Goal: Information Seeking & Learning: Learn about a topic

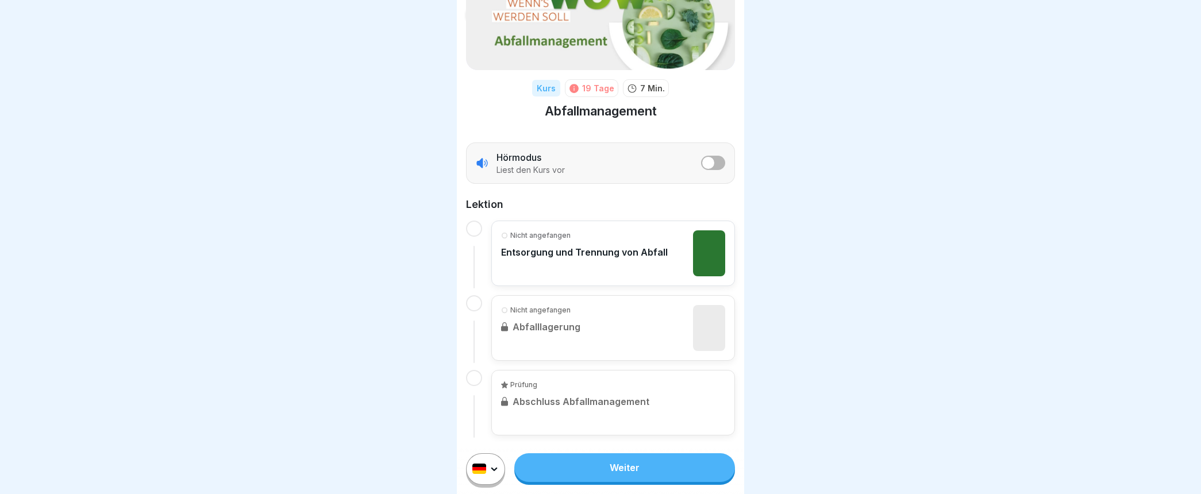
scroll to position [26, 0]
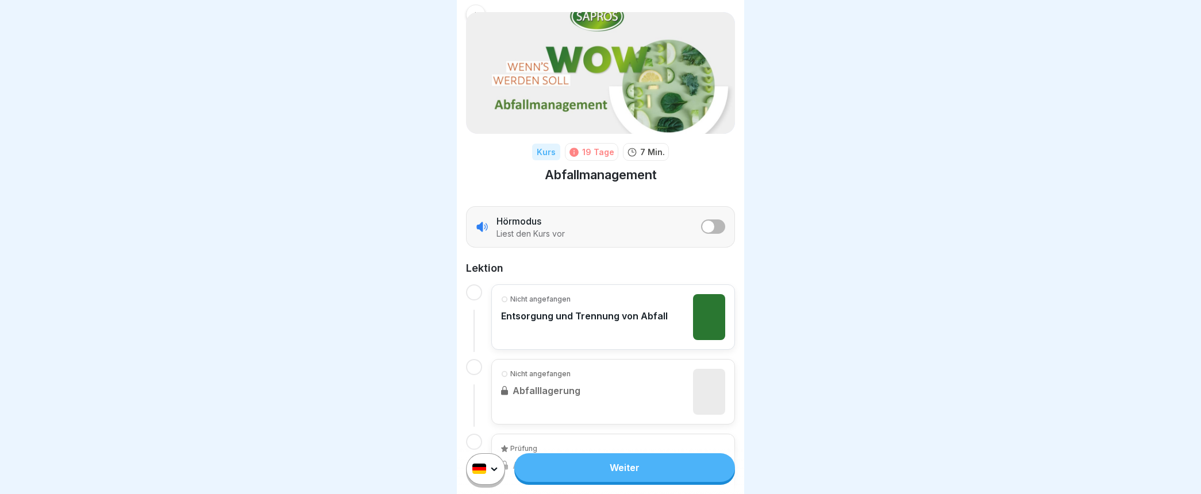
click at [472, 289] on div at bounding box center [474, 292] width 16 height 16
click at [532, 314] on p "Entsorgung und Trennung von Abfall" at bounding box center [584, 315] width 167 height 11
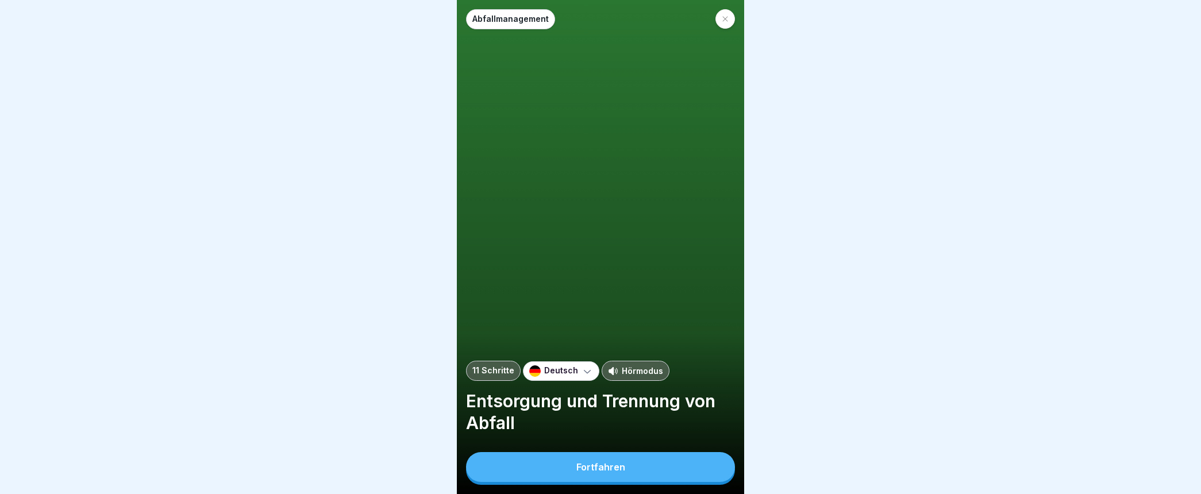
click at [590, 472] on div "Fortfahren" at bounding box center [600, 467] width 49 height 10
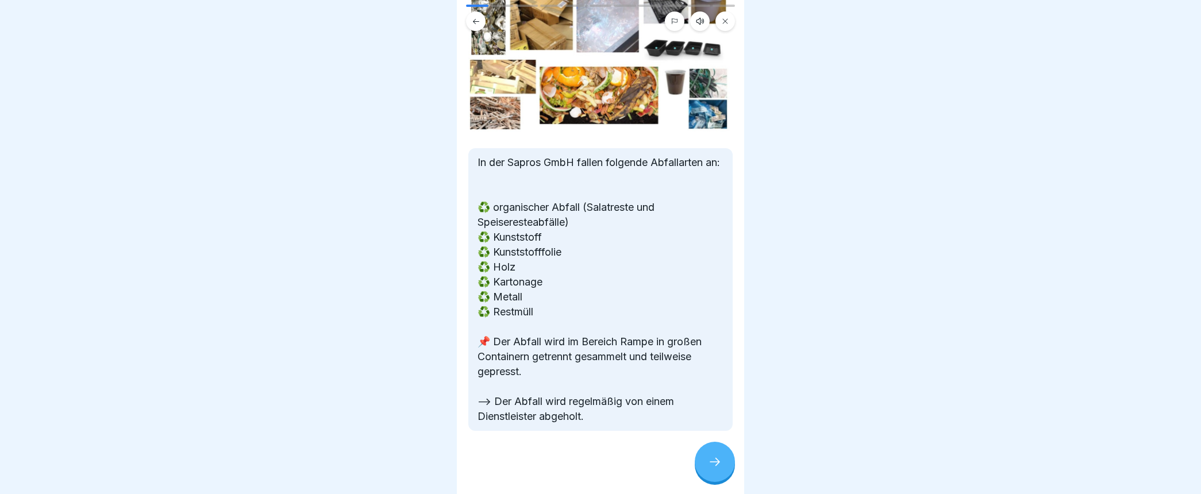
scroll to position [37, 0]
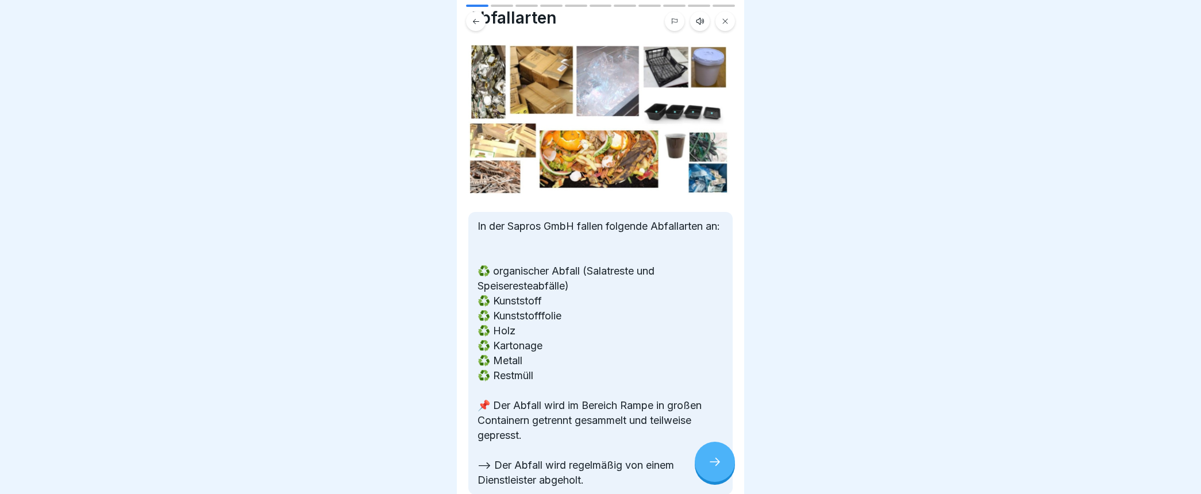
click at [718, 466] on icon at bounding box center [715, 462] width 10 height 8
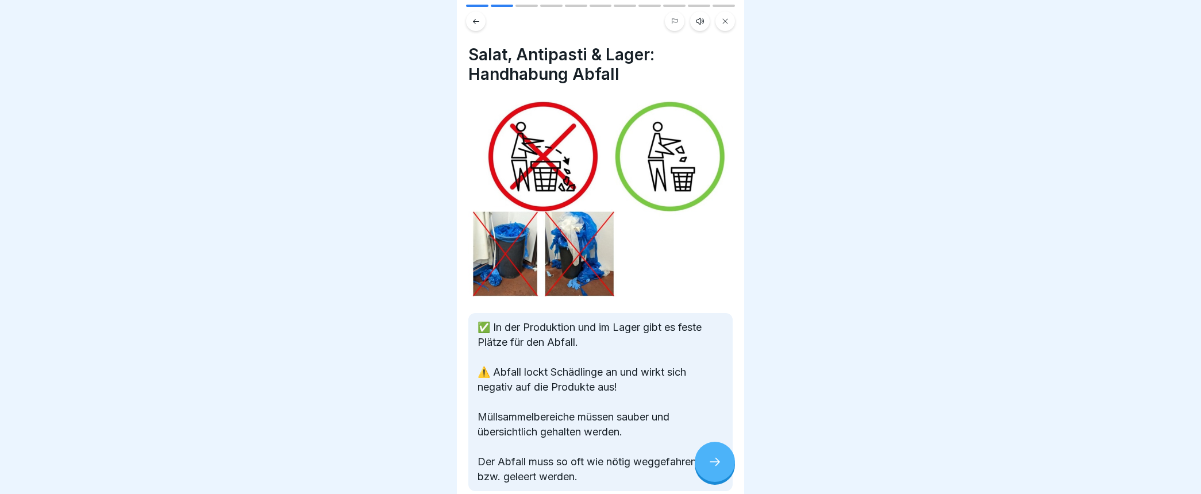
scroll to position [59, 0]
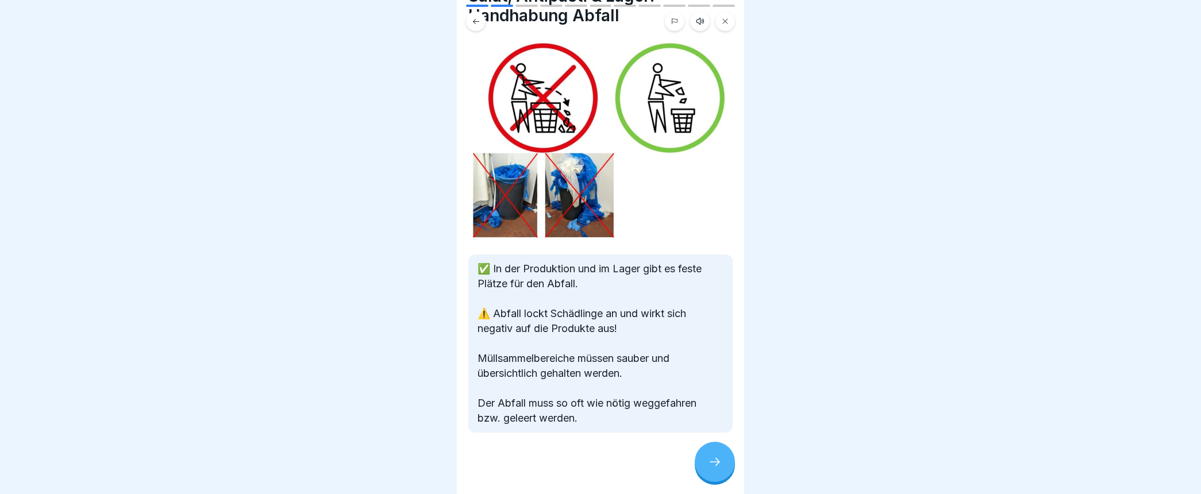
click at [714, 468] on icon at bounding box center [715, 462] width 14 height 14
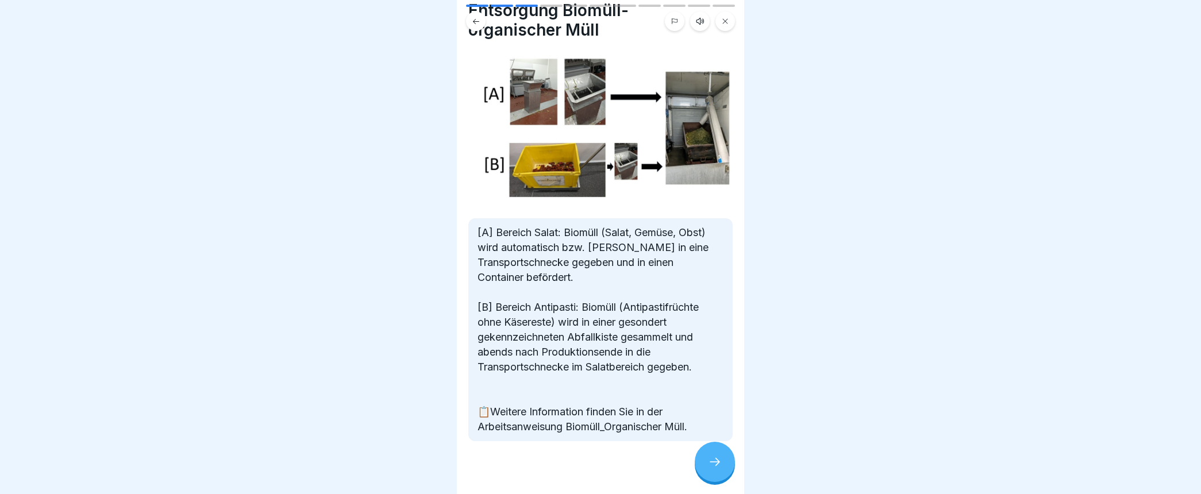
scroll to position [0, 0]
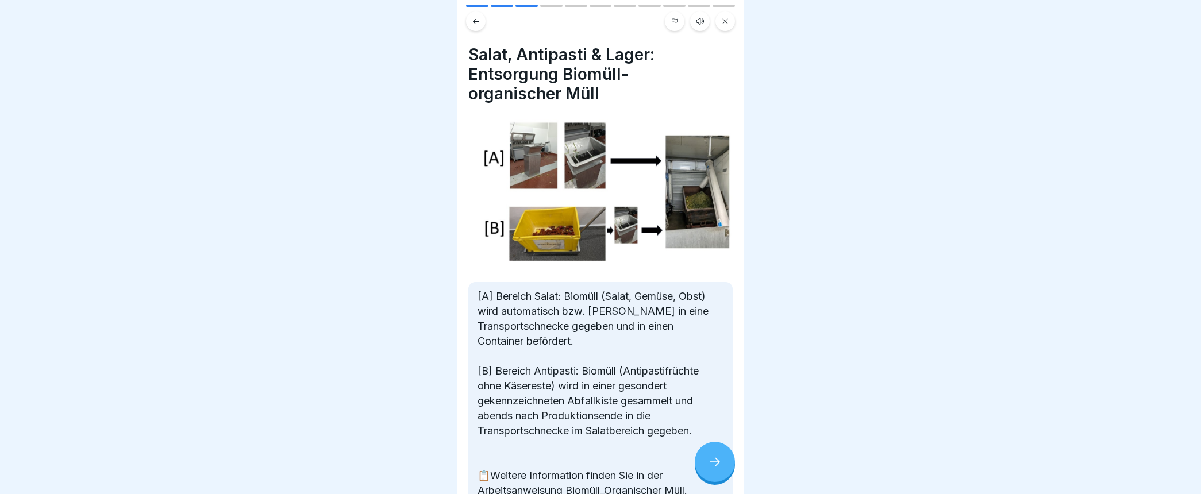
click at [707, 471] on div at bounding box center [715, 462] width 40 height 40
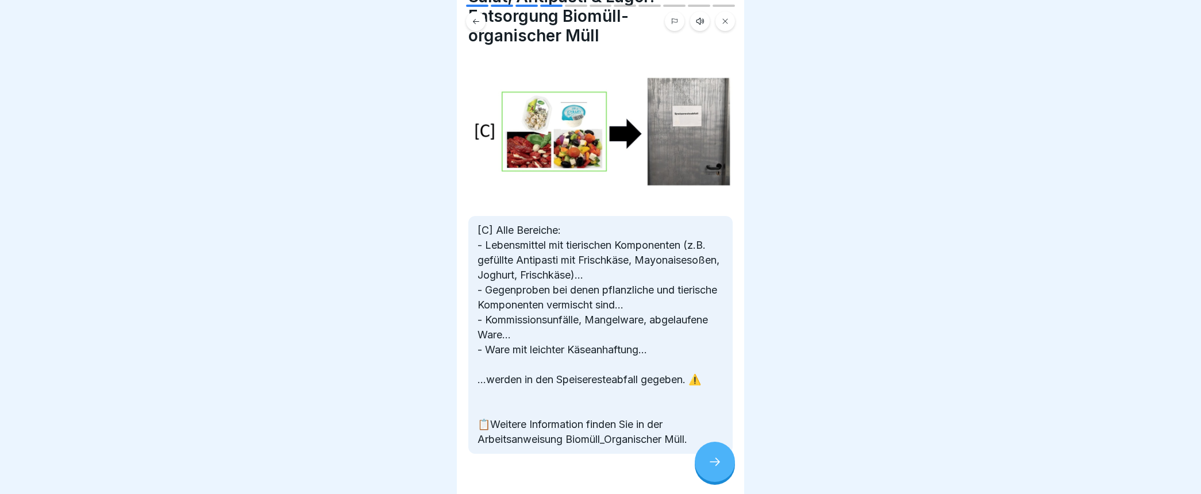
scroll to position [76, 0]
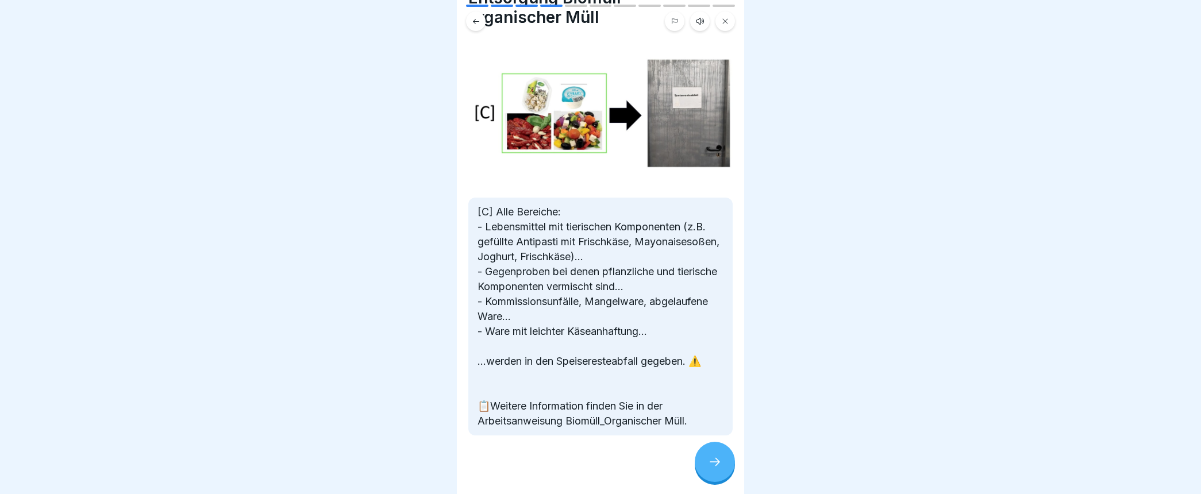
click at [716, 469] on icon at bounding box center [715, 462] width 14 height 14
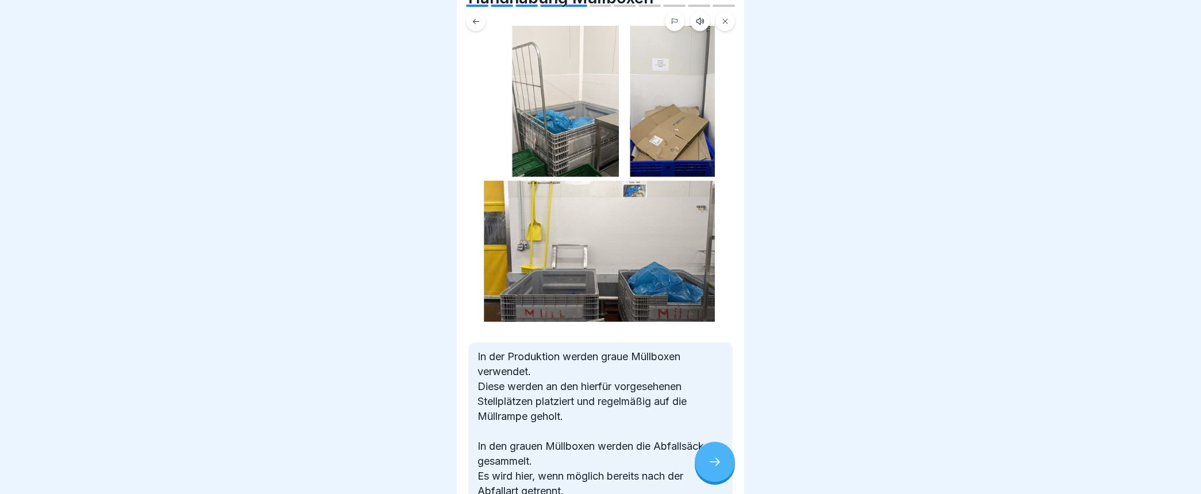
click at [739, 6] on div at bounding box center [600, 18] width 287 height 26
click at [738, 6] on div at bounding box center [600, 18] width 287 height 26
click at [711, 469] on icon at bounding box center [715, 462] width 14 height 14
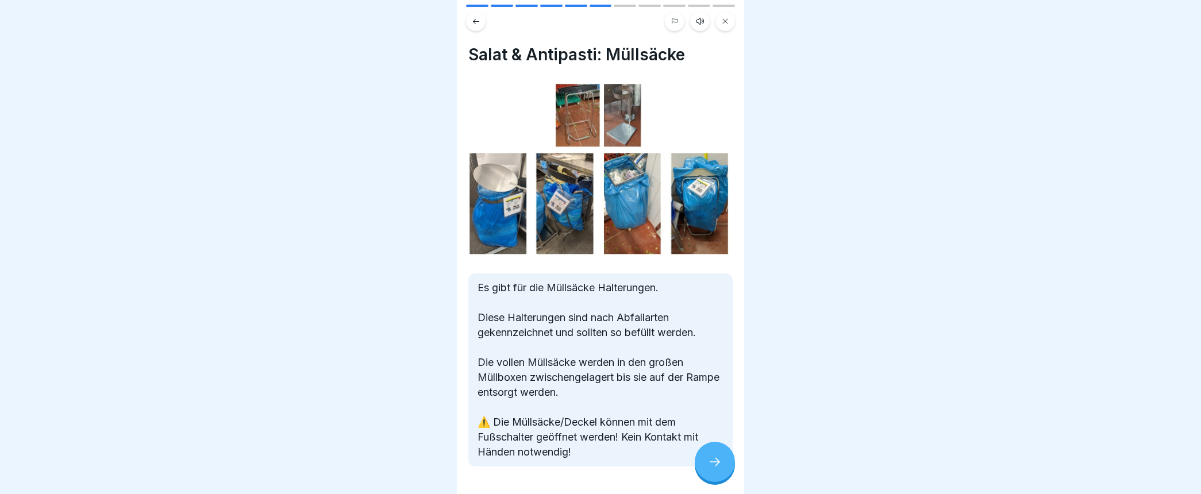
click at [720, 469] on icon at bounding box center [715, 462] width 14 height 14
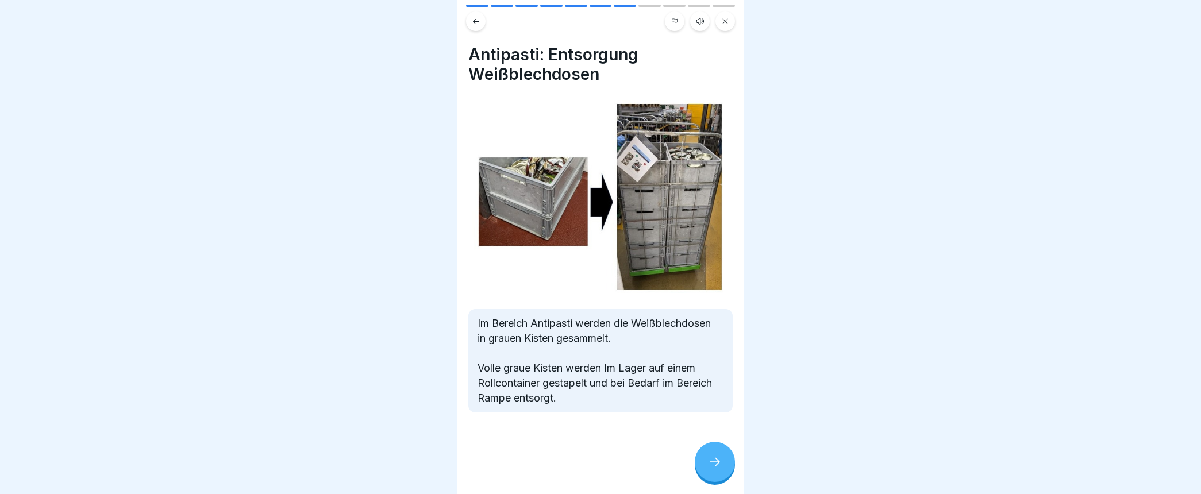
click at [710, 468] on icon at bounding box center [715, 462] width 14 height 14
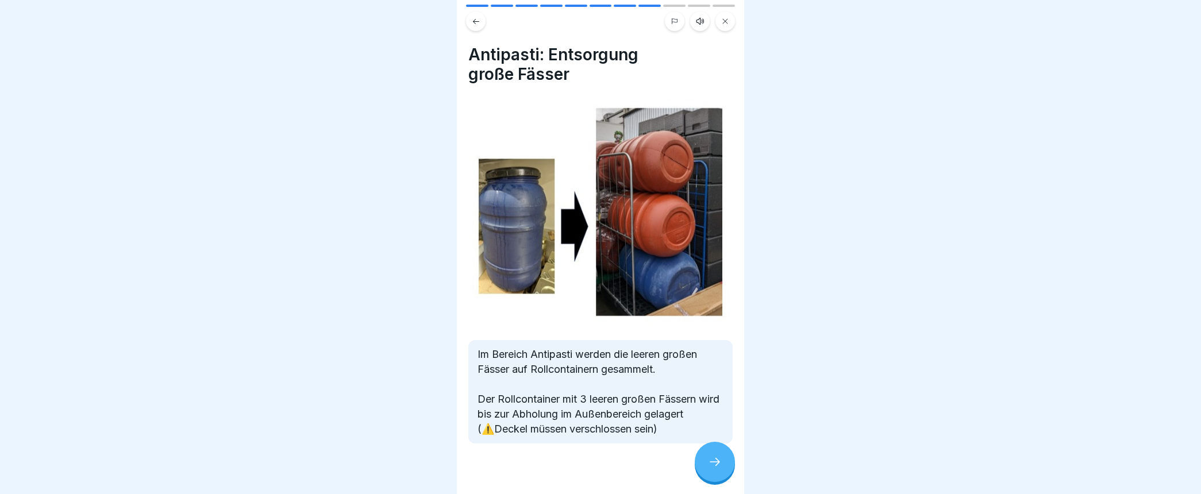
click at [720, 469] on icon at bounding box center [715, 462] width 14 height 14
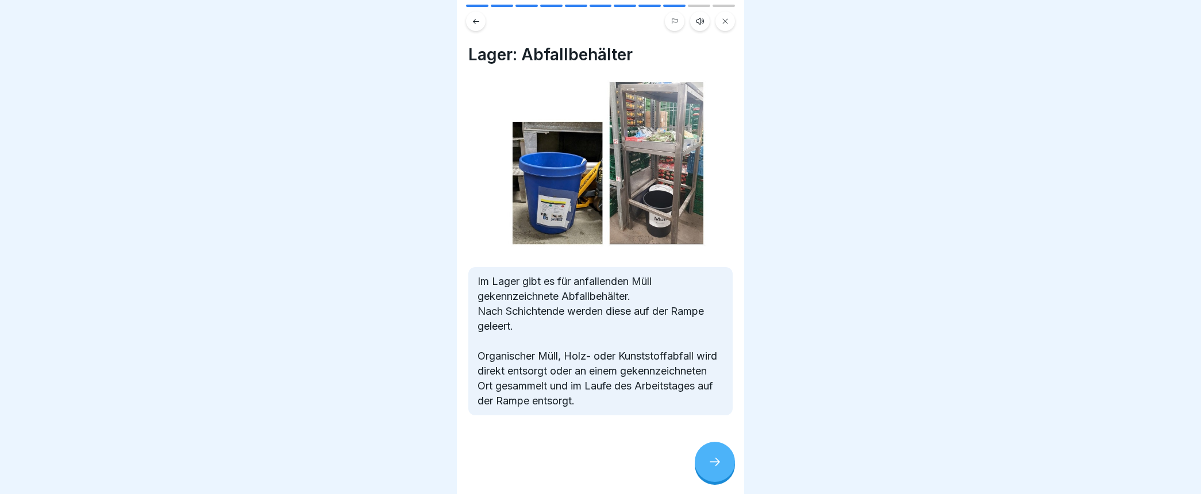
click at [719, 469] on icon at bounding box center [715, 462] width 14 height 14
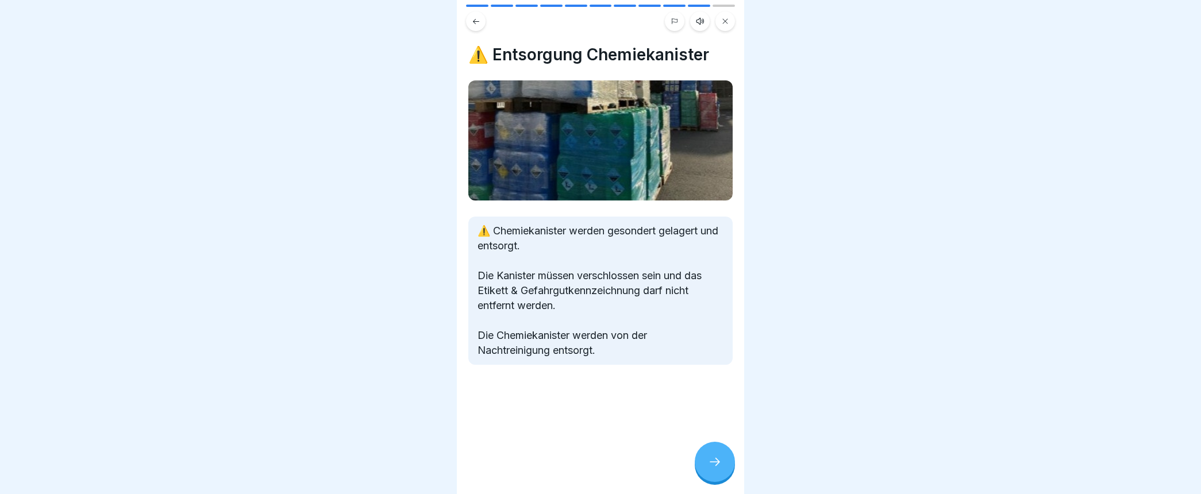
click at [719, 469] on icon at bounding box center [715, 462] width 14 height 14
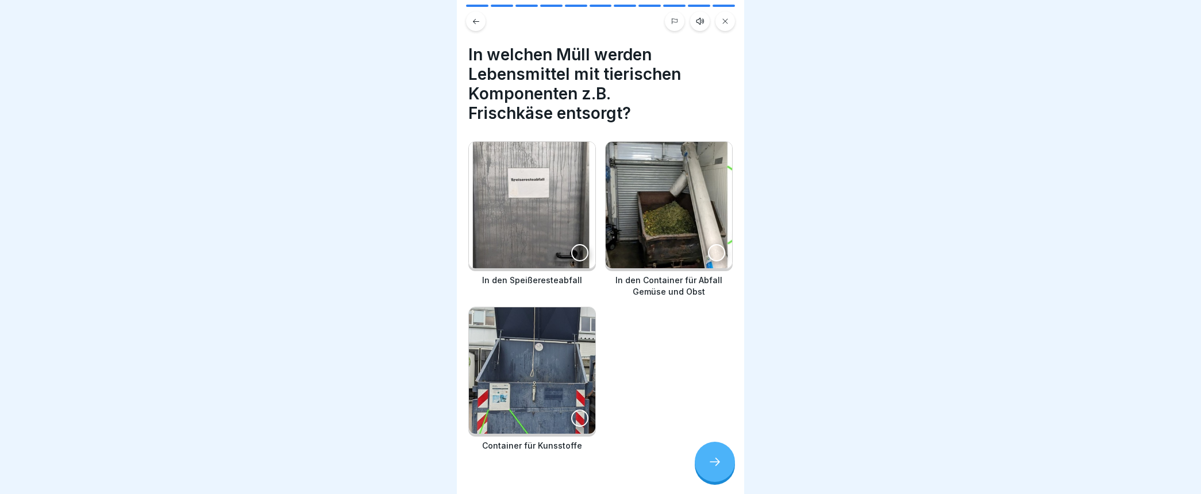
click at [709, 469] on icon at bounding box center [715, 462] width 14 height 14
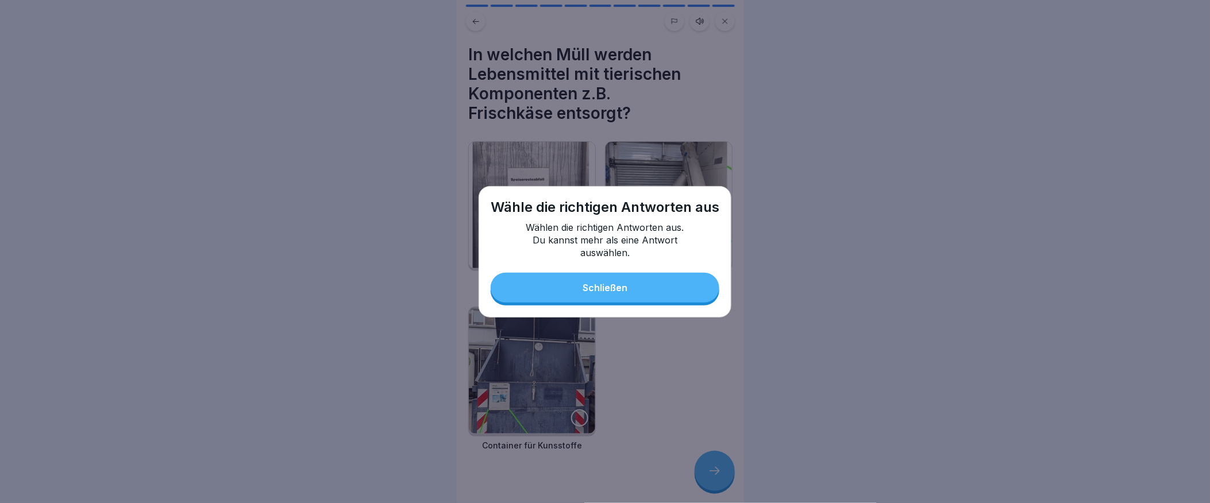
click at [605, 280] on button "Schließen" at bounding box center [605, 288] width 229 height 30
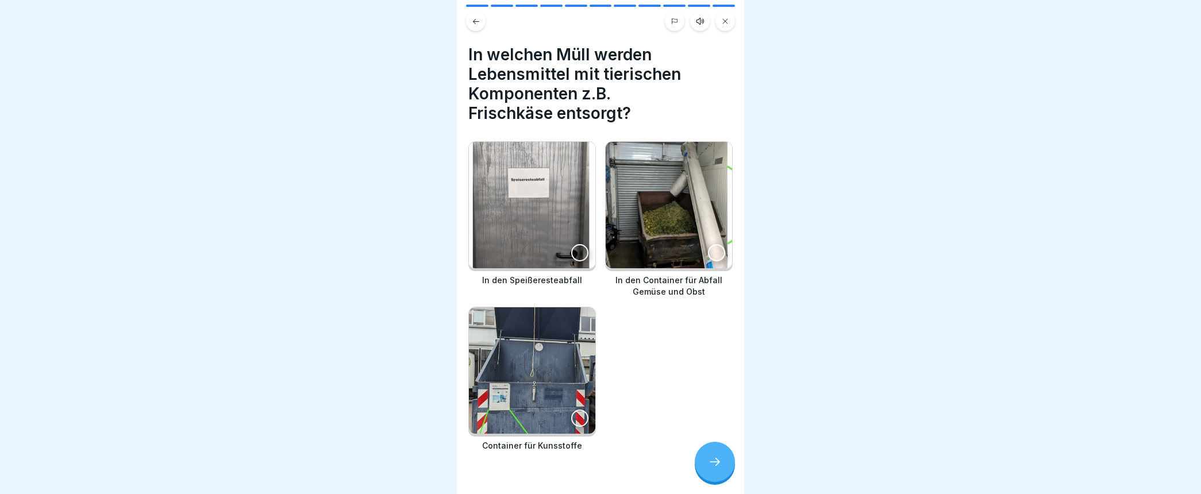
click at [573, 248] on div at bounding box center [579, 252] width 17 height 17
click at [717, 468] on icon at bounding box center [715, 462] width 14 height 14
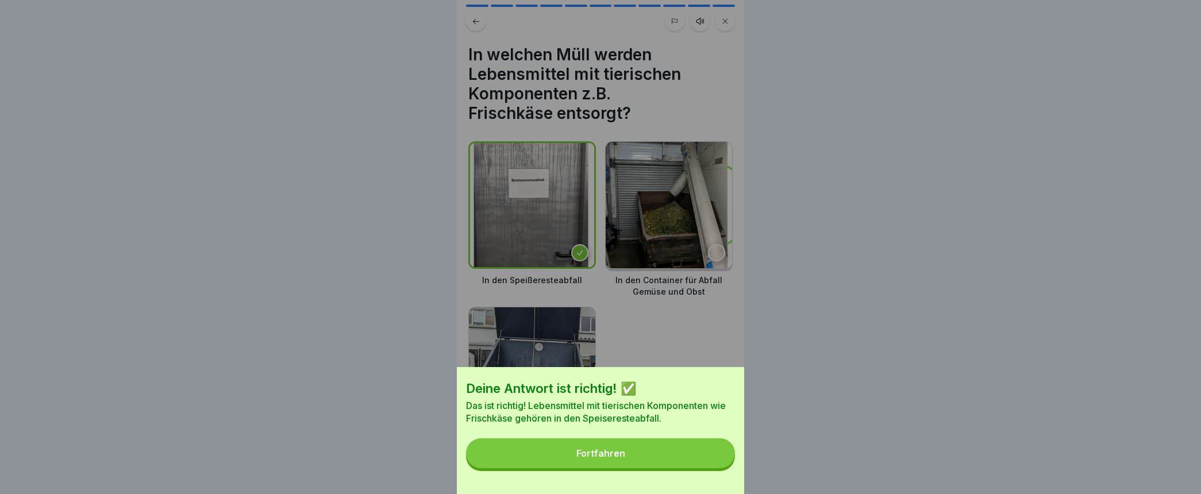
click at [606, 459] on div "Fortfahren" at bounding box center [600, 453] width 49 height 10
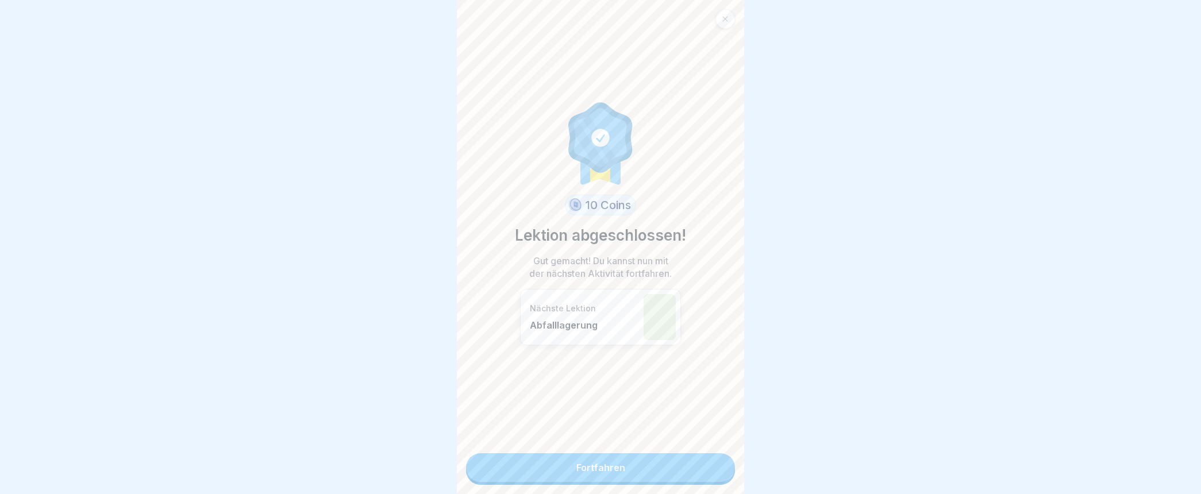
click at [605, 467] on link "Fortfahren" at bounding box center [600, 467] width 269 height 29
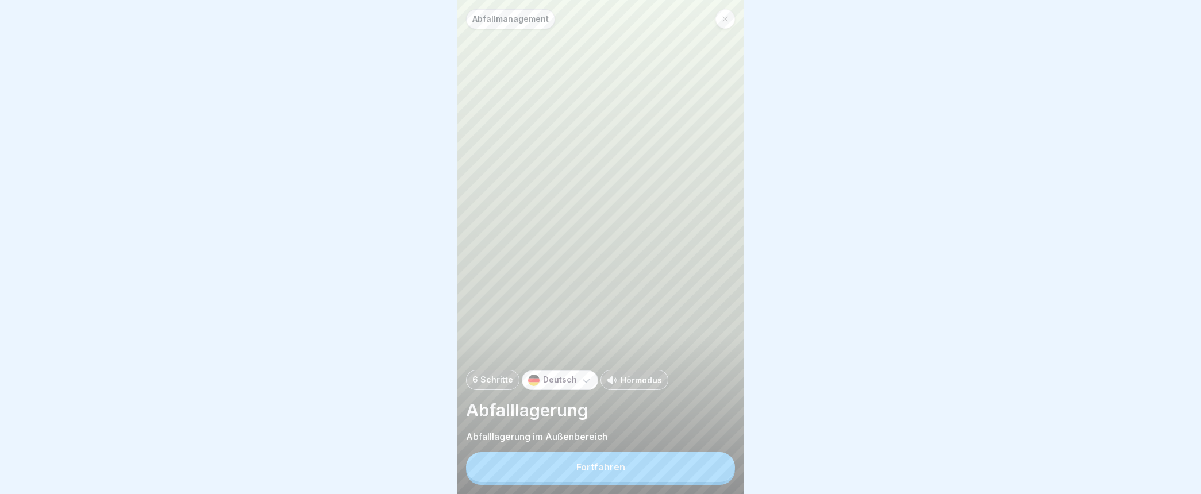
click at [610, 472] on div "Fortfahren" at bounding box center [600, 467] width 49 height 10
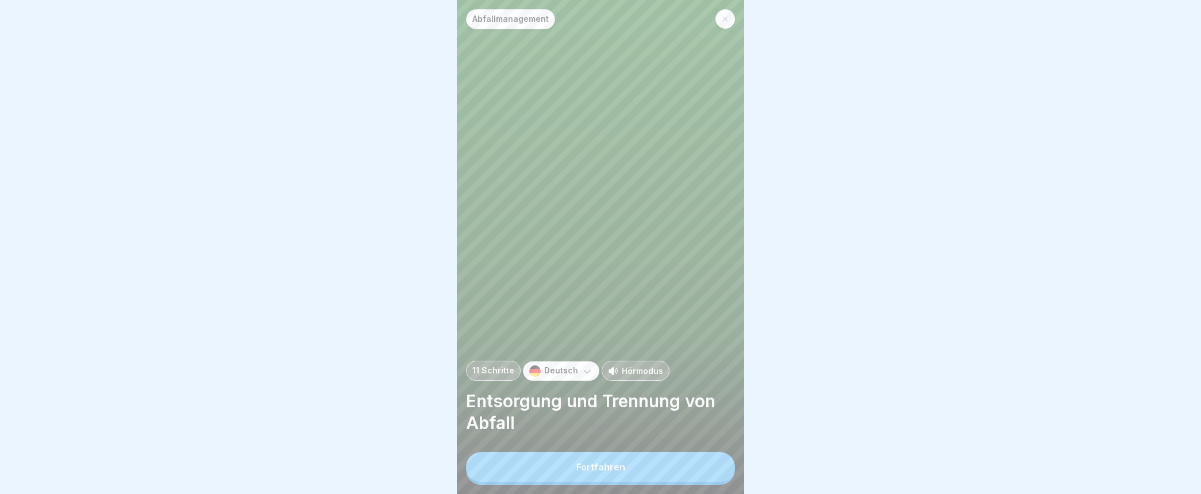
click at [722, 16] on icon at bounding box center [725, 19] width 7 height 7
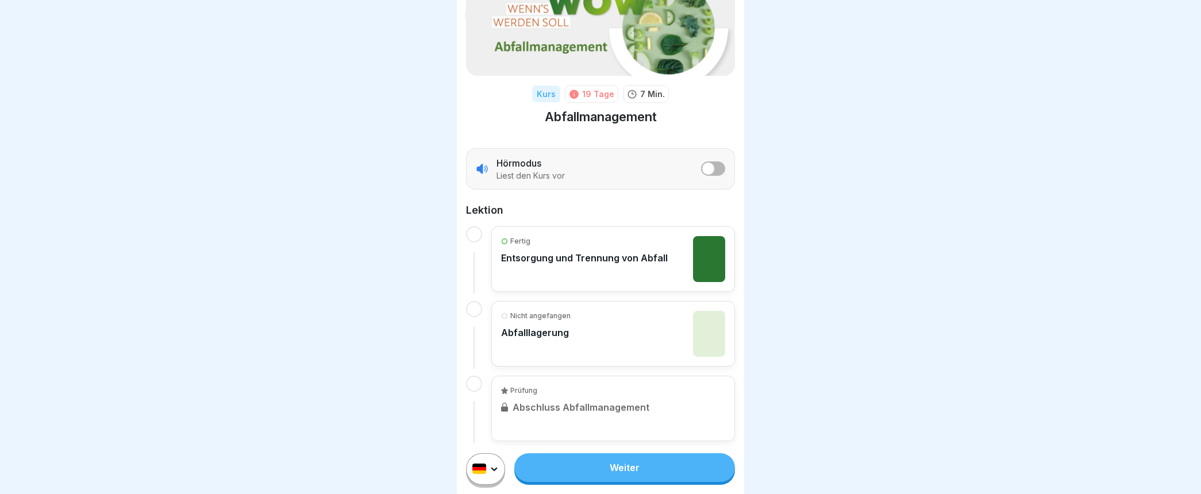
scroll to position [90, 0]
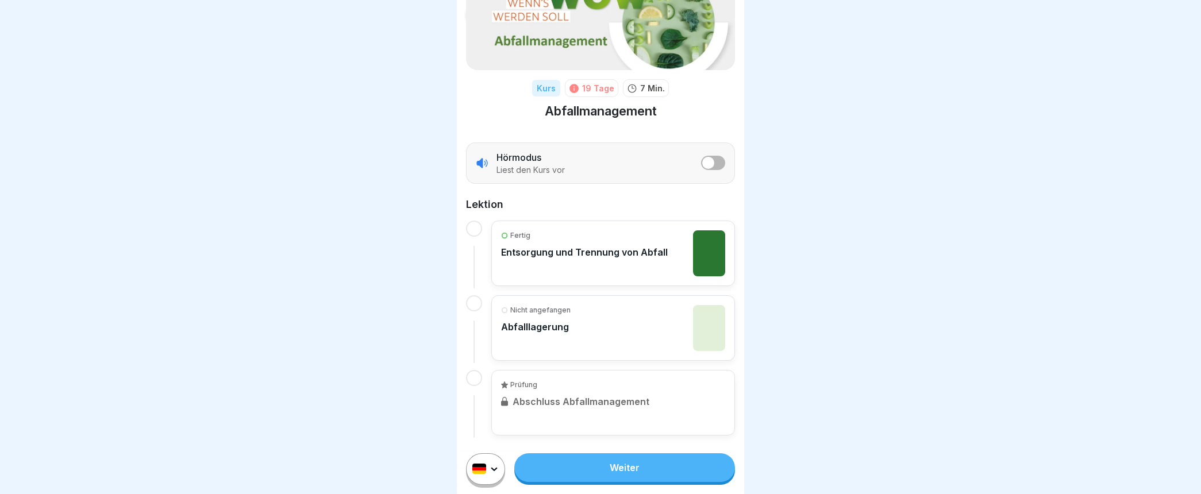
click at [676, 319] on div "Nicht angefangen Abfalllagerung" at bounding box center [613, 328] width 224 height 46
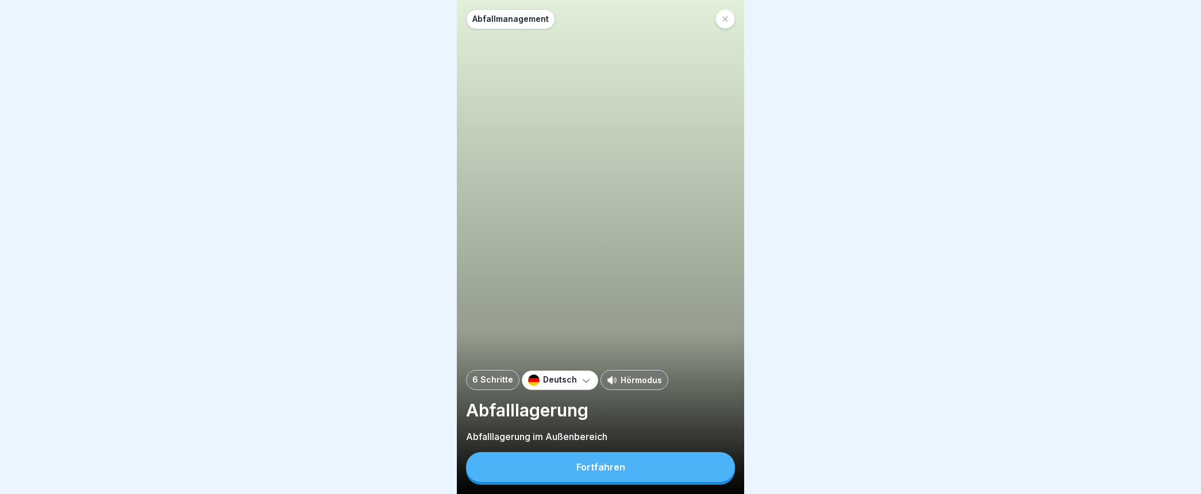
click at [607, 472] on div "Fortfahren" at bounding box center [600, 467] width 49 height 10
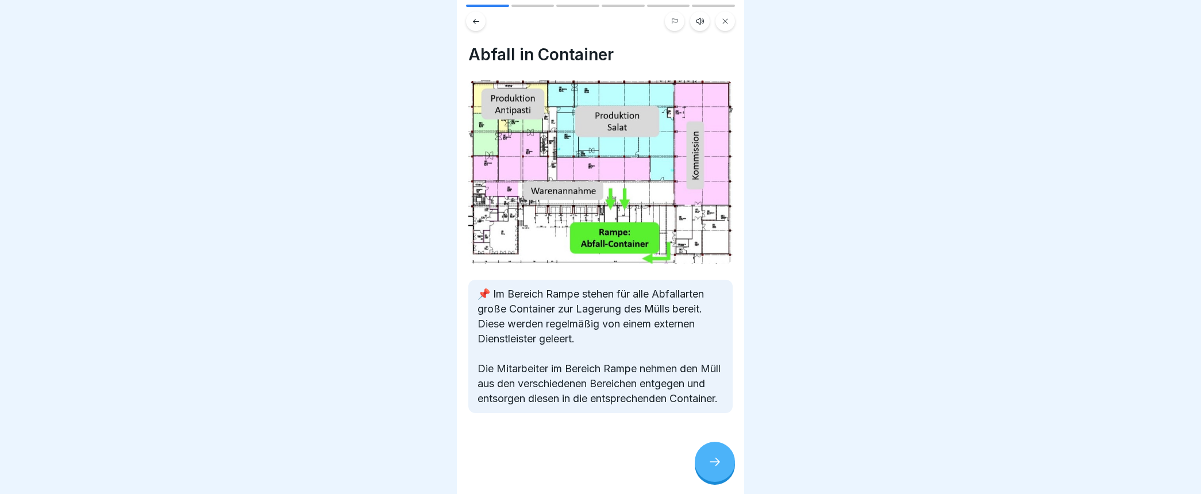
click at [710, 469] on icon at bounding box center [715, 462] width 14 height 14
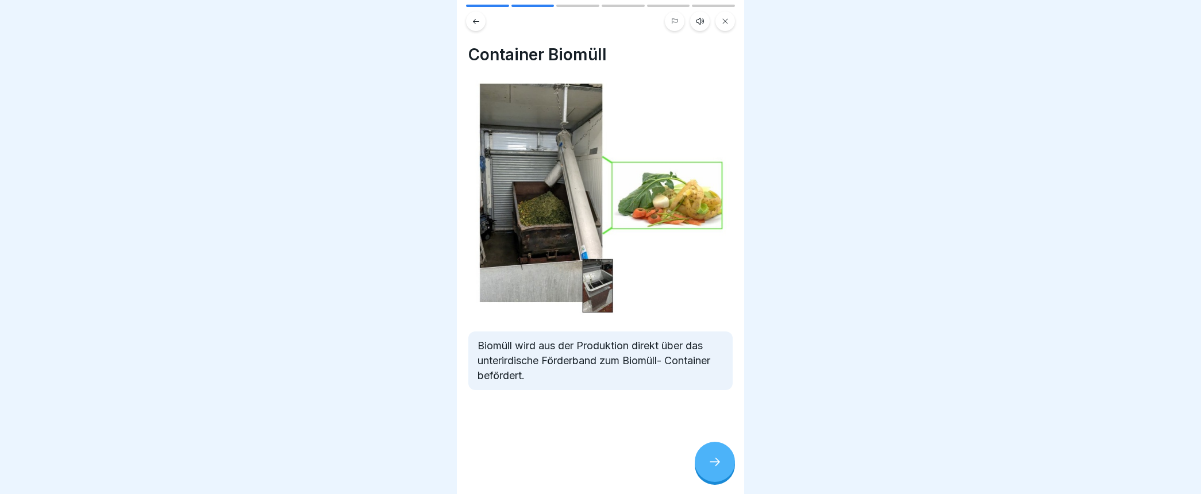
click at [478, 21] on icon at bounding box center [476, 21] width 9 height 9
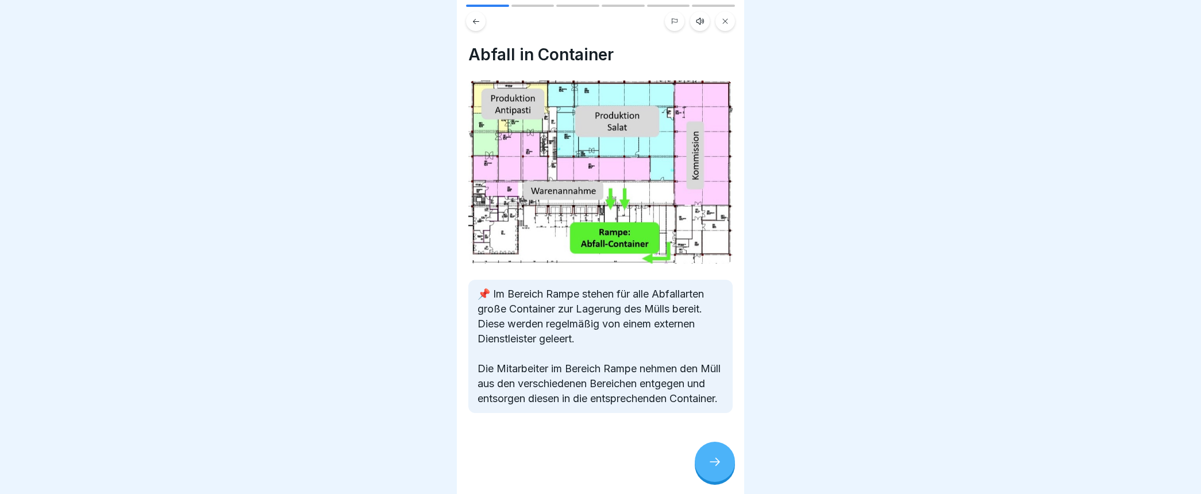
click at [719, 469] on icon at bounding box center [715, 462] width 14 height 14
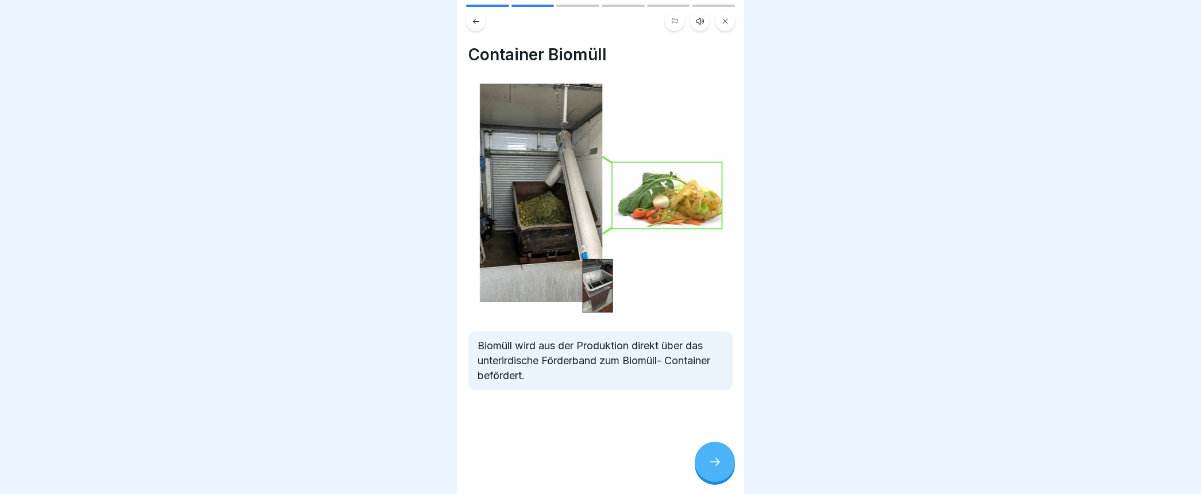
click at [719, 469] on icon at bounding box center [715, 462] width 14 height 14
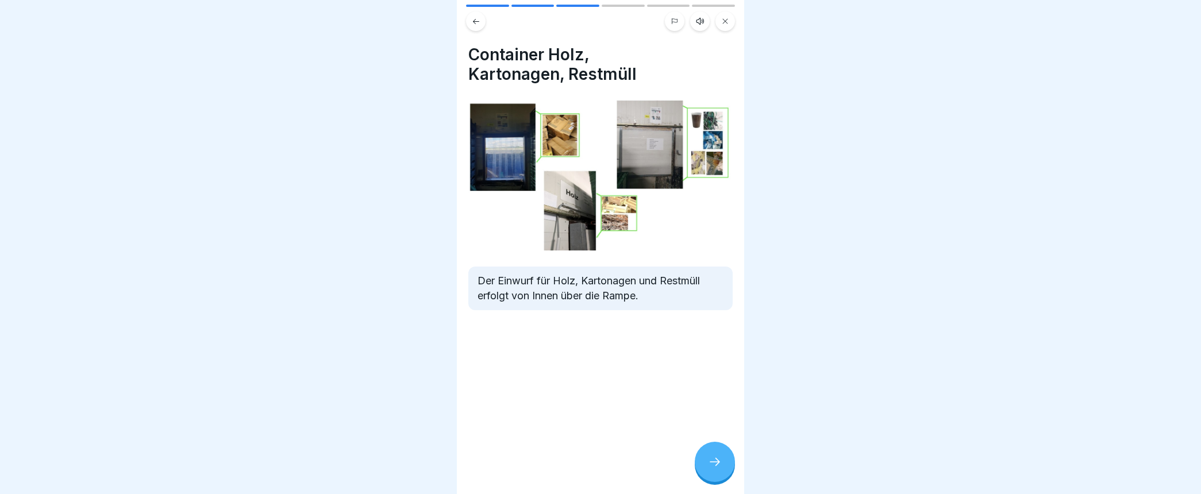
click at [719, 469] on icon at bounding box center [715, 462] width 14 height 14
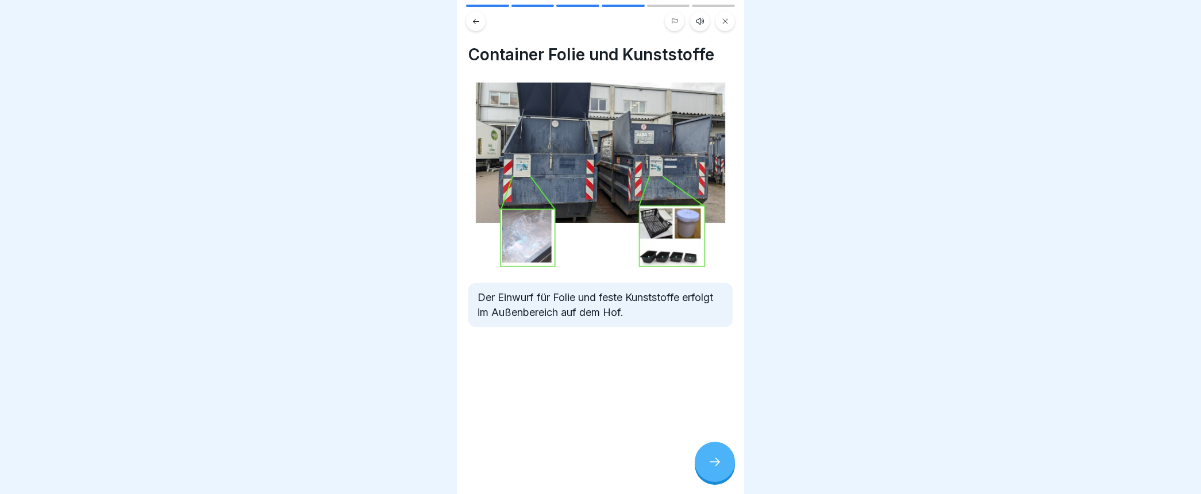
click at [719, 469] on icon at bounding box center [715, 462] width 14 height 14
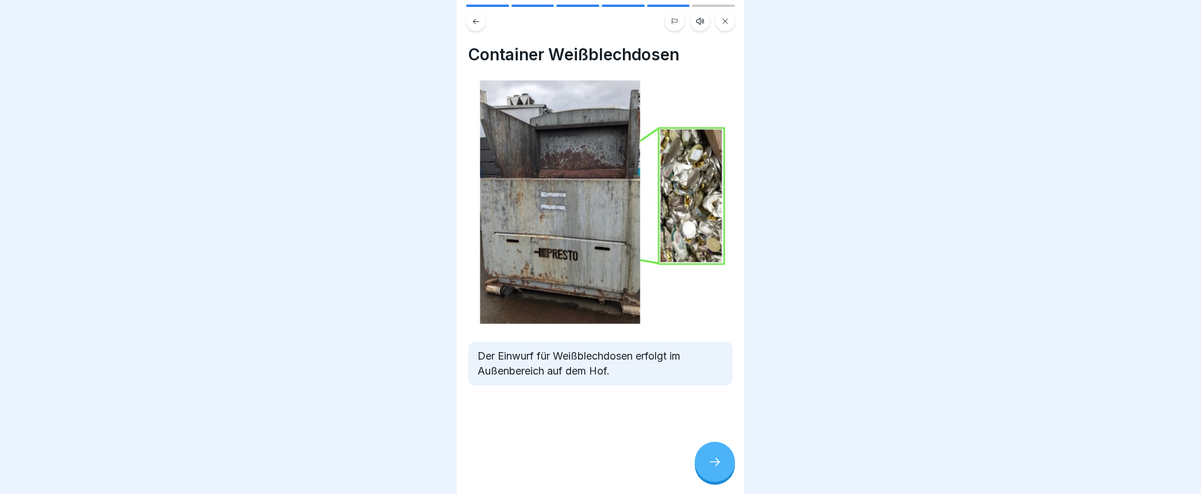
click at [719, 469] on icon at bounding box center [715, 462] width 14 height 14
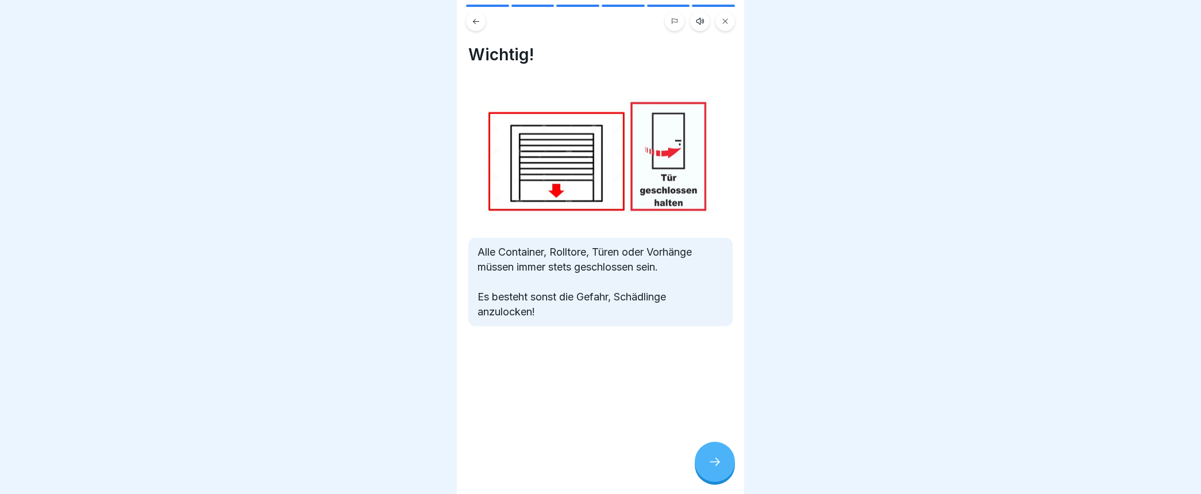
click at [719, 469] on icon at bounding box center [715, 462] width 14 height 14
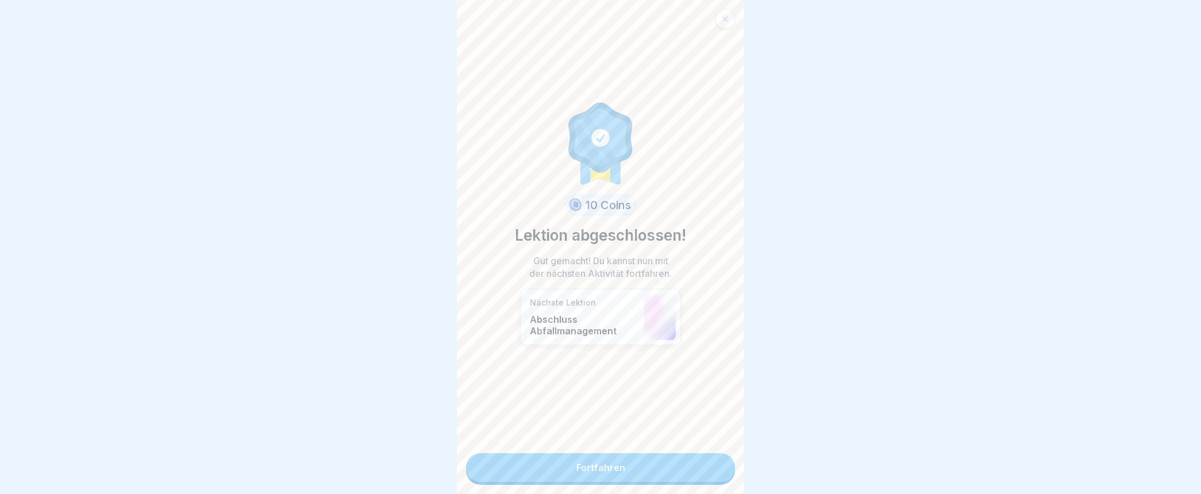
click at [620, 467] on link "Fortfahren" at bounding box center [600, 467] width 269 height 29
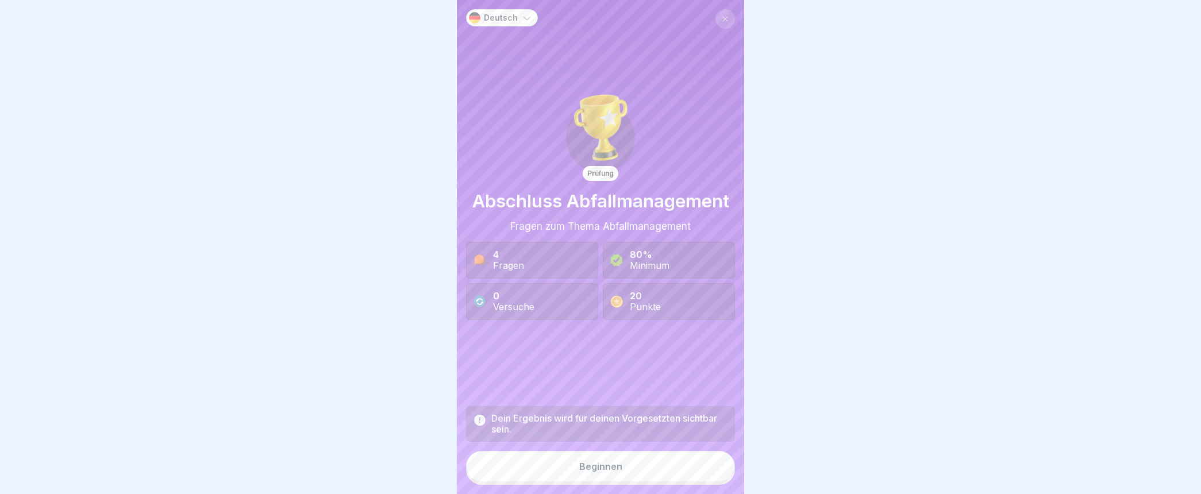
click at [504, 256] on div "4 Fragen" at bounding box center [508, 260] width 31 height 22
click at [583, 472] on div "Beginnen" at bounding box center [600, 467] width 43 height 10
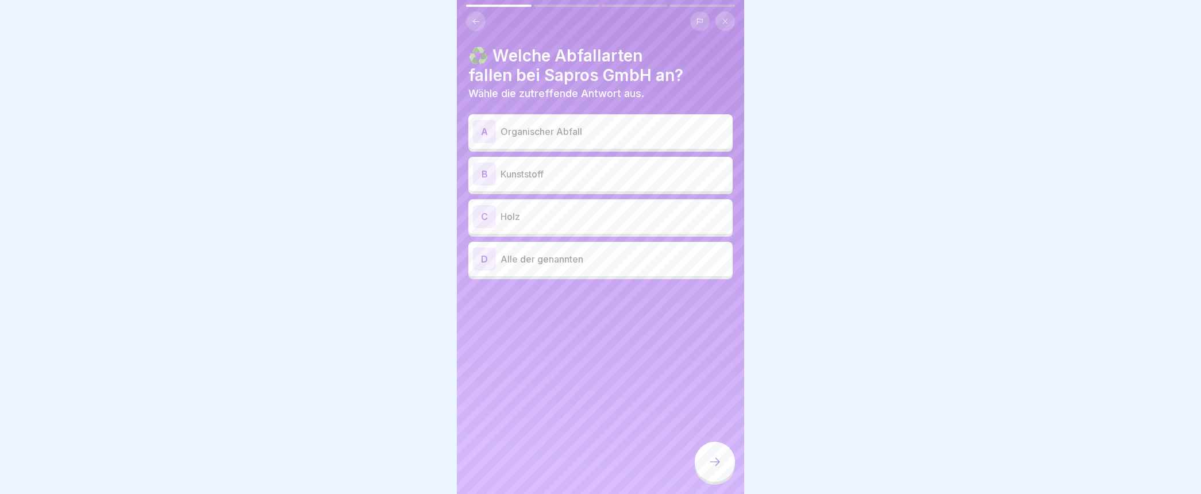
click at [489, 131] on div "A" at bounding box center [484, 131] width 23 height 23
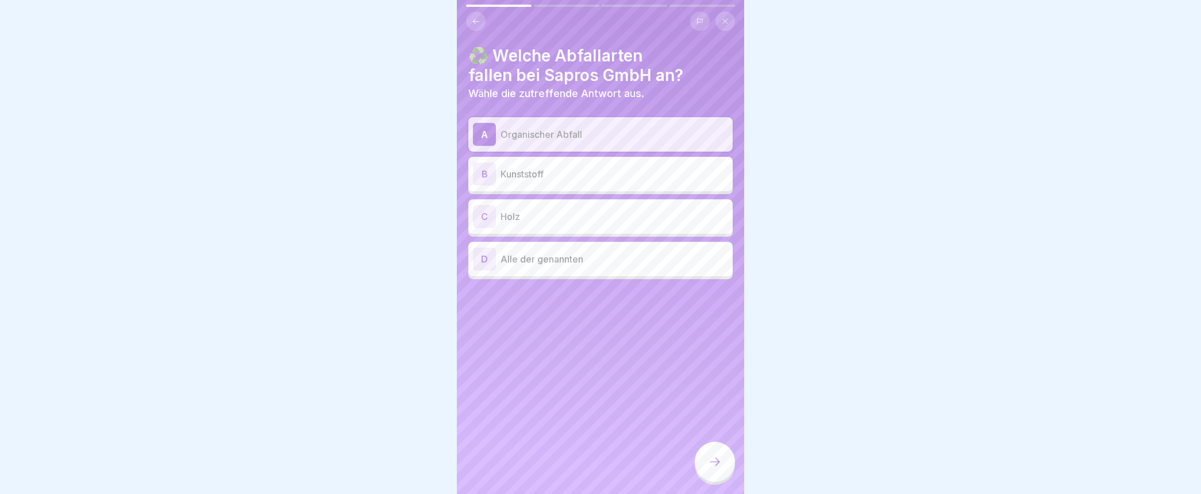
click at [489, 173] on div "B" at bounding box center [484, 174] width 23 height 23
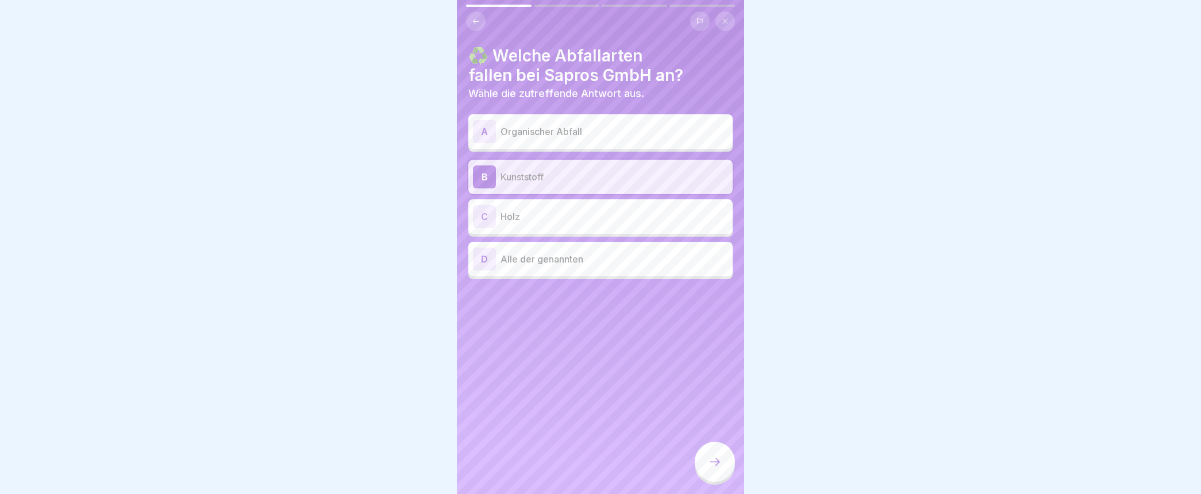
click at [489, 216] on div "C" at bounding box center [484, 216] width 23 height 23
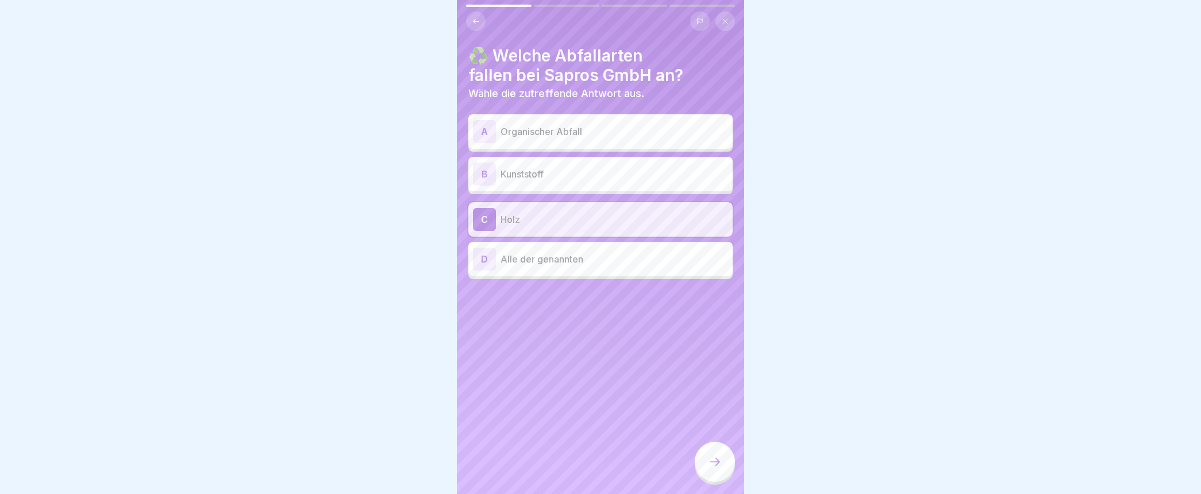
click at [485, 260] on div "D" at bounding box center [484, 259] width 23 height 23
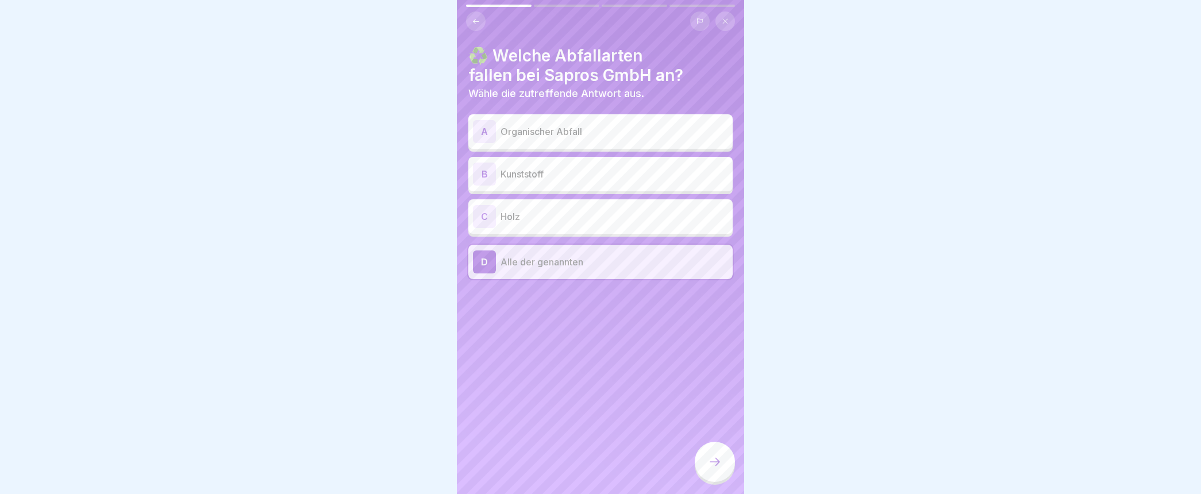
click at [716, 469] on icon at bounding box center [715, 462] width 14 height 14
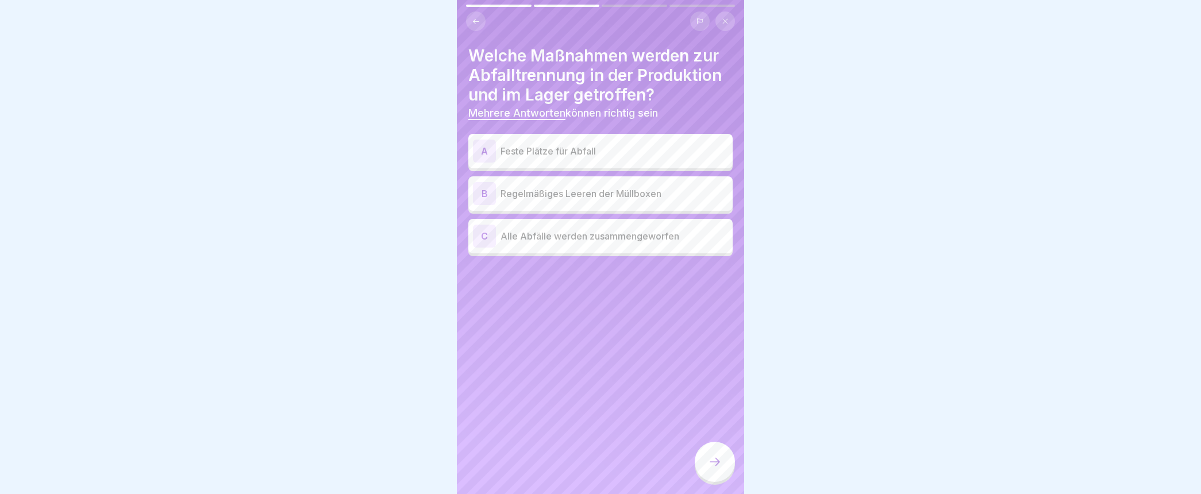
click at [487, 147] on div "A" at bounding box center [484, 151] width 23 height 23
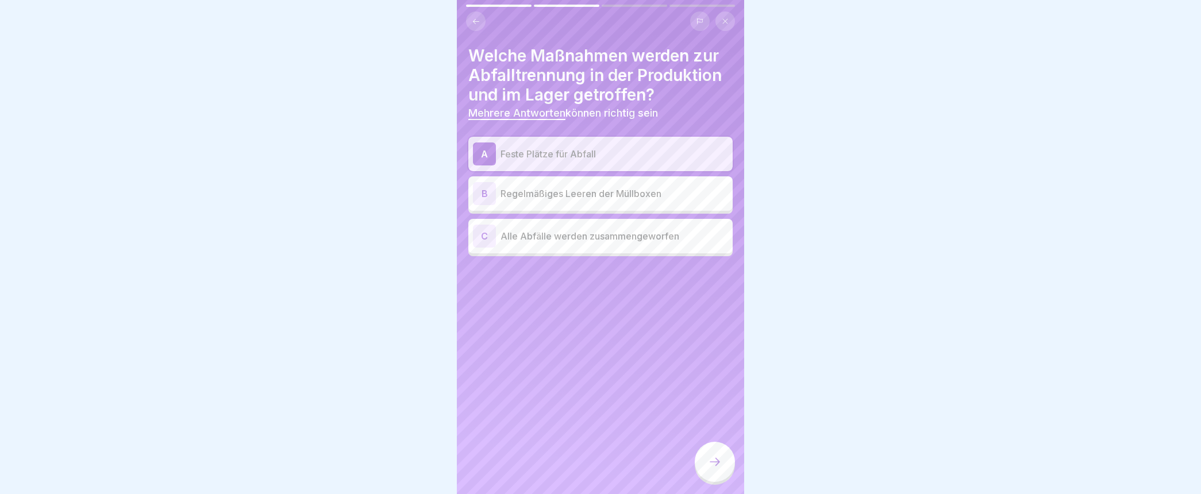
click at [486, 193] on div "B" at bounding box center [484, 193] width 23 height 23
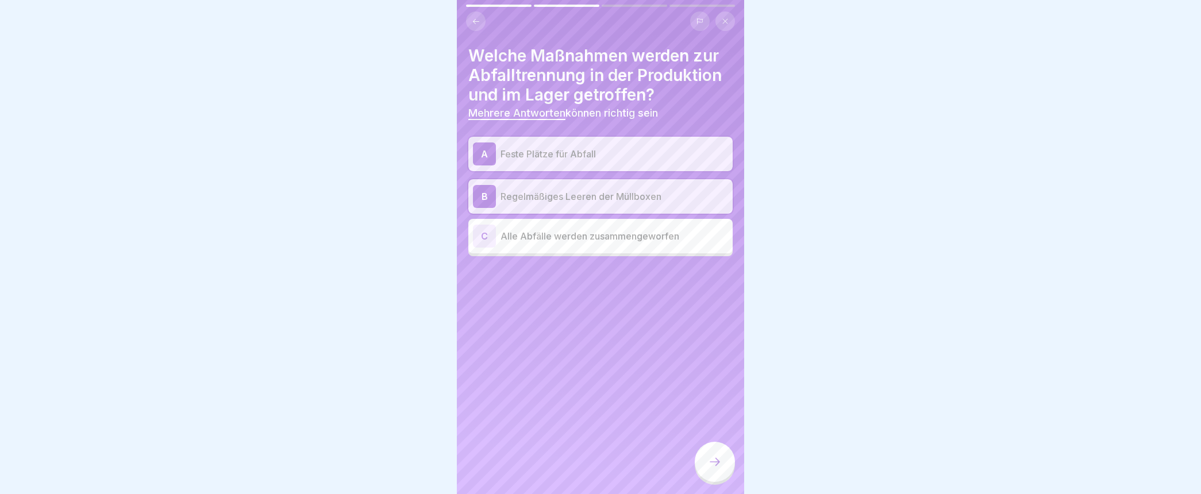
click at [714, 469] on icon at bounding box center [715, 462] width 14 height 14
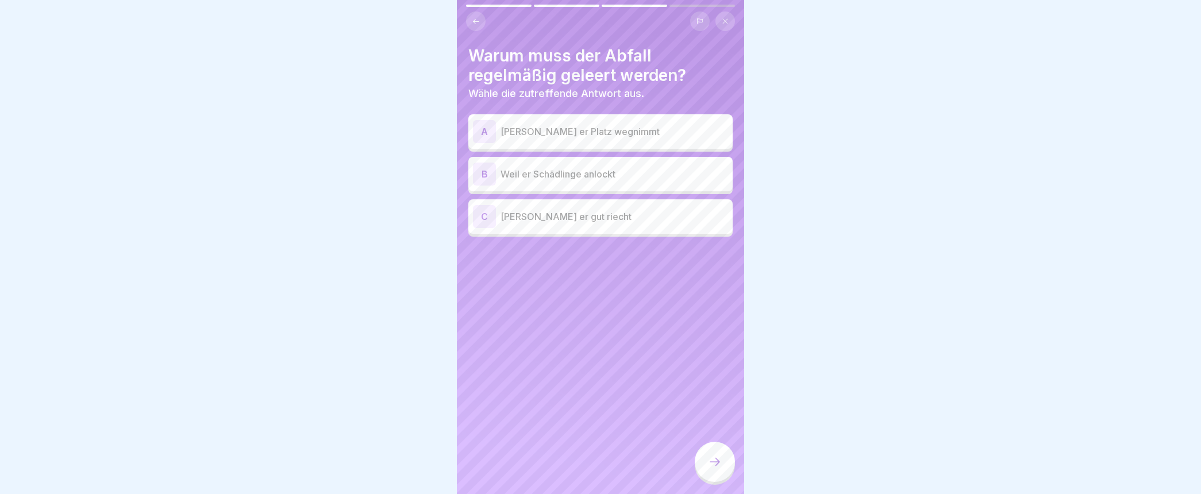
click at [483, 171] on div "B" at bounding box center [484, 174] width 23 height 23
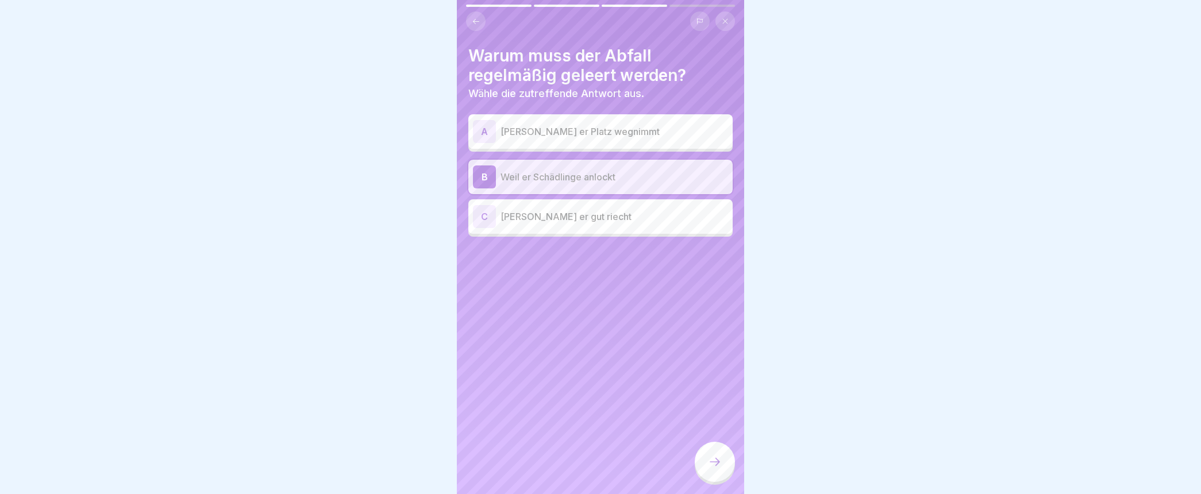
click at [714, 469] on icon at bounding box center [715, 462] width 14 height 14
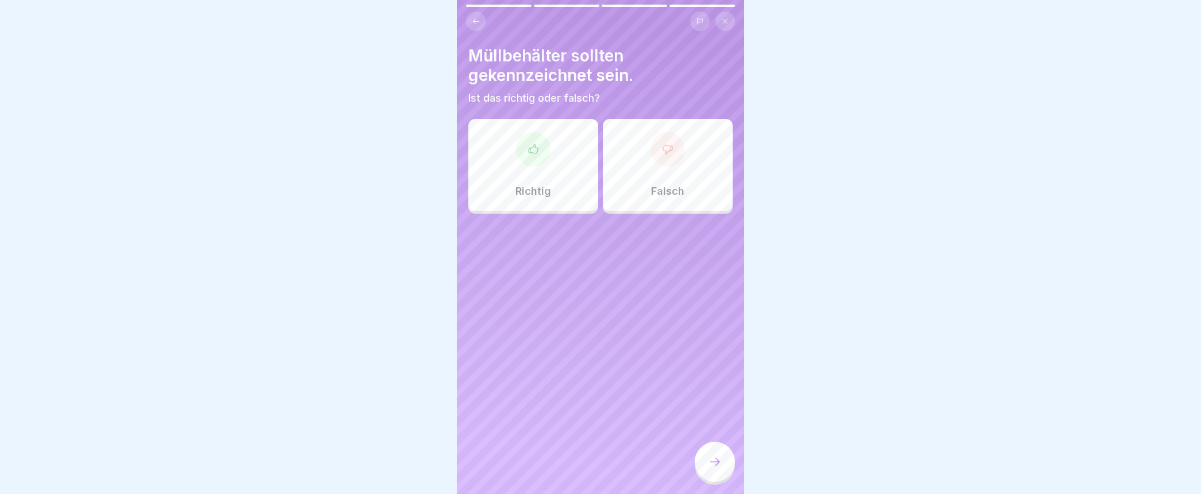
click at [539, 167] on div "Richtig" at bounding box center [533, 165] width 130 height 92
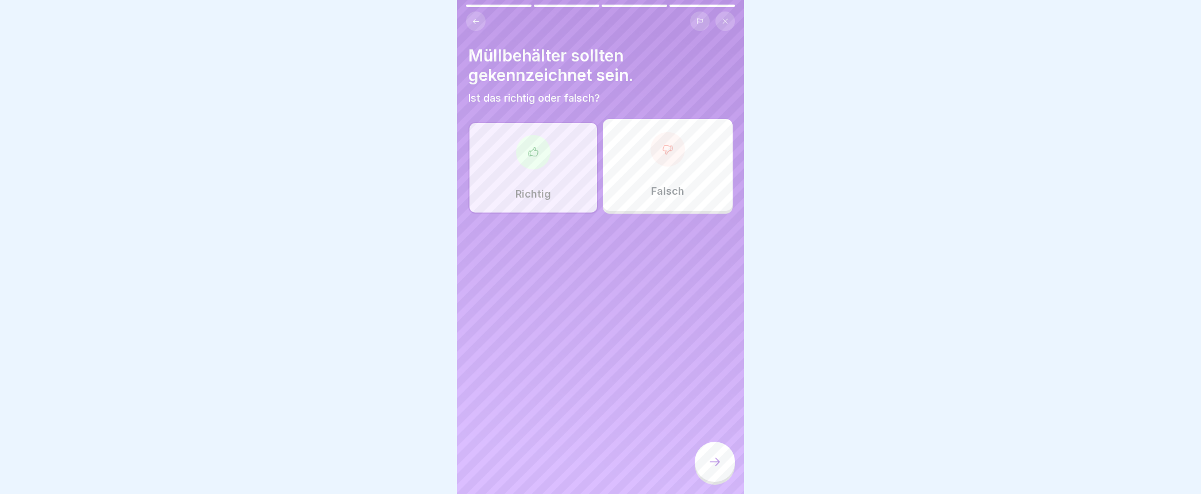
click at [724, 473] on div at bounding box center [715, 462] width 40 height 40
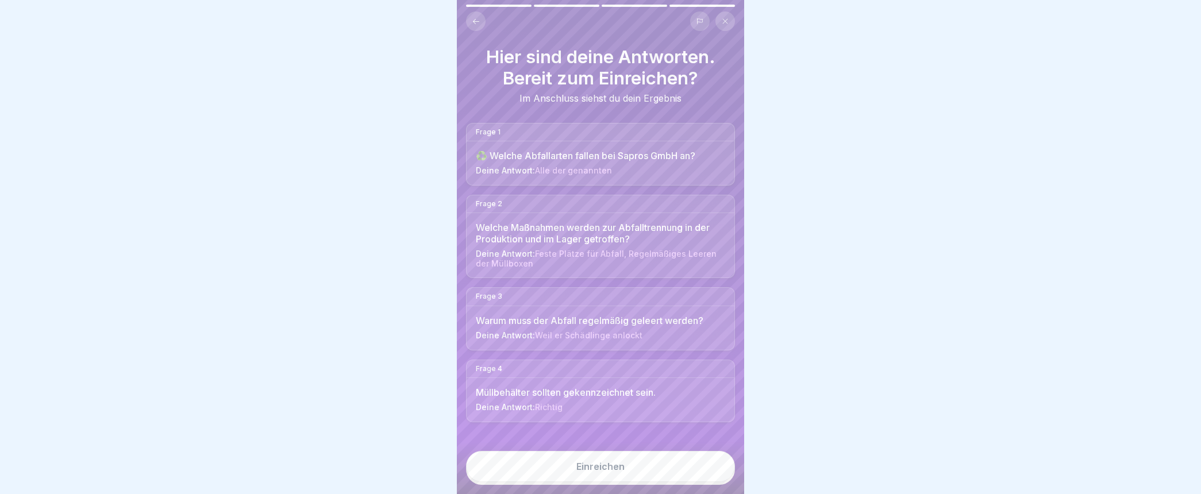
click at [613, 472] on div "Einreichen" at bounding box center [600, 467] width 48 height 10
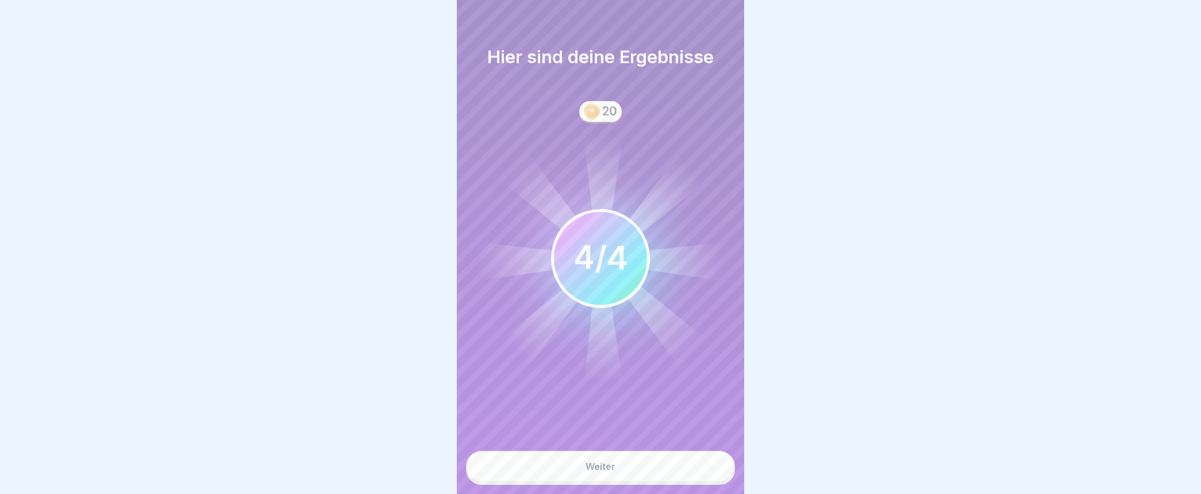
click at [610, 472] on div "Weiter" at bounding box center [601, 467] width 30 height 10
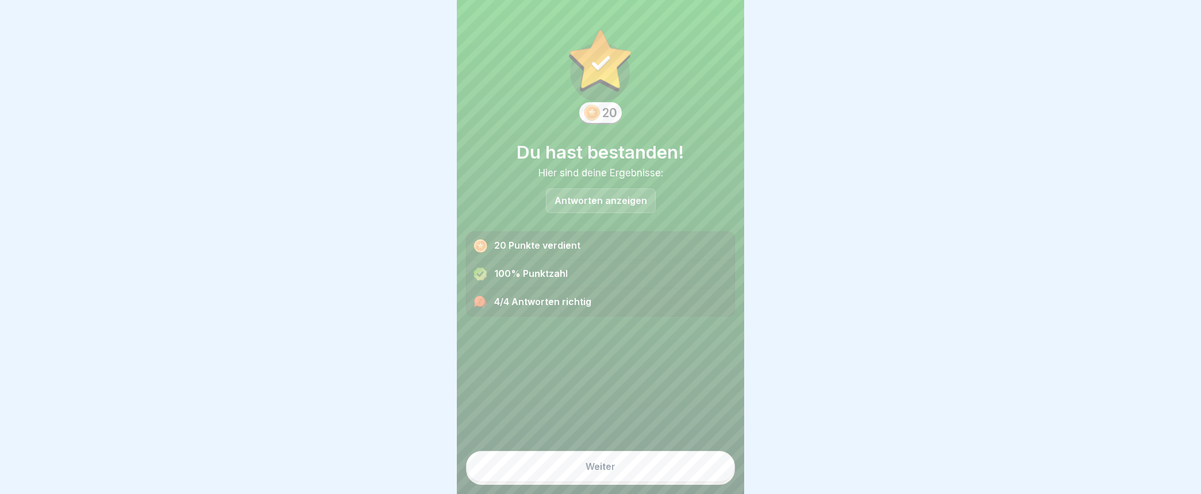
click at [606, 472] on div "Weiter" at bounding box center [601, 467] width 30 height 10
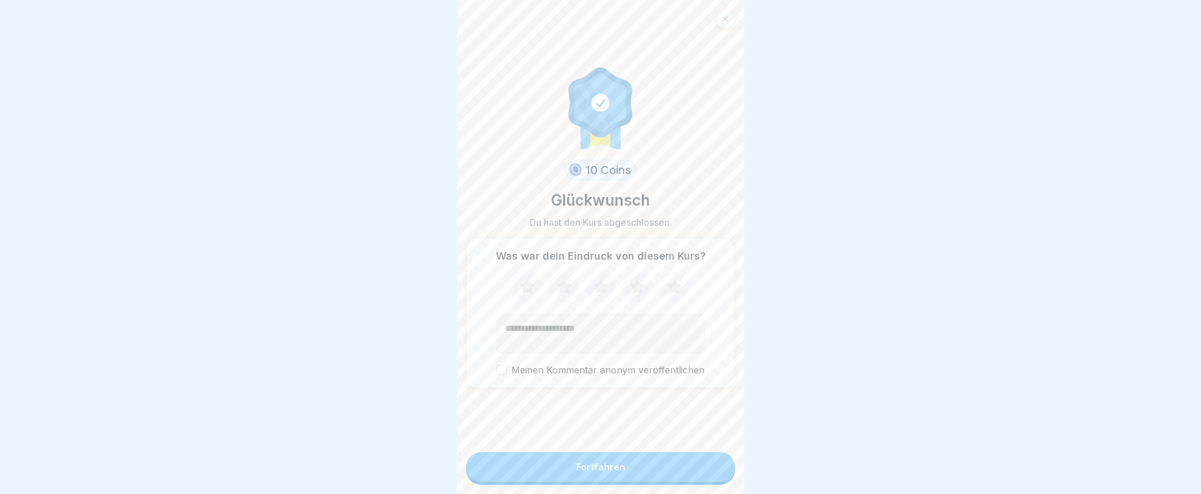
click at [598, 472] on div "Fortfahren" at bounding box center [600, 467] width 49 height 10
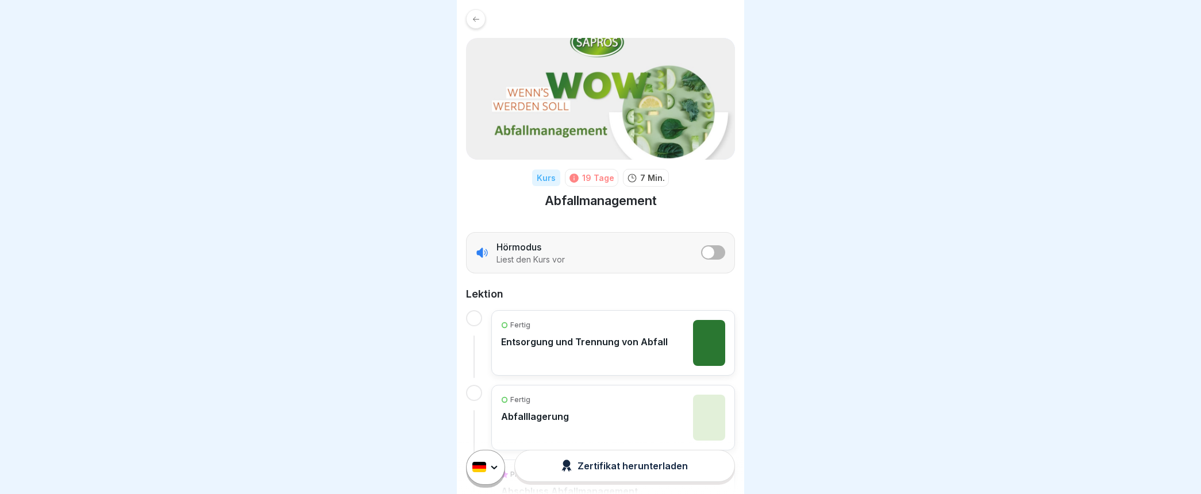
scroll to position [9, 0]
click at [493, 466] on html "Kurs 19 Tage 7 Min. Abfallmanagement Hörmodus Liest den Kurs vor Lektion Fertig…" at bounding box center [600, 247] width 1201 height 494
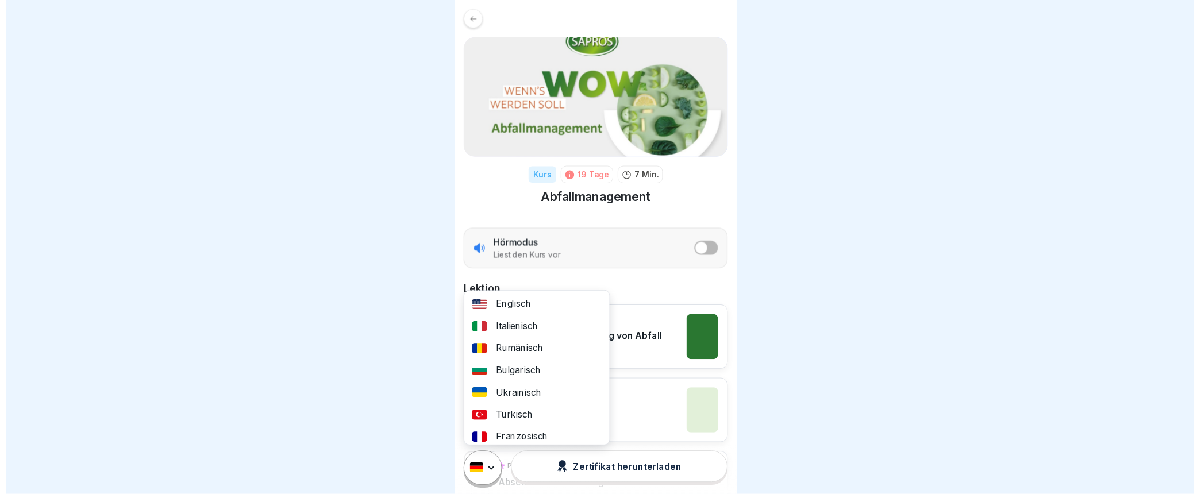
scroll to position [1, 0]
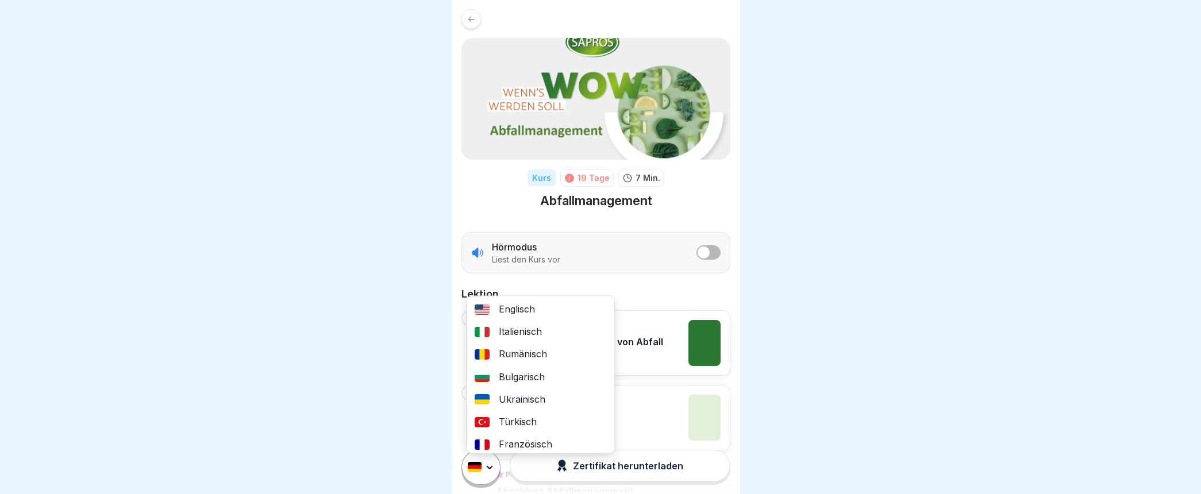
click at [349, 389] on html "Kurs 19 Tage 7 Min. Abfallmanagement Hörmodus Liest den Kurs vor Lektion Fertig…" at bounding box center [600, 247] width 1201 height 494
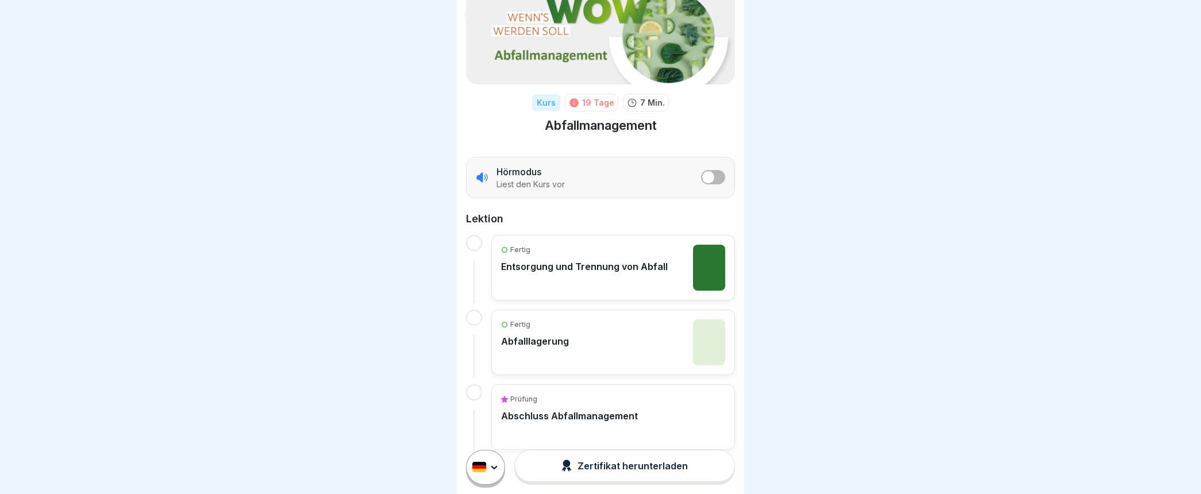
scroll to position [94, 0]
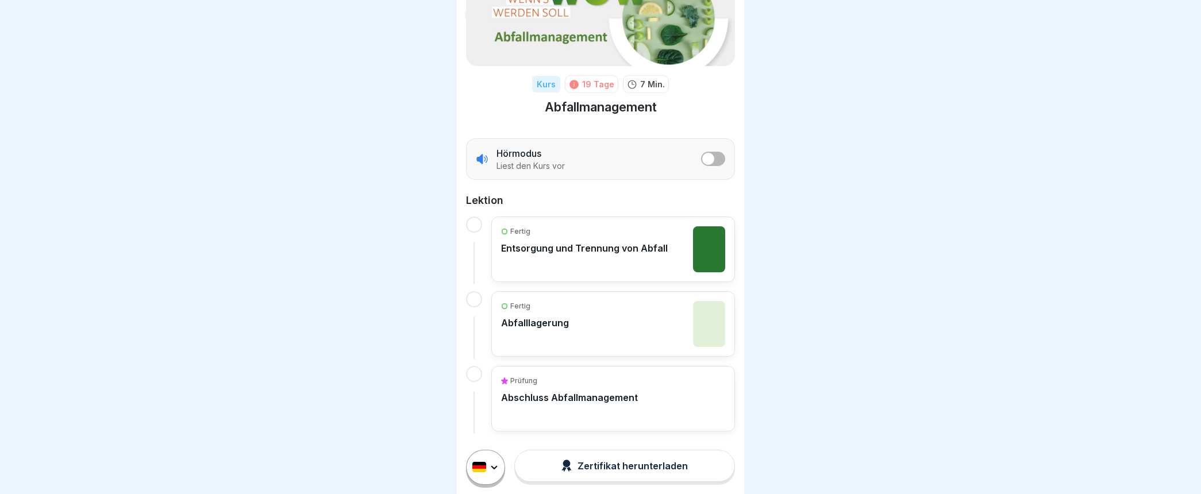
scroll to position [9, 0]
click at [555, 392] on p "Abschluss Abfallmanagement" at bounding box center [569, 397] width 137 height 11
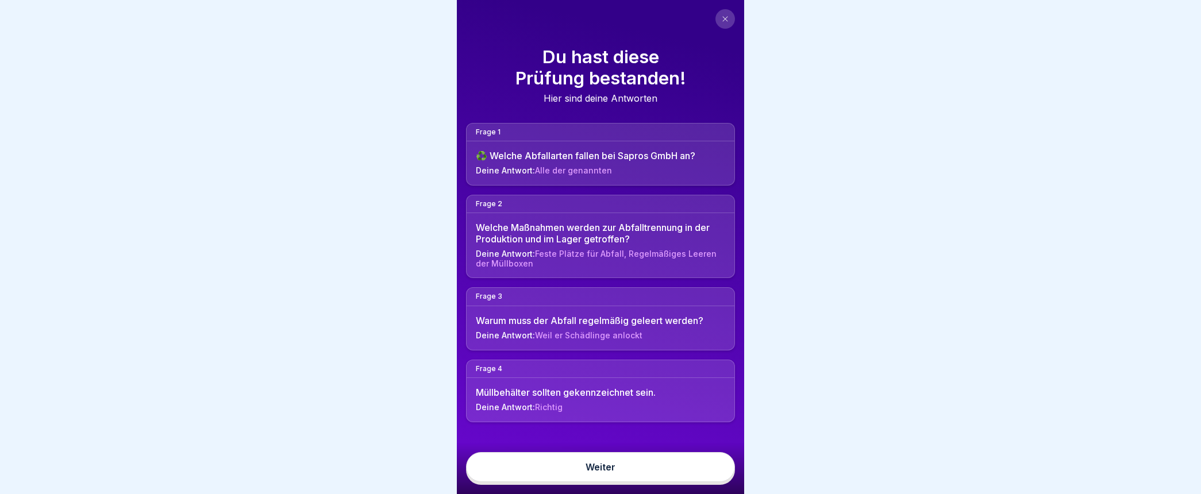
click at [595, 476] on link "Weiter" at bounding box center [600, 467] width 269 height 30
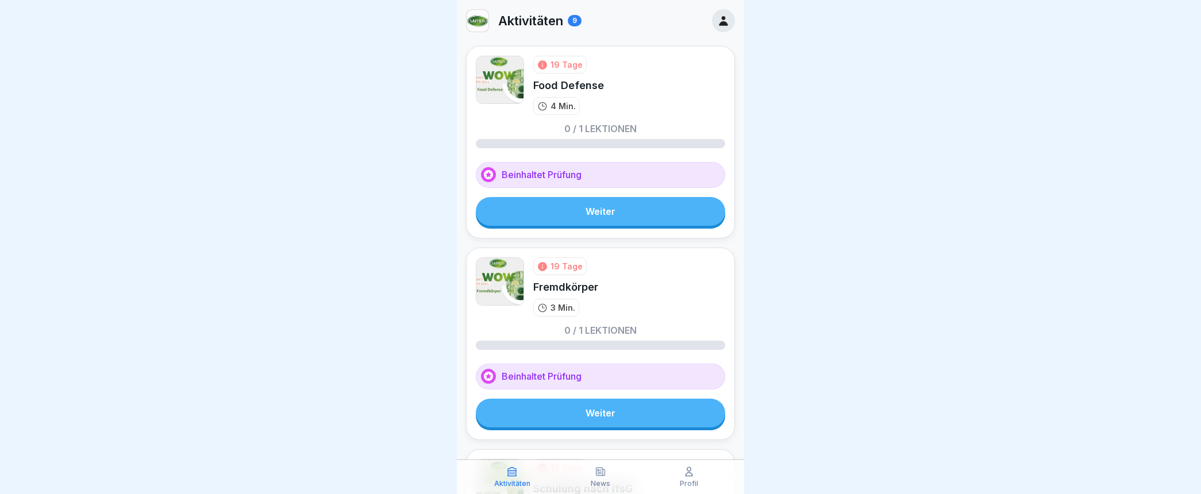
click at [595, 207] on link "Weiter" at bounding box center [600, 211] width 249 height 29
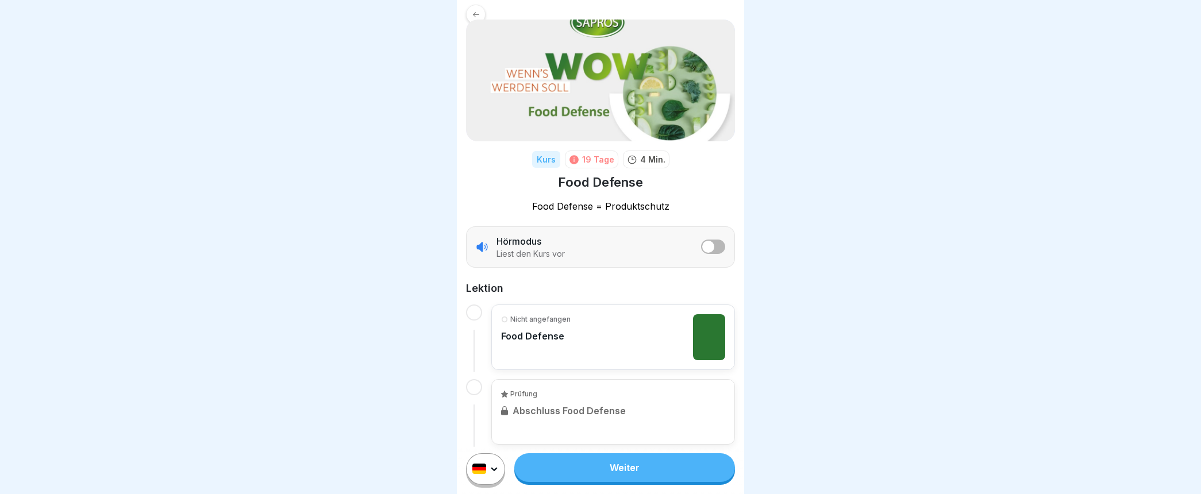
scroll to position [28, 0]
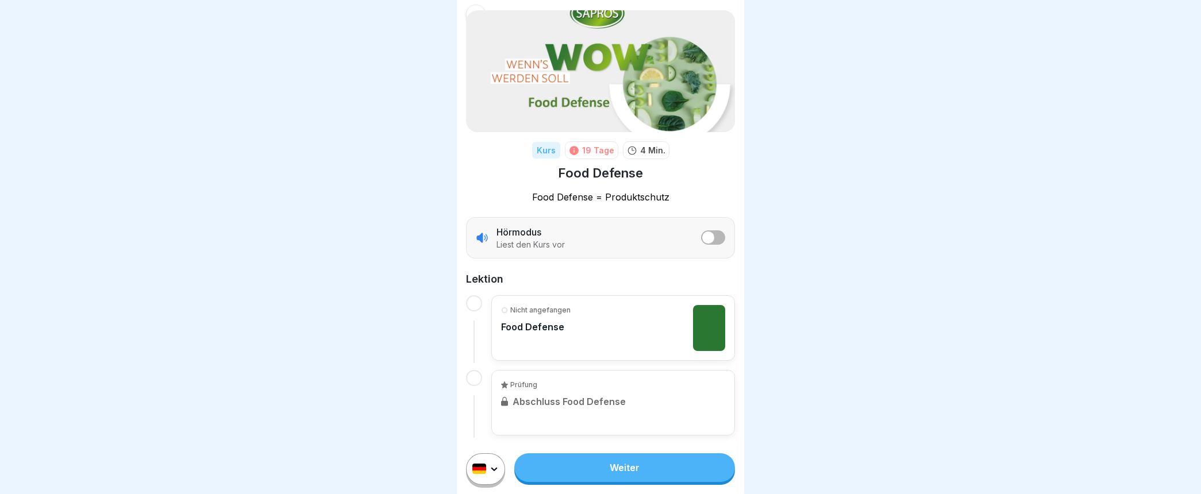
click at [562, 321] on p "Food Defense" at bounding box center [536, 326] width 70 height 11
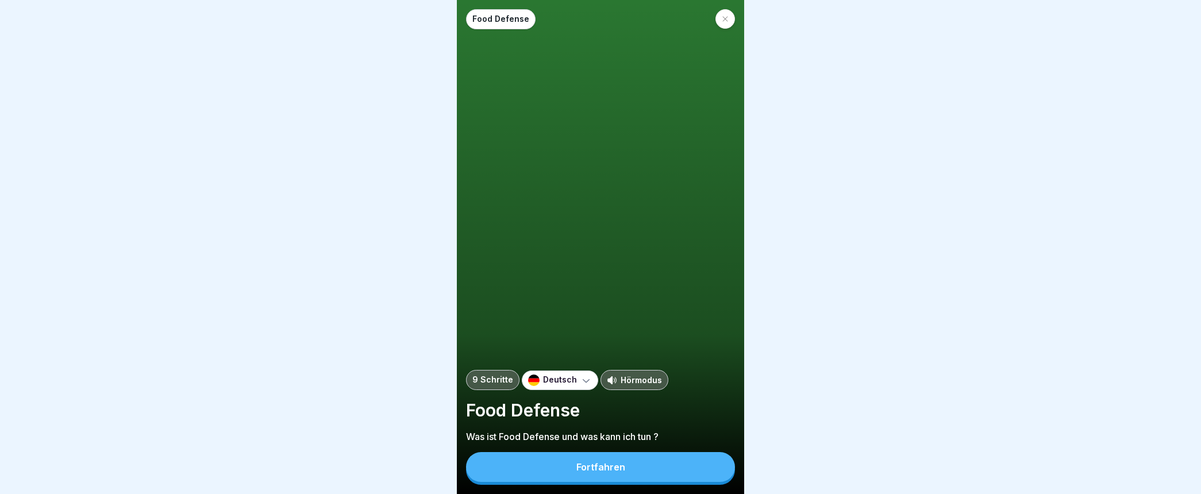
click at [592, 472] on div "Fortfahren" at bounding box center [600, 467] width 49 height 10
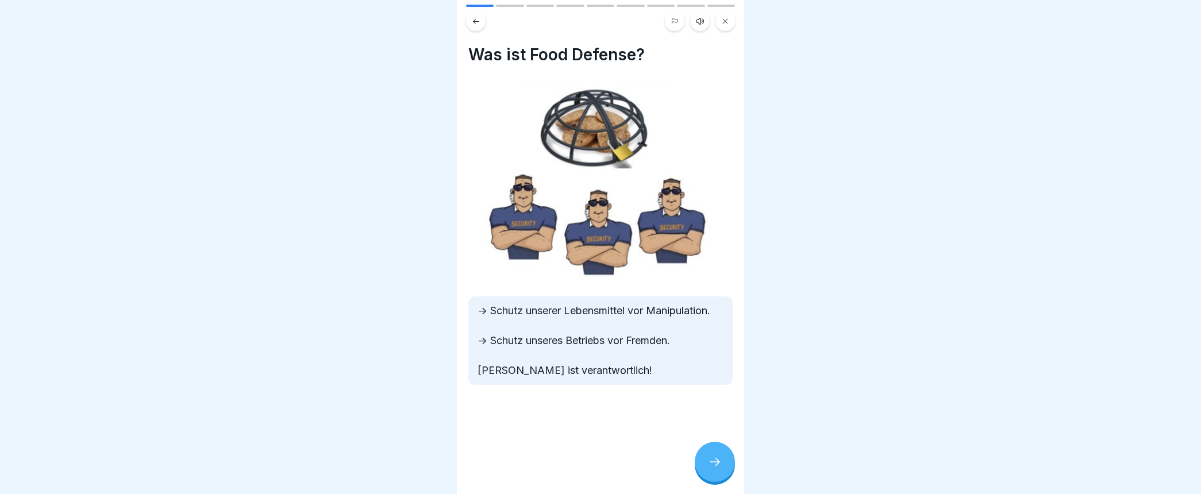
click at [719, 479] on div at bounding box center [715, 462] width 40 height 40
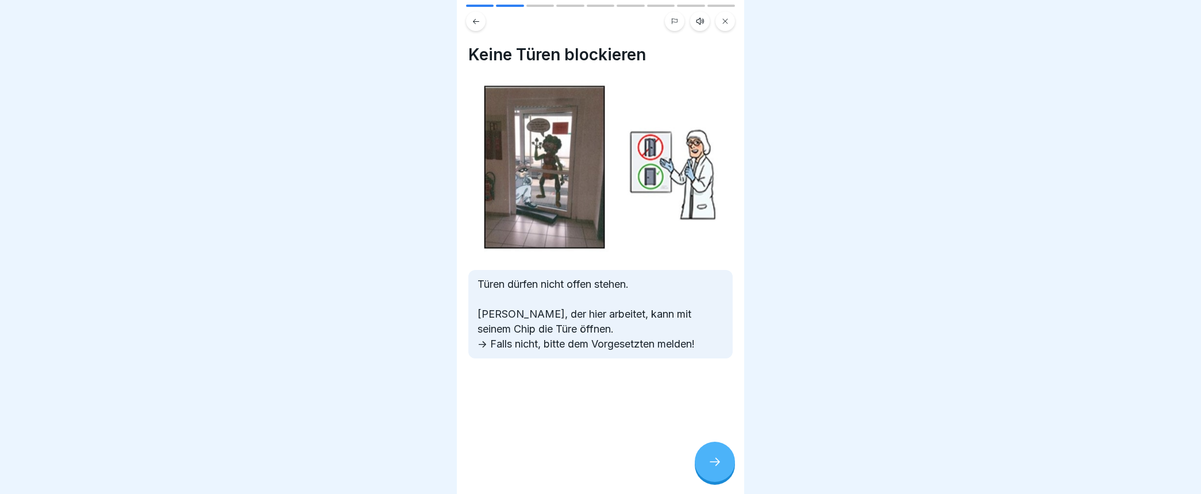
click at [719, 466] on icon at bounding box center [715, 462] width 14 height 14
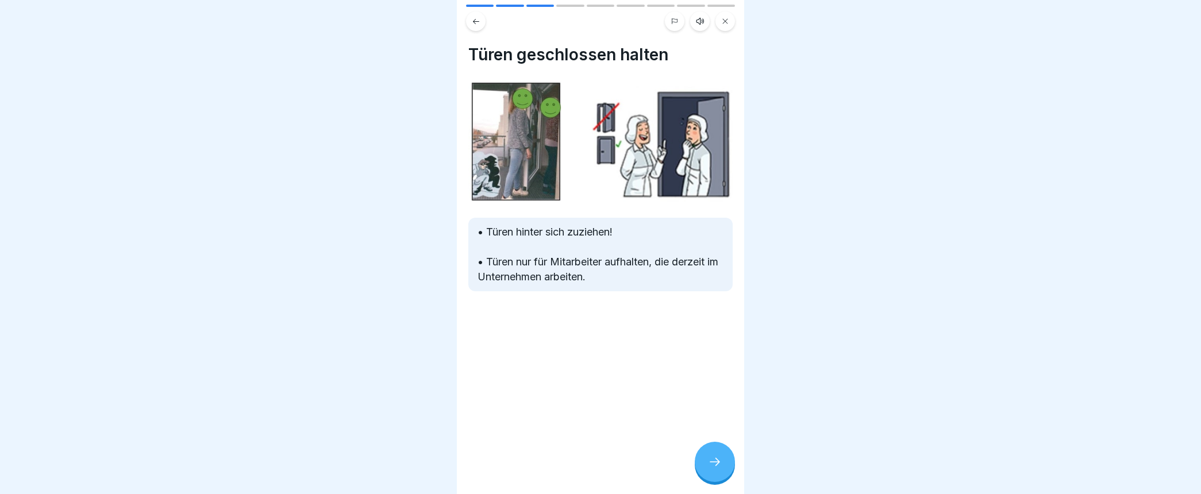
click at [716, 469] on icon at bounding box center [715, 462] width 14 height 14
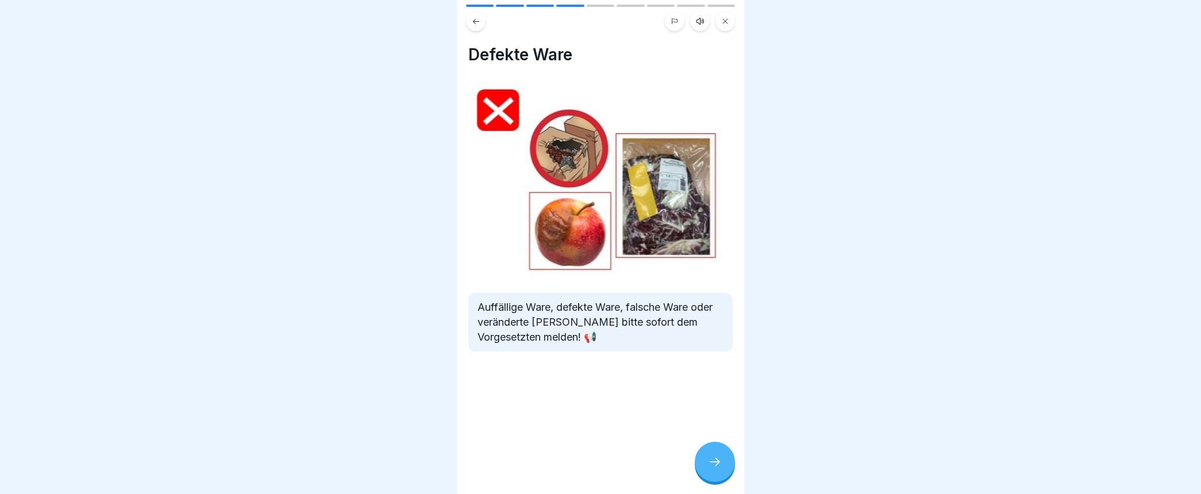
click at [715, 469] on icon at bounding box center [715, 462] width 14 height 14
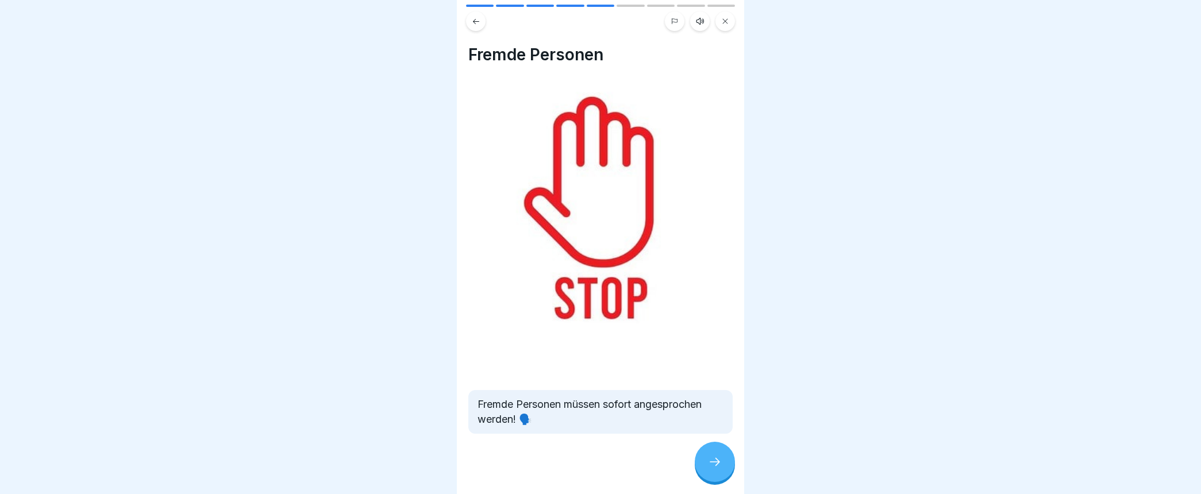
click at [720, 469] on icon at bounding box center [715, 462] width 14 height 14
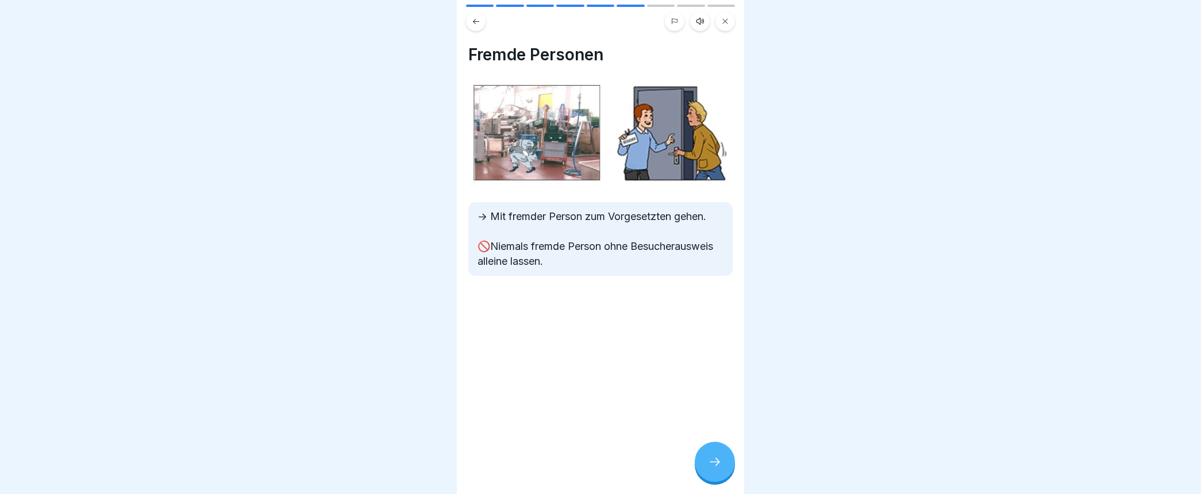
click at [714, 469] on icon at bounding box center [715, 462] width 14 height 14
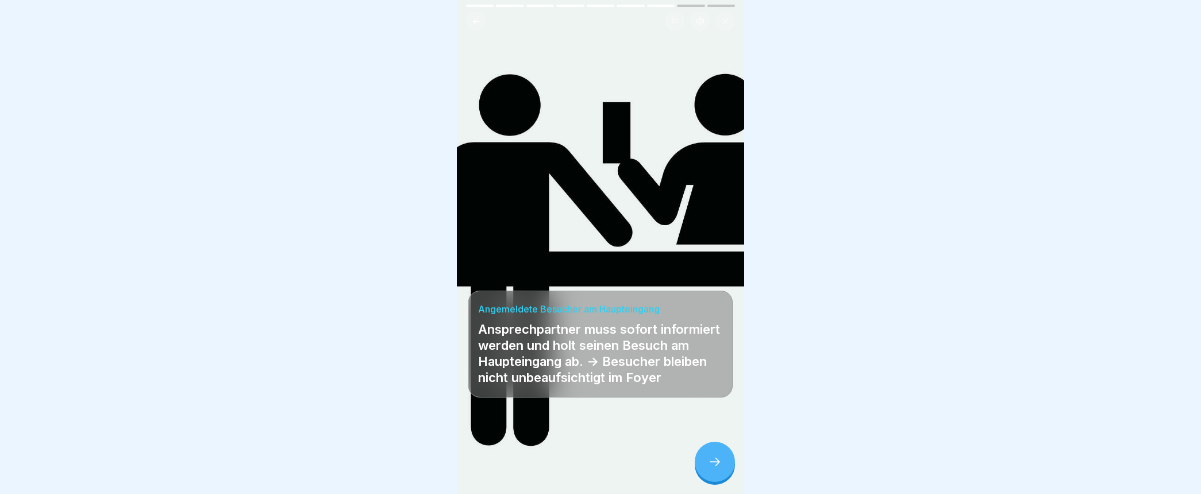
click at [712, 463] on div at bounding box center [715, 462] width 40 height 40
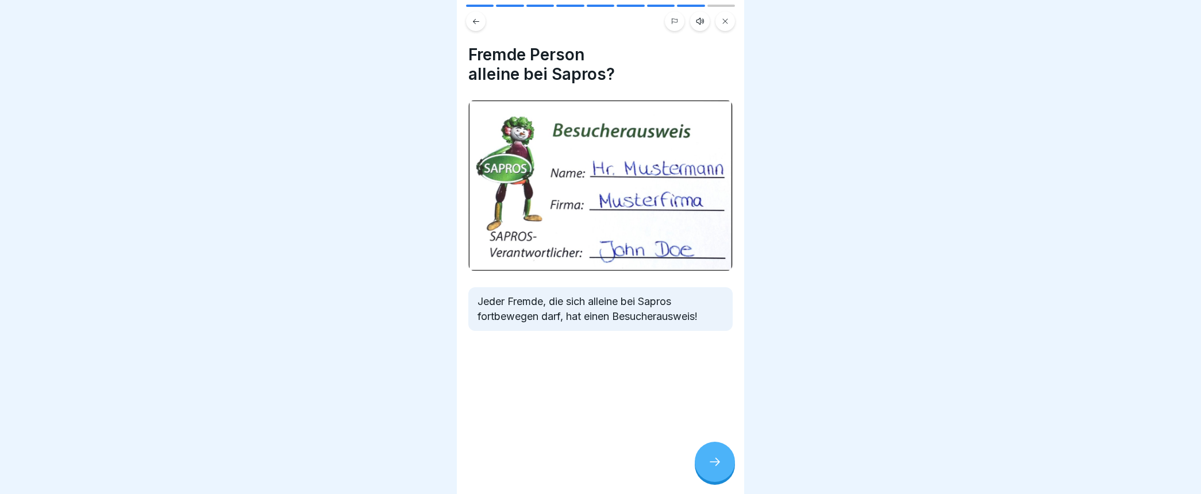
click at [708, 467] on icon at bounding box center [715, 462] width 14 height 14
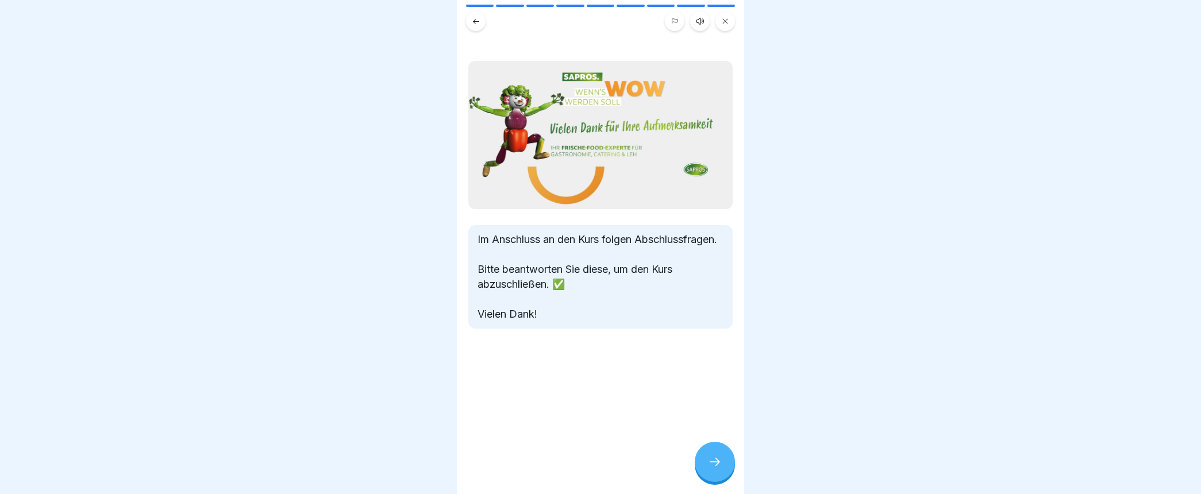
click at [712, 469] on icon at bounding box center [715, 462] width 14 height 14
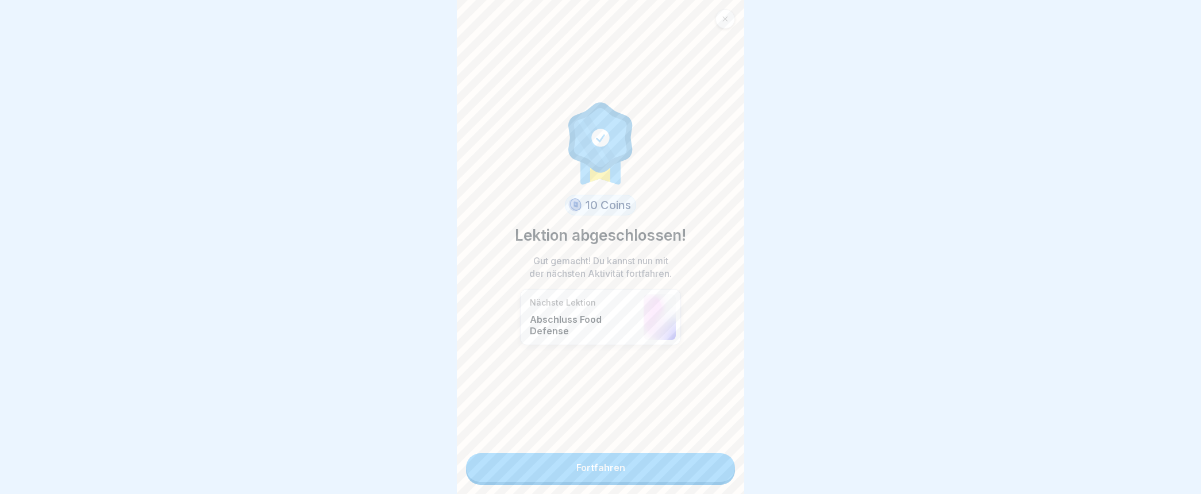
click at [585, 468] on link "Fortfahren" at bounding box center [600, 467] width 269 height 29
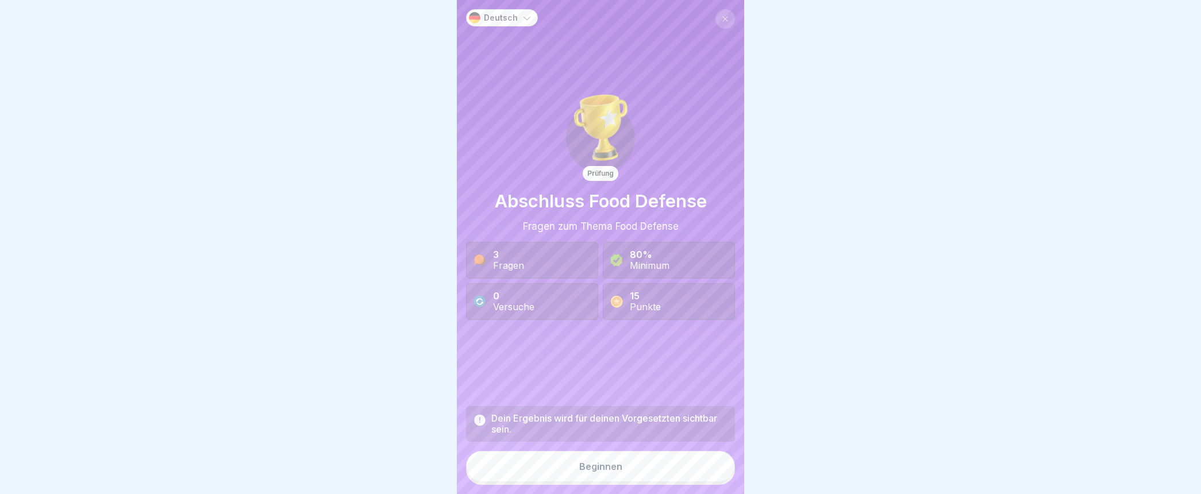
click at [595, 472] on div "Beginnen" at bounding box center [600, 467] width 43 height 10
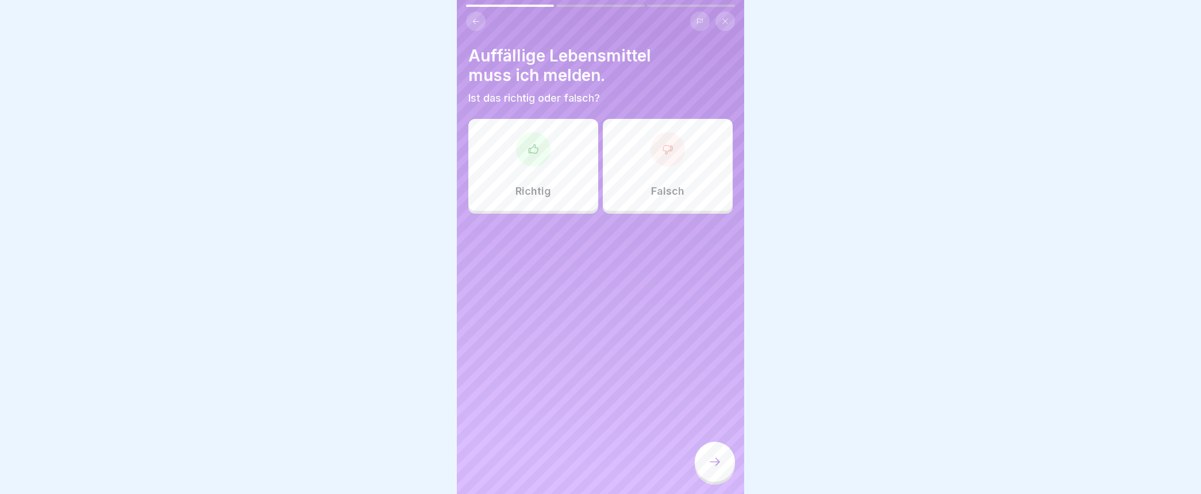
click at [530, 151] on icon at bounding box center [533, 149] width 11 height 11
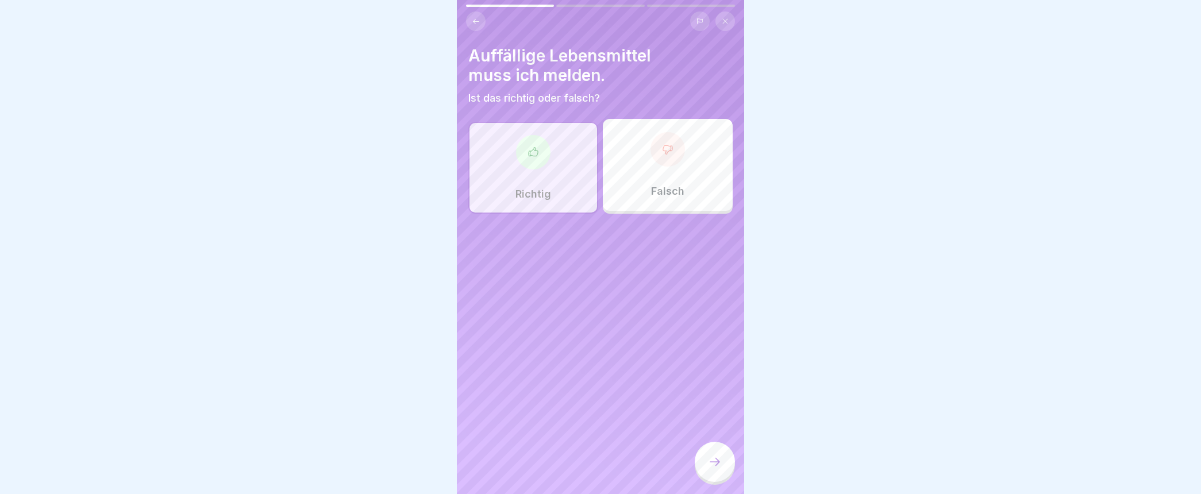
click at [714, 468] on icon at bounding box center [715, 462] width 14 height 14
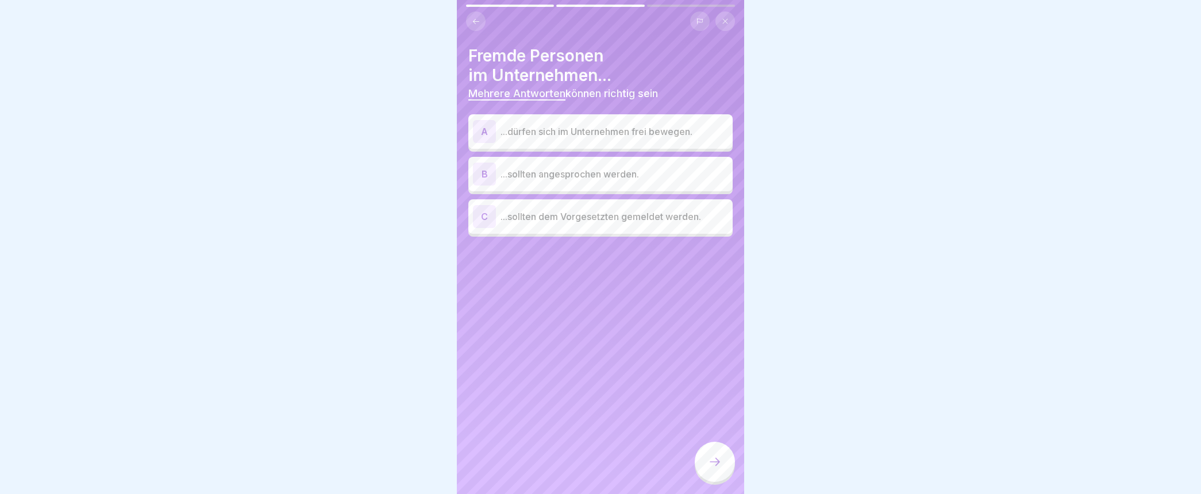
click at [486, 171] on div "B" at bounding box center [484, 174] width 23 height 23
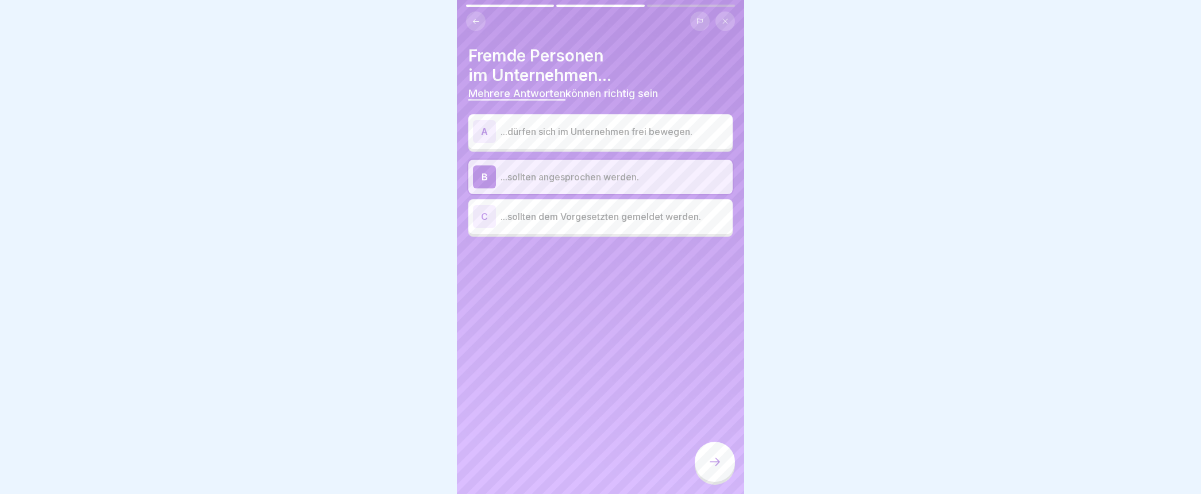
click at [486, 216] on div "C" at bounding box center [484, 216] width 23 height 23
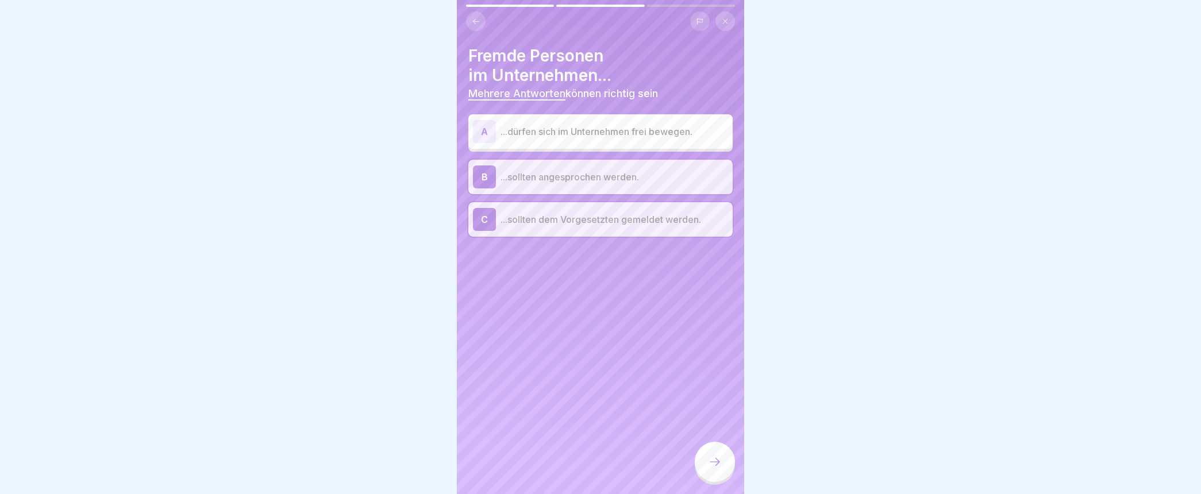
click at [712, 467] on icon at bounding box center [715, 462] width 14 height 14
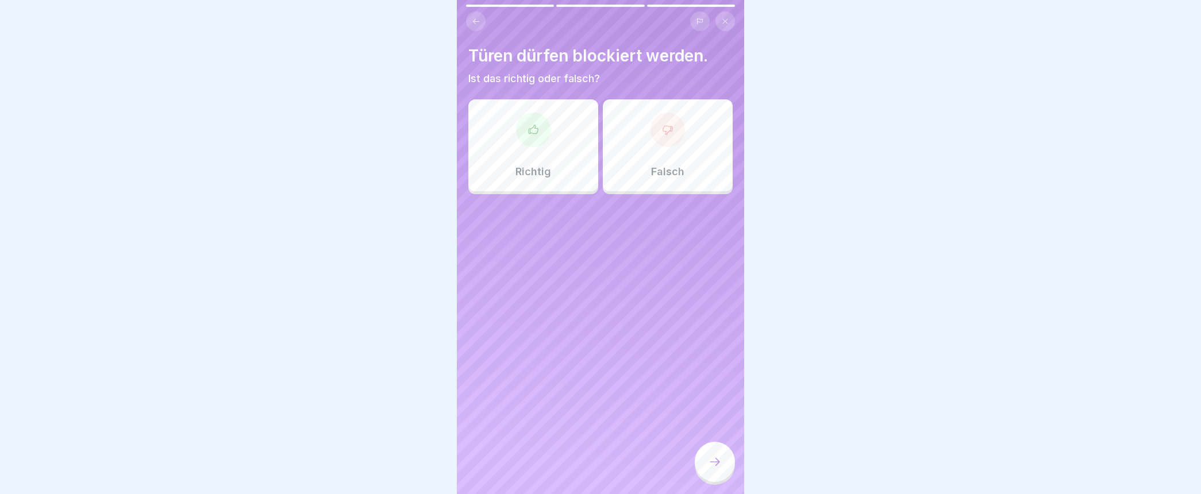
click at [662, 133] on icon at bounding box center [667, 129] width 11 height 11
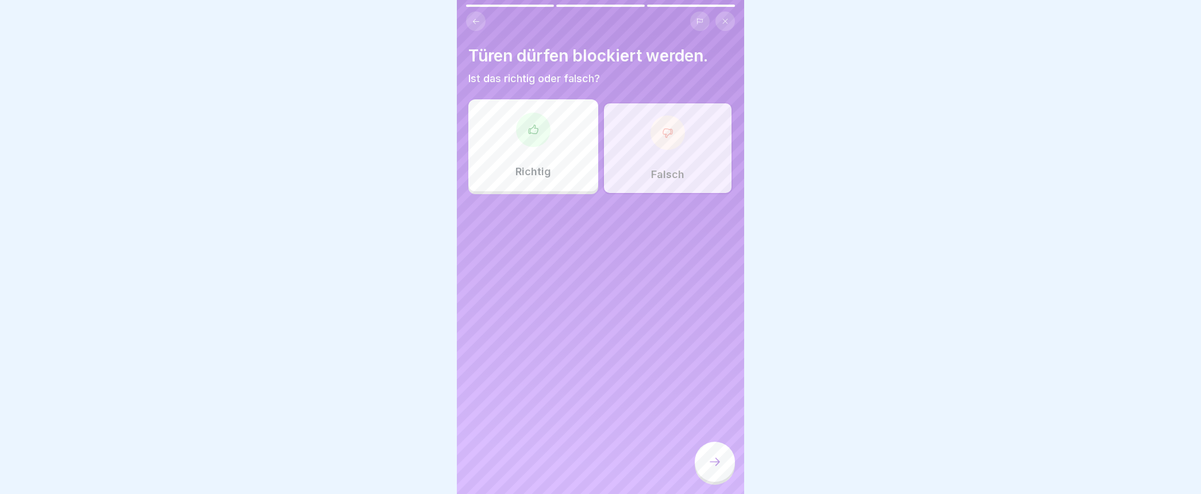
click at [722, 464] on div at bounding box center [715, 462] width 40 height 40
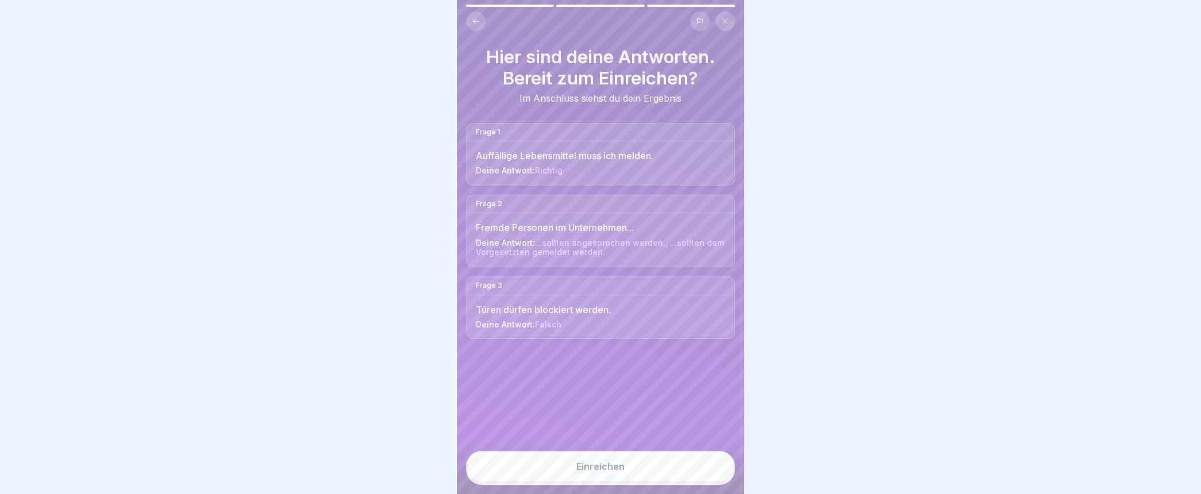
click at [601, 472] on div "Einreichen" at bounding box center [600, 467] width 48 height 10
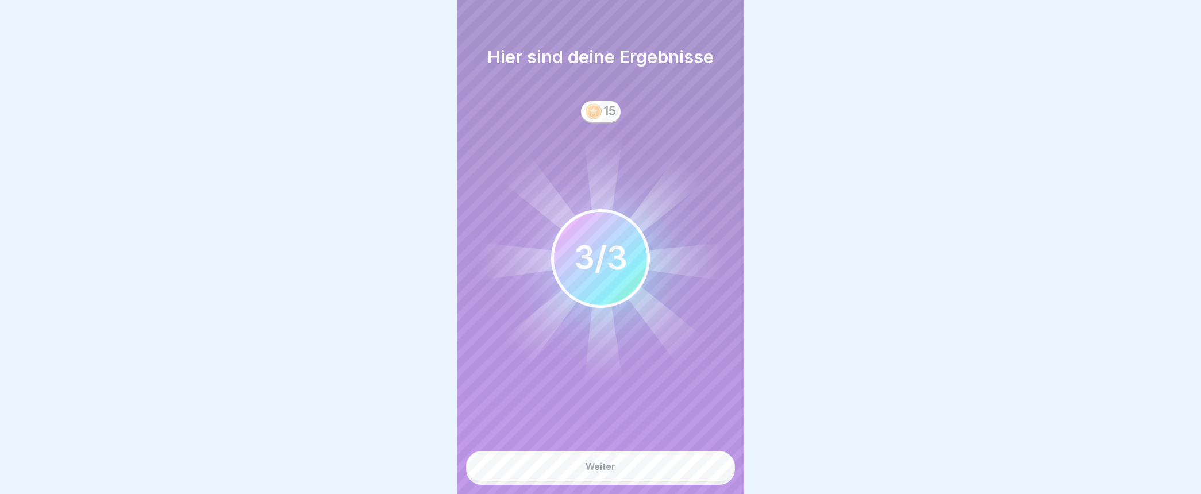
click at [593, 472] on div "Weiter" at bounding box center [601, 467] width 30 height 10
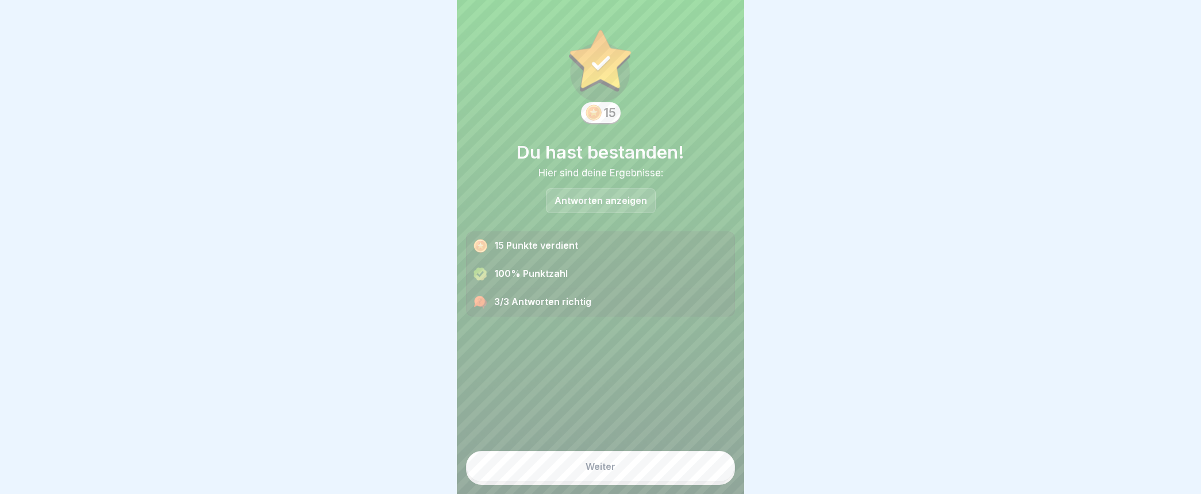
click at [586, 471] on button "Weiter" at bounding box center [600, 466] width 269 height 31
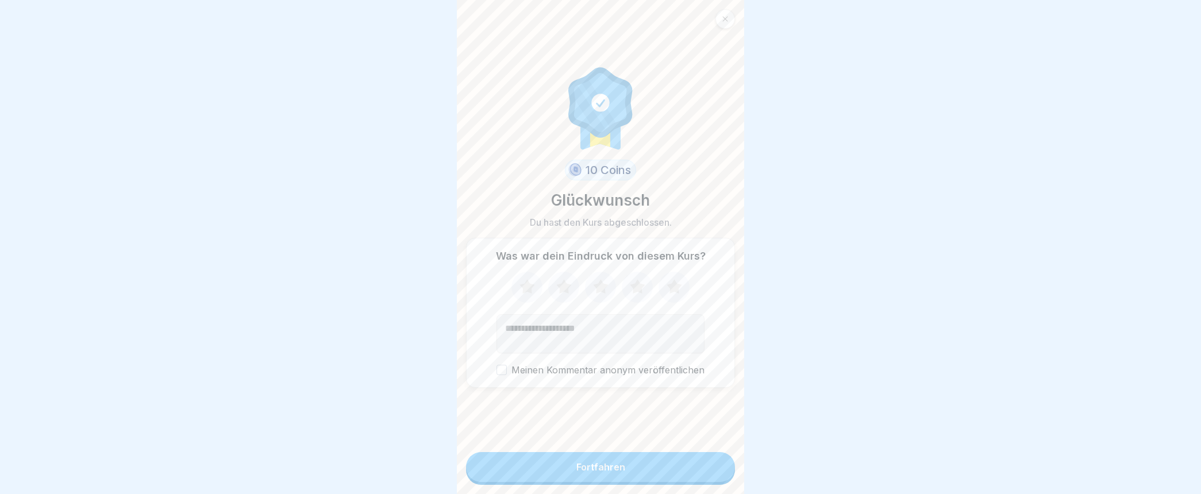
click at [593, 472] on div "Fortfahren" at bounding box center [600, 467] width 49 height 10
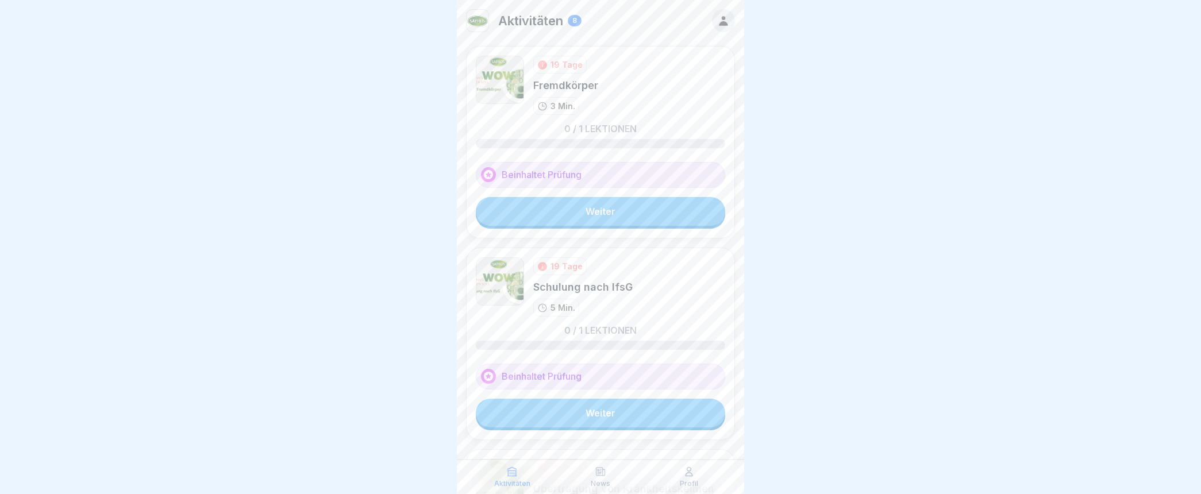
click at [579, 207] on link "Weiter" at bounding box center [600, 211] width 249 height 29
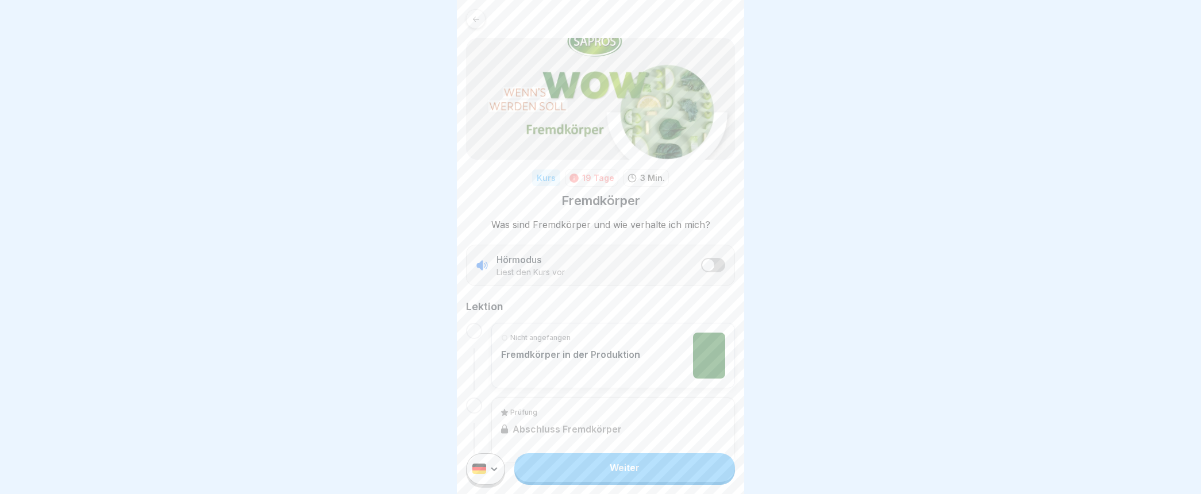
click at [602, 349] on p "Fremdkörper in der Produktion" at bounding box center [570, 354] width 139 height 11
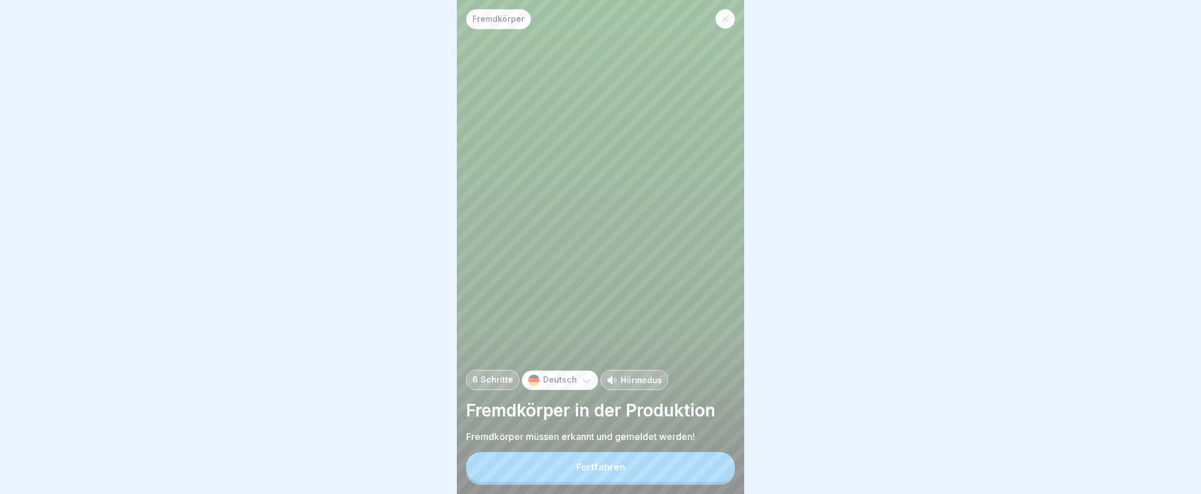
click at [621, 472] on div "Fortfahren" at bounding box center [600, 467] width 49 height 10
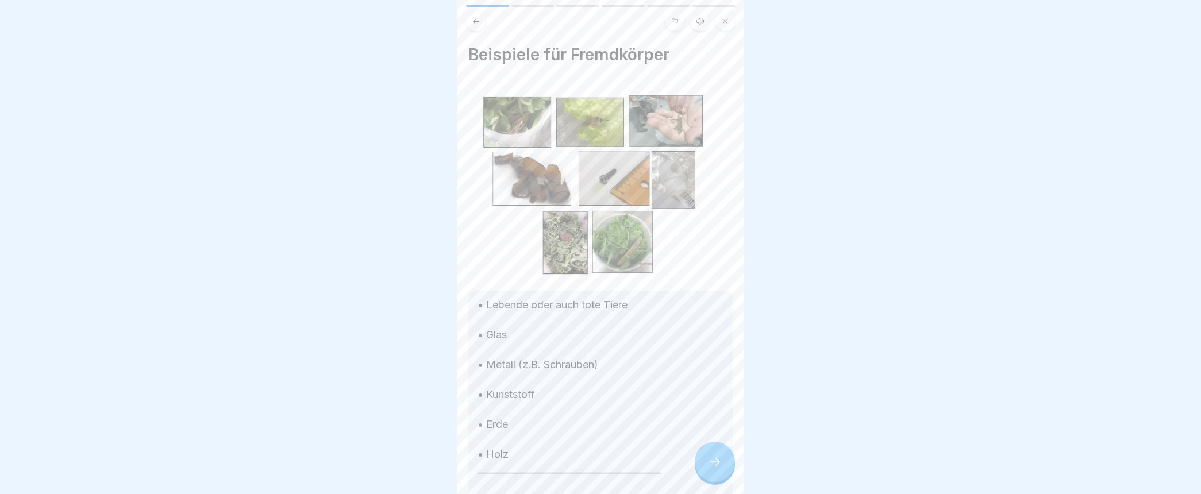
click at [716, 469] on icon at bounding box center [715, 462] width 14 height 14
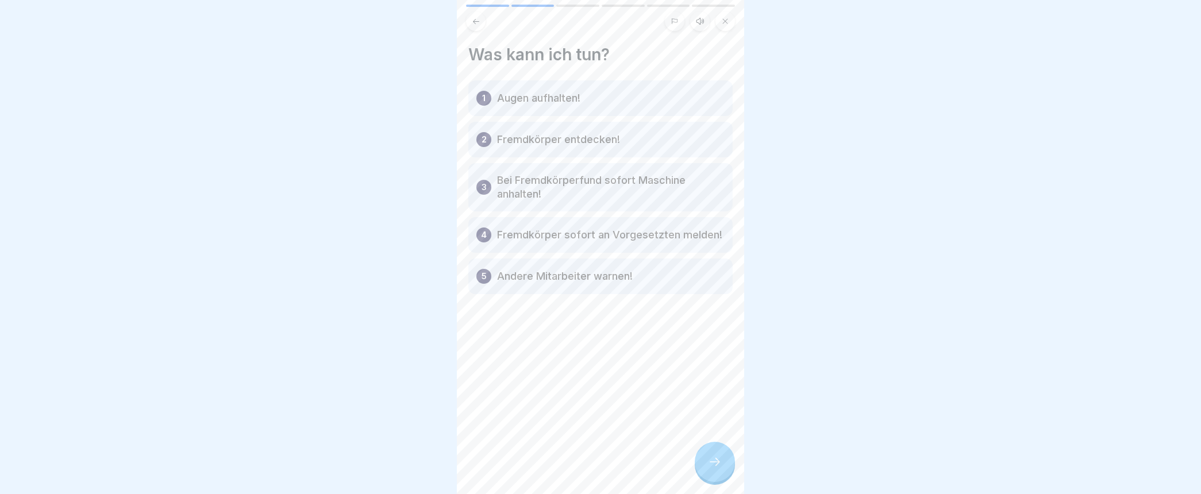
click at [709, 469] on icon at bounding box center [715, 462] width 14 height 14
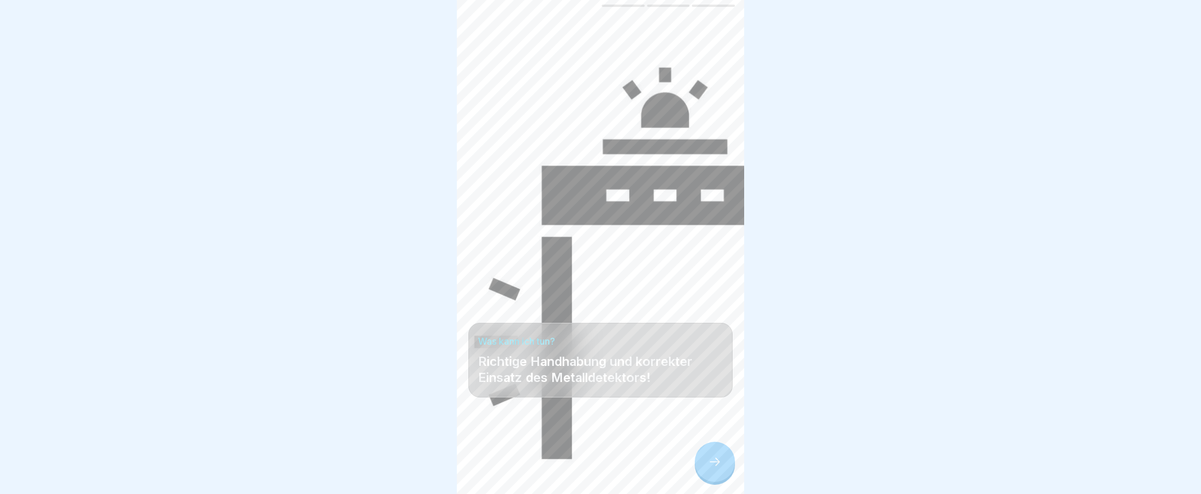
click at [709, 467] on icon at bounding box center [715, 462] width 14 height 14
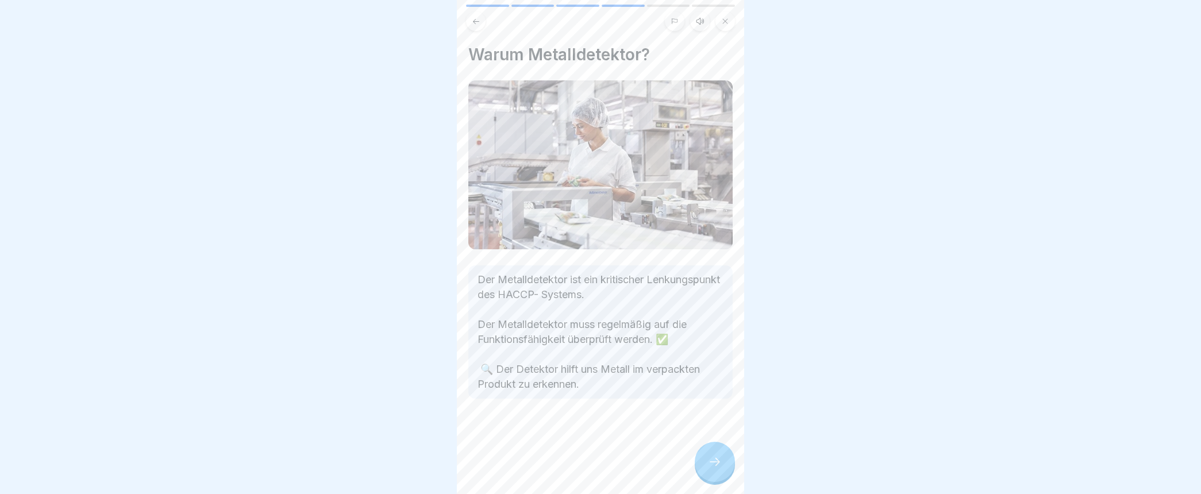
click at [720, 468] on icon at bounding box center [715, 462] width 14 height 14
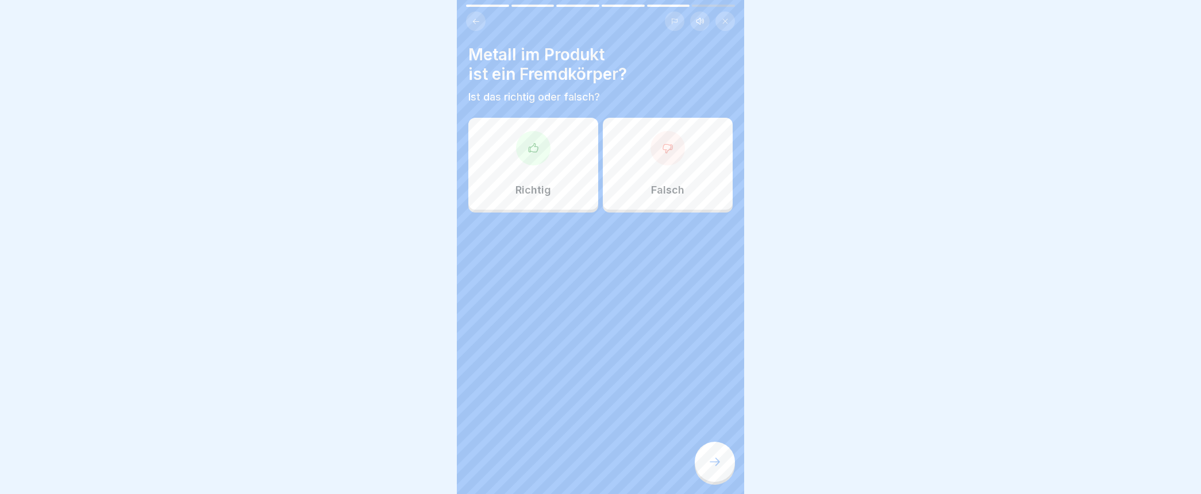
click at [529, 149] on icon at bounding box center [533, 147] width 9 height 9
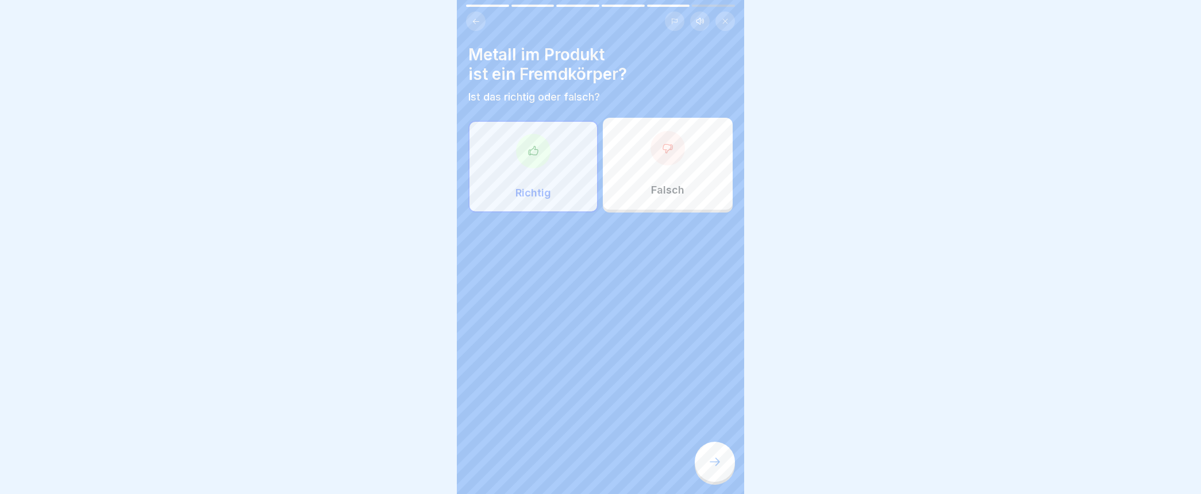
click at [722, 470] on div at bounding box center [715, 462] width 40 height 40
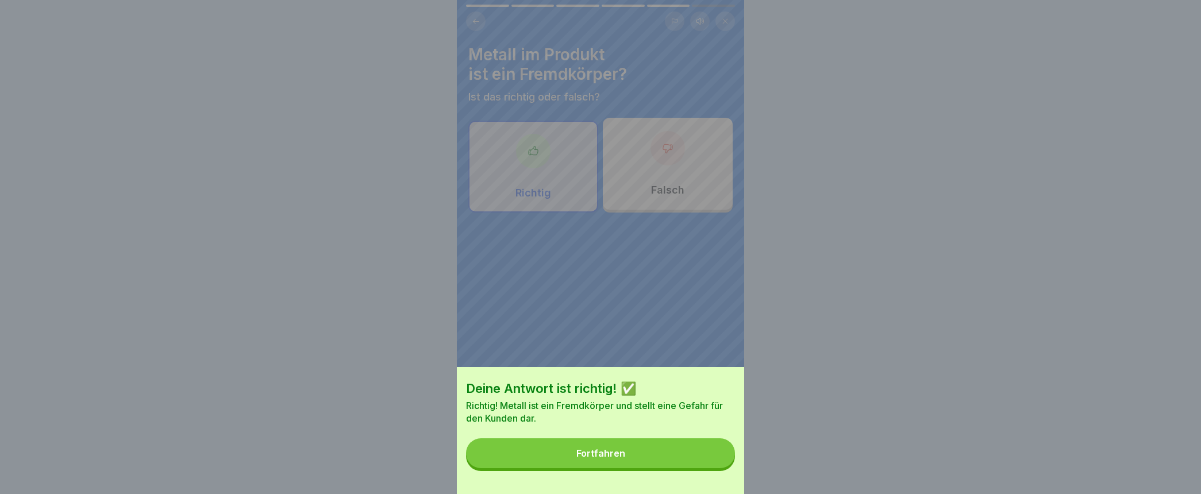
click at [608, 459] on div "Fortfahren" at bounding box center [600, 453] width 49 height 10
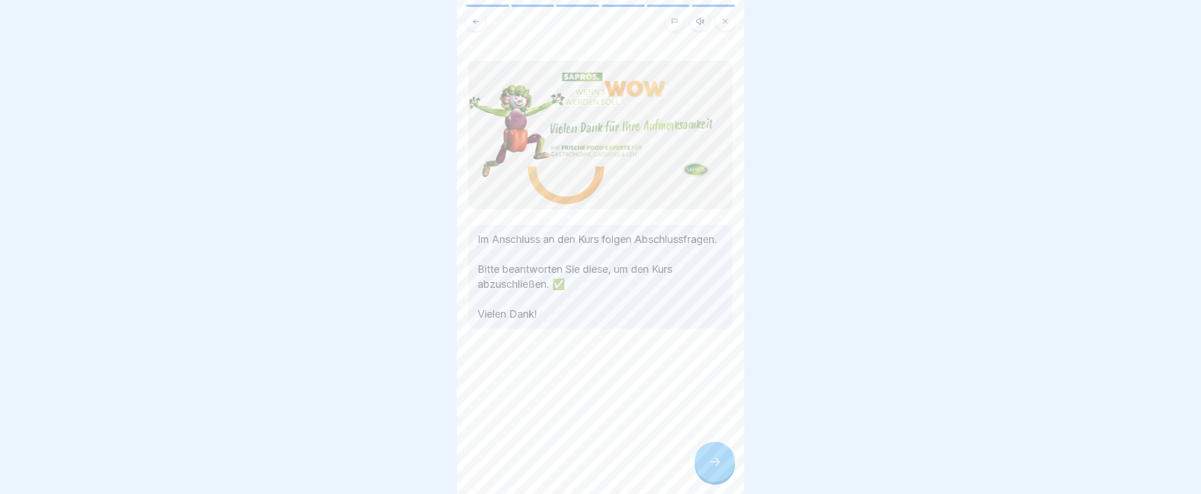
click at [718, 468] on icon at bounding box center [715, 462] width 14 height 14
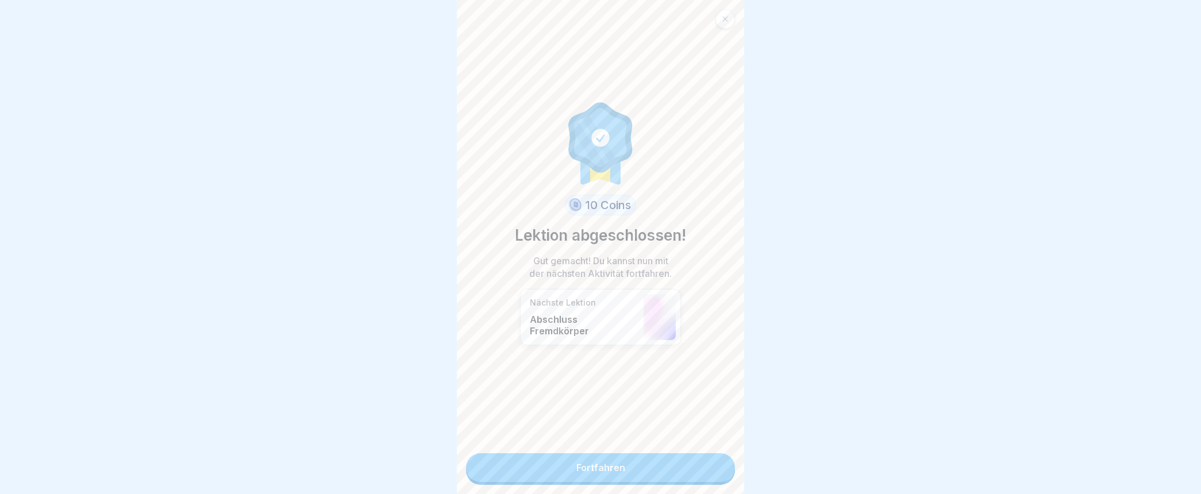
click at [598, 466] on link "Fortfahren" at bounding box center [600, 467] width 269 height 29
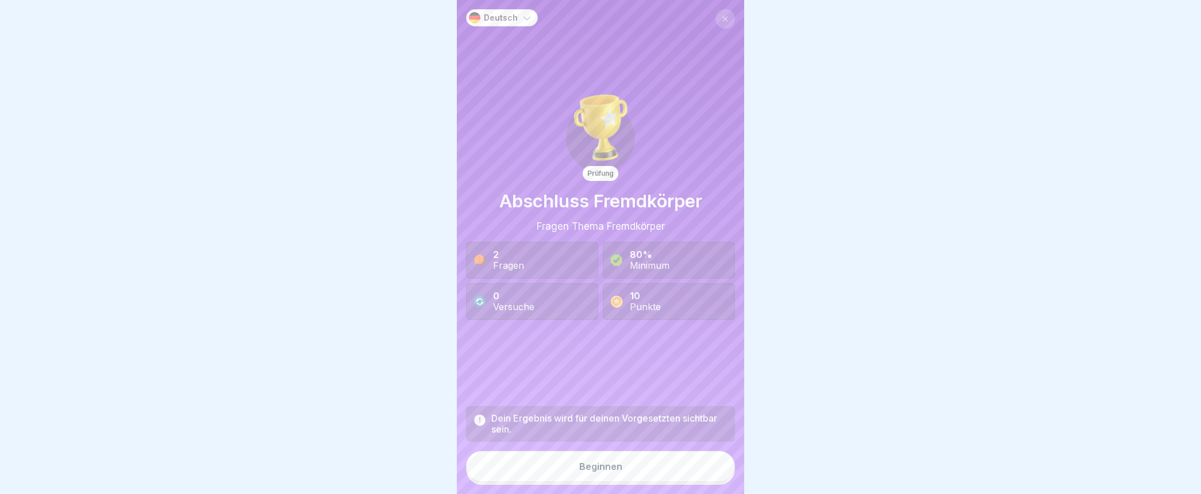
click at [593, 472] on div "Beginnen" at bounding box center [600, 467] width 43 height 10
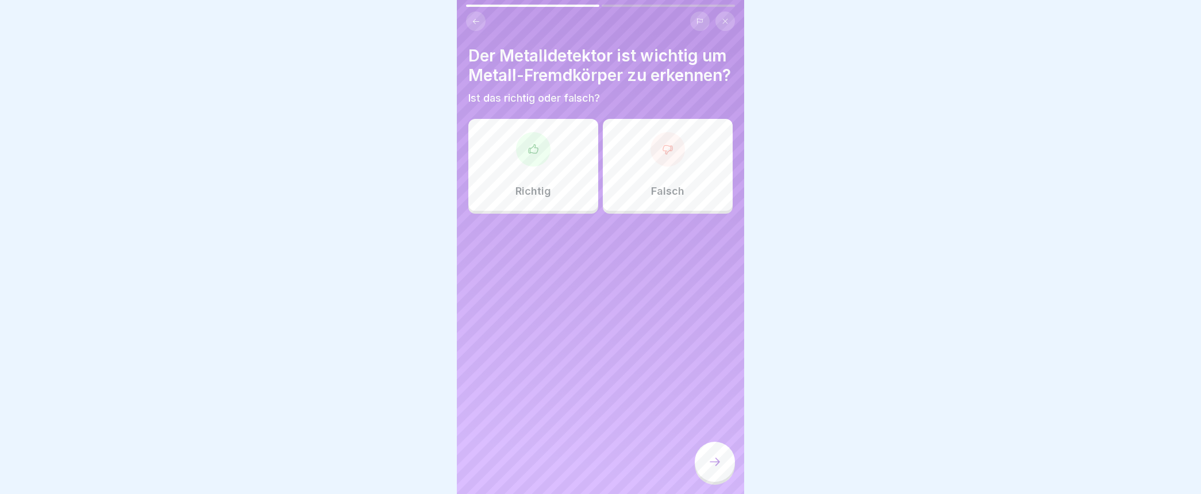
click at [529, 155] on icon at bounding box center [533, 149] width 11 height 11
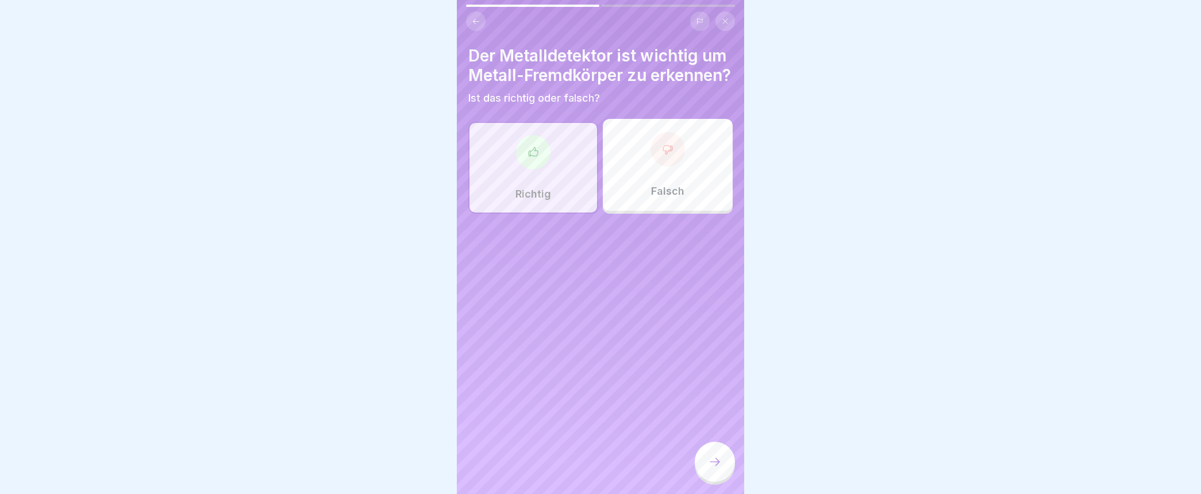
click at [716, 468] on icon at bounding box center [715, 462] width 14 height 14
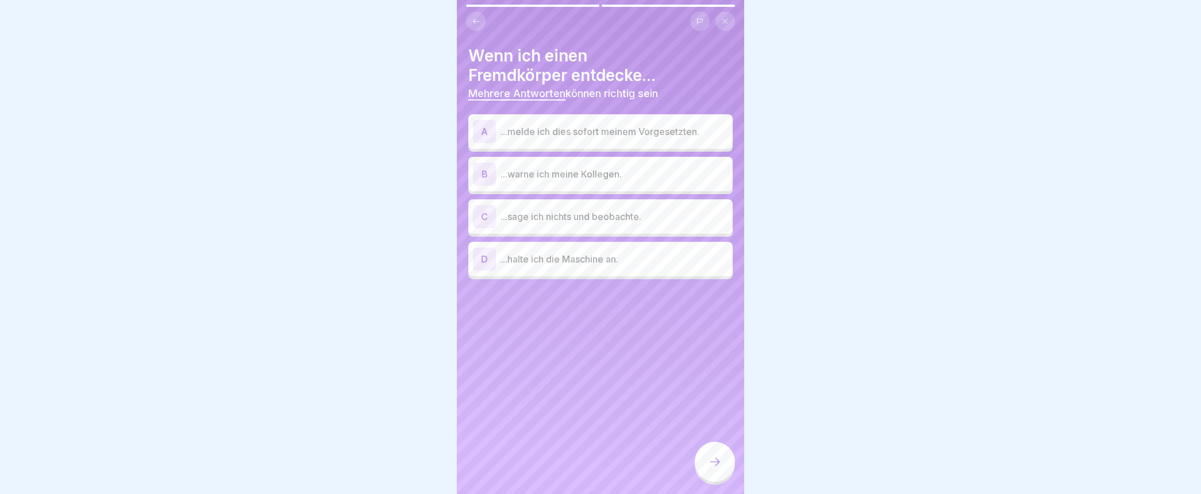
click at [486, 133] on div "A" at bounding box center [484, 131] width 23 height 23
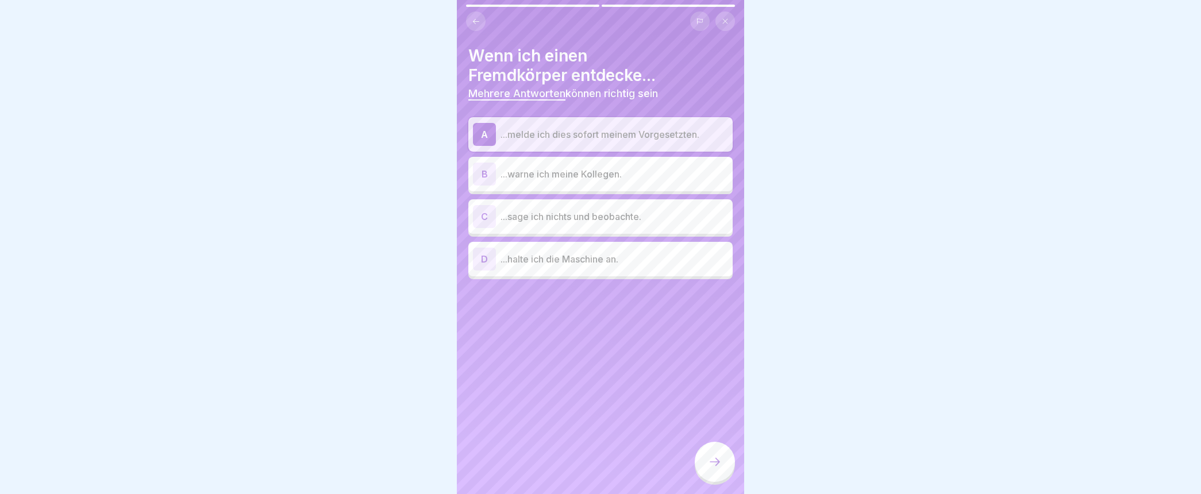
click at [486, 173] on div "B" at bounding box center [484, 174] width 23 height 23
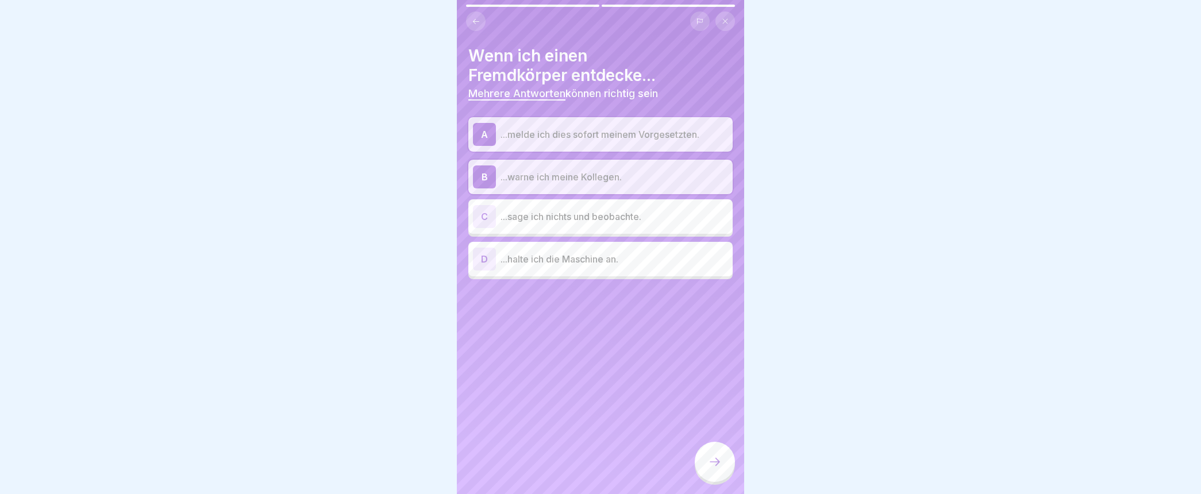
click at [485, 257] on div "D" at bounding box center [484, 259] width 23 height 23
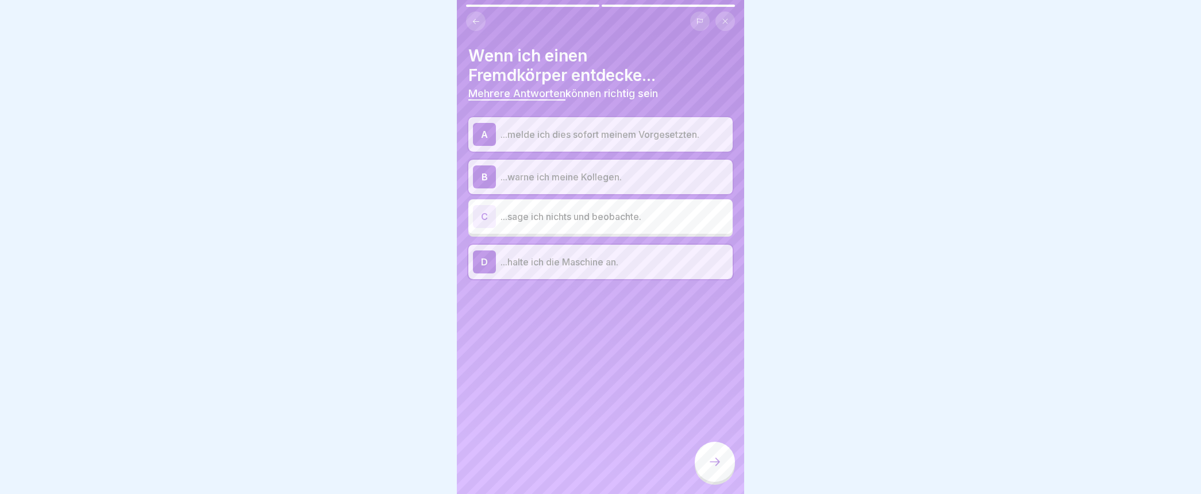
click at [719, 469] on icon at bounding box center [715, 462] width 14 height 14
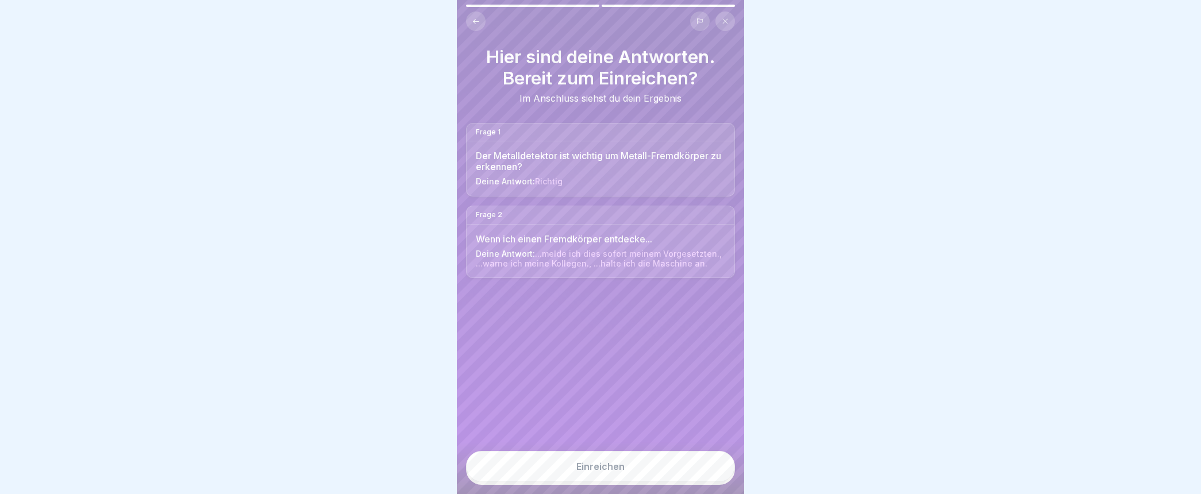
click at [600, 472] on div "Einreichen" at bounding box center [600, 467] width 48 height 10
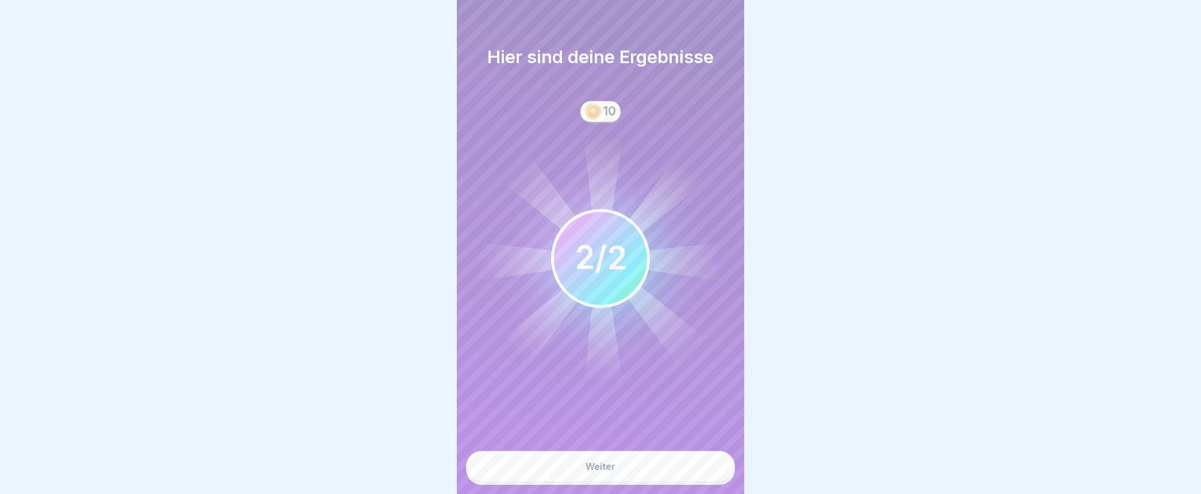
click at [600, 472] on div "Weiter" at bounding box center [601, 467] width 30 height 10
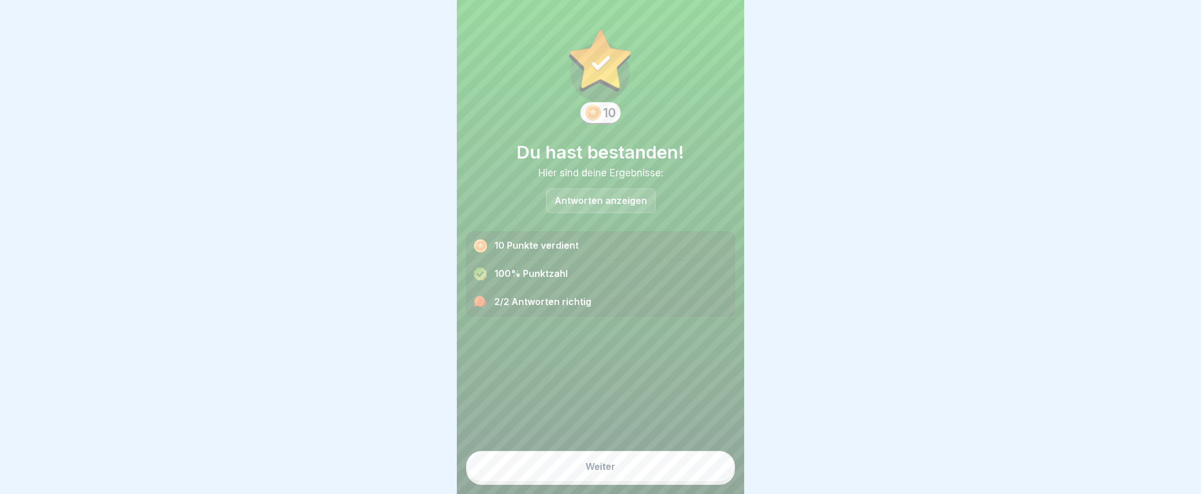
click at [600, 472] on div "Weiter" at bounding box center [601, 467] width 30 height 10
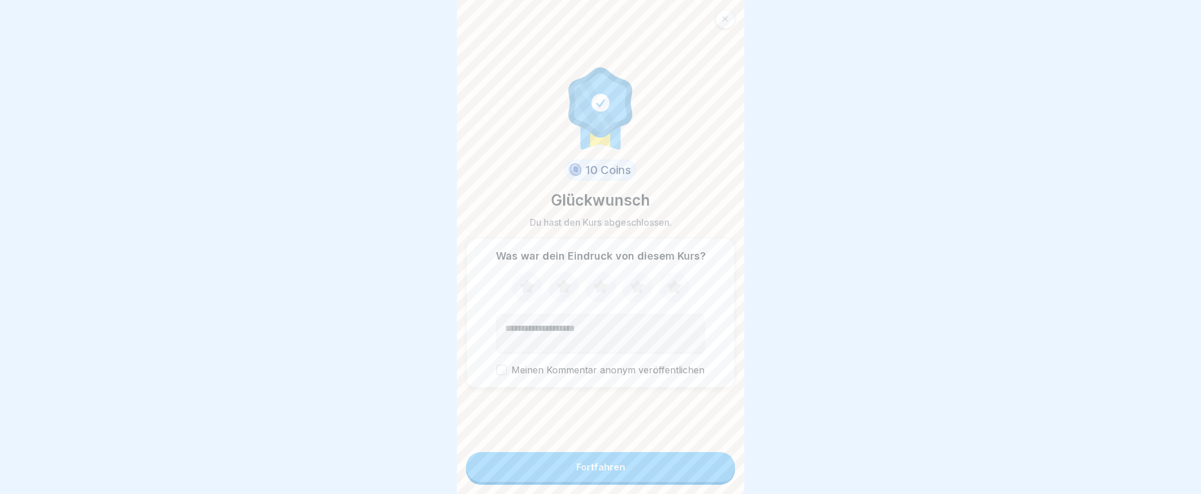
click at [600, 472] on div "Fortfahren" at bounding box center [600, 467] width 49 height 10
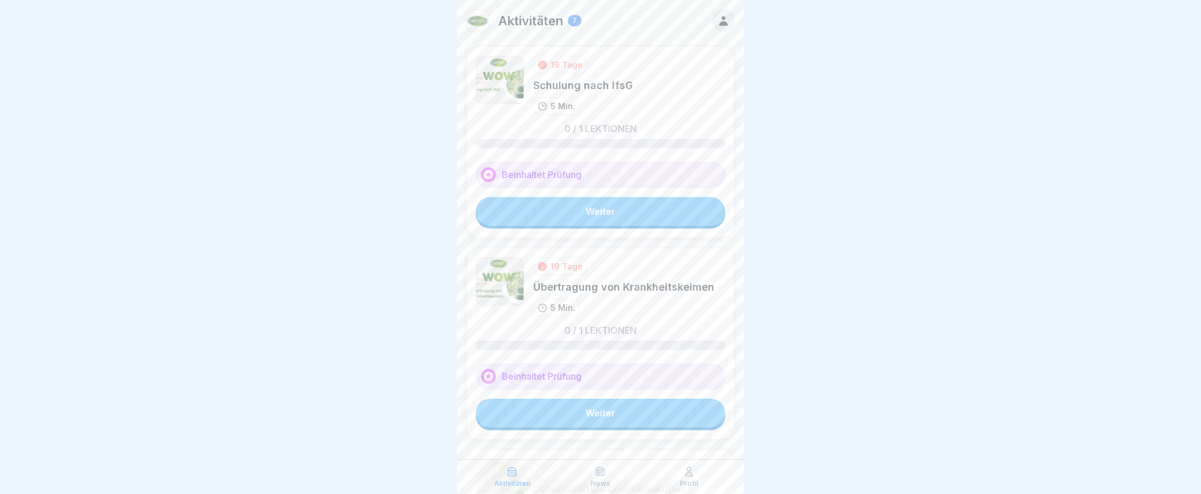
click at [567, 209] on link "Weiter" at bounding box center [600, 211] width 249 height 29
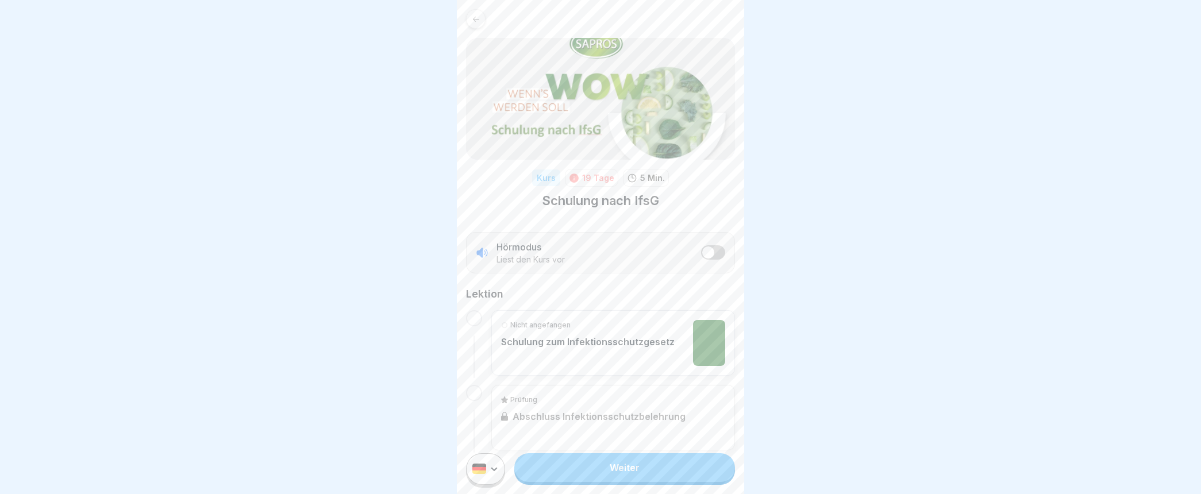
click at [611, 343] on p "Schulung zum Infektionsschutzgesetz" at bounding box center [588, 341] width 174 height 11
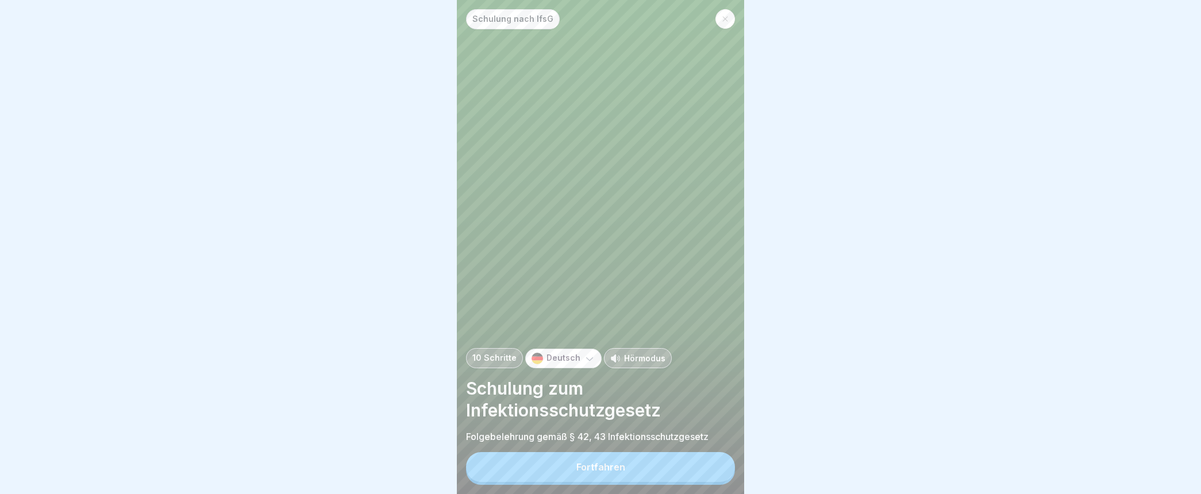
click at [618, 472] on div "Fortfahren" at bounding box center [600, 467] width 49 height 10
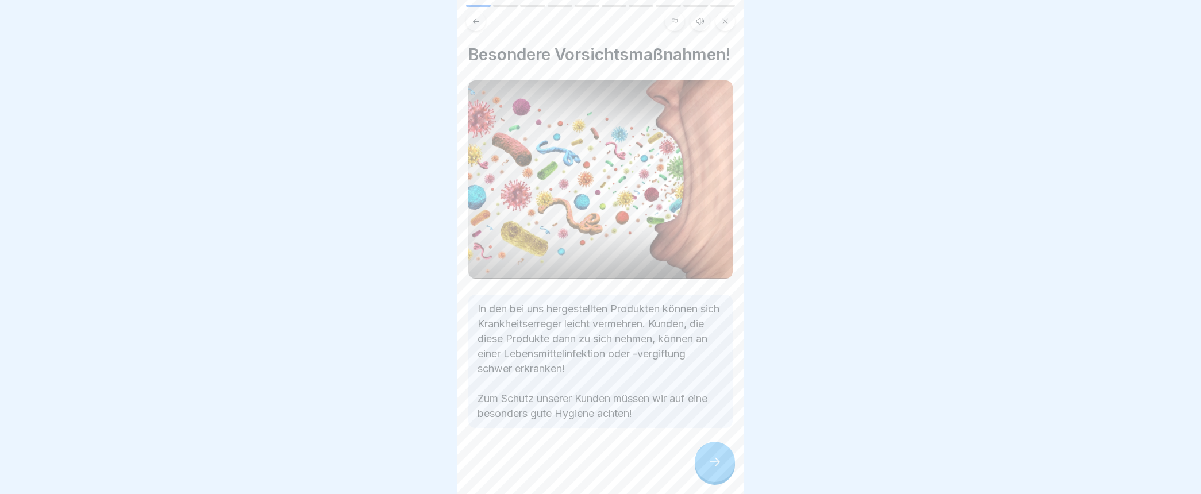
click at [716, 469] on icon at bounding box center [715, 462] width 14 height 14
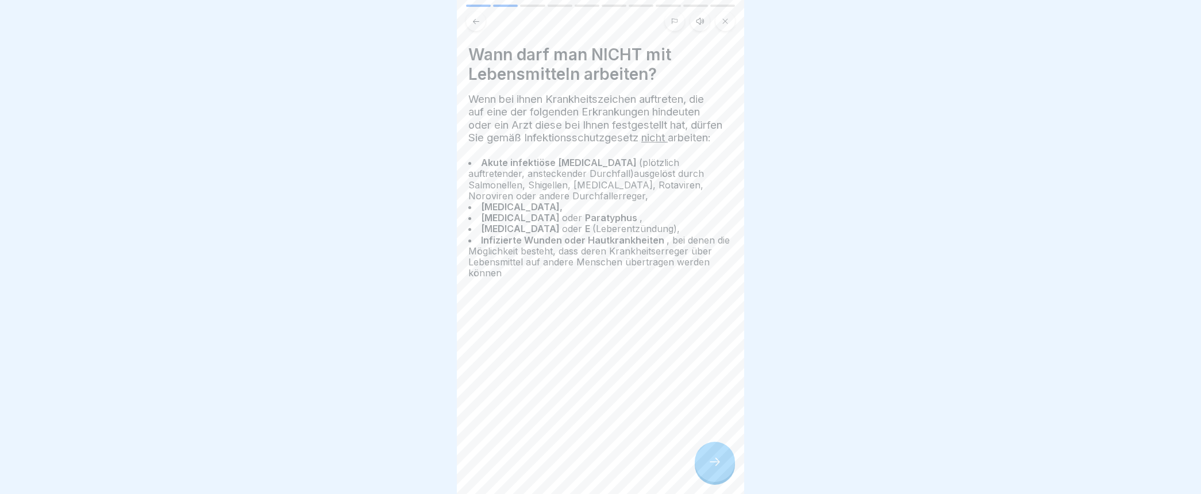
click at [715, 468] on icon at bounding box center [715, 462] width 14 height 14
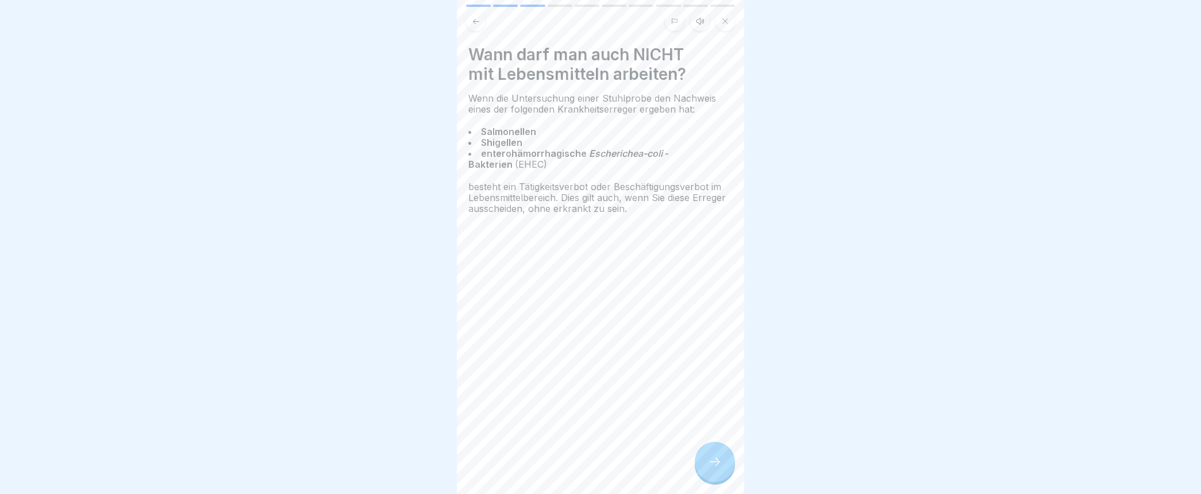
click at [714, 469] on icon at bounding box center [715, 462] width 14 height 14
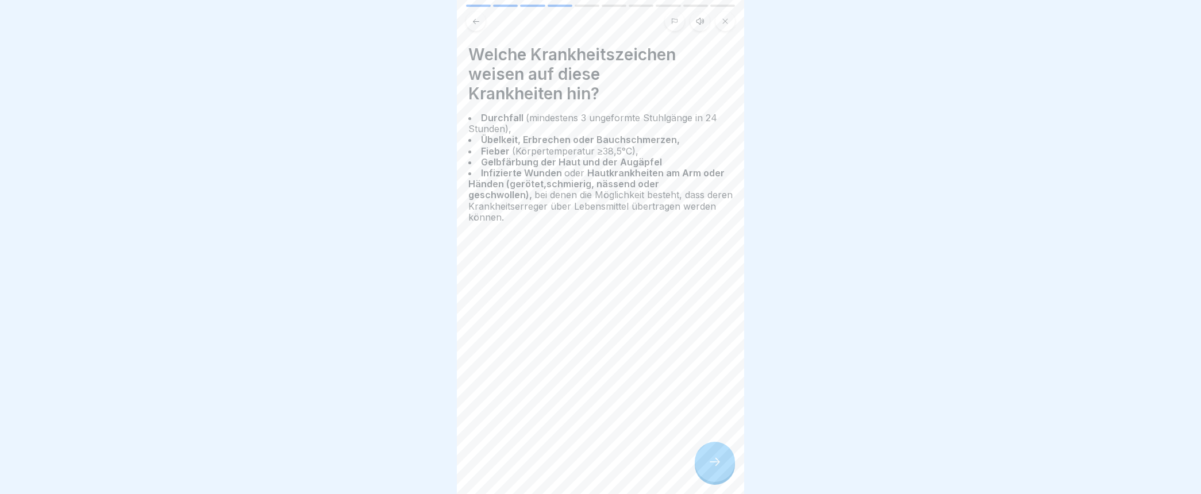
click at [711, 466] on icon at bounding box center [715, 462] width 10 height 8
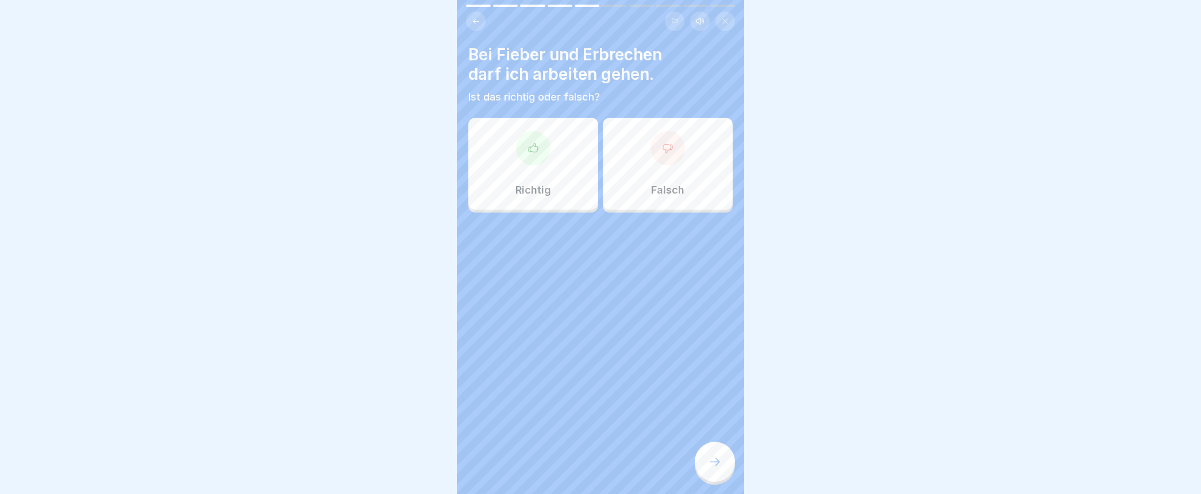
click at [674, 158] on div at bounding box center [668, 148] width 34 height 34
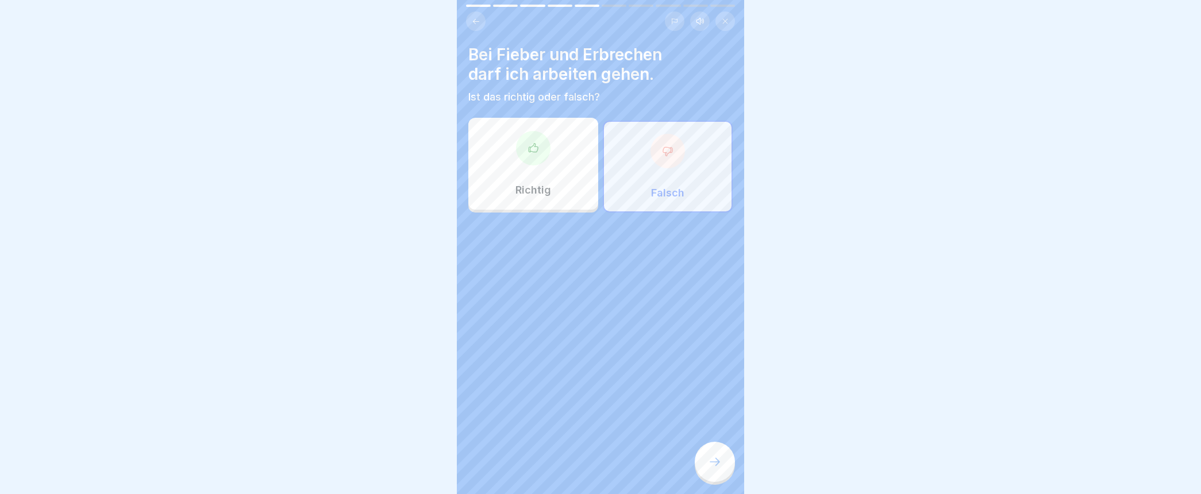
click at [710, 469] on icon at bounding box center [715, 462] width 14 height 14
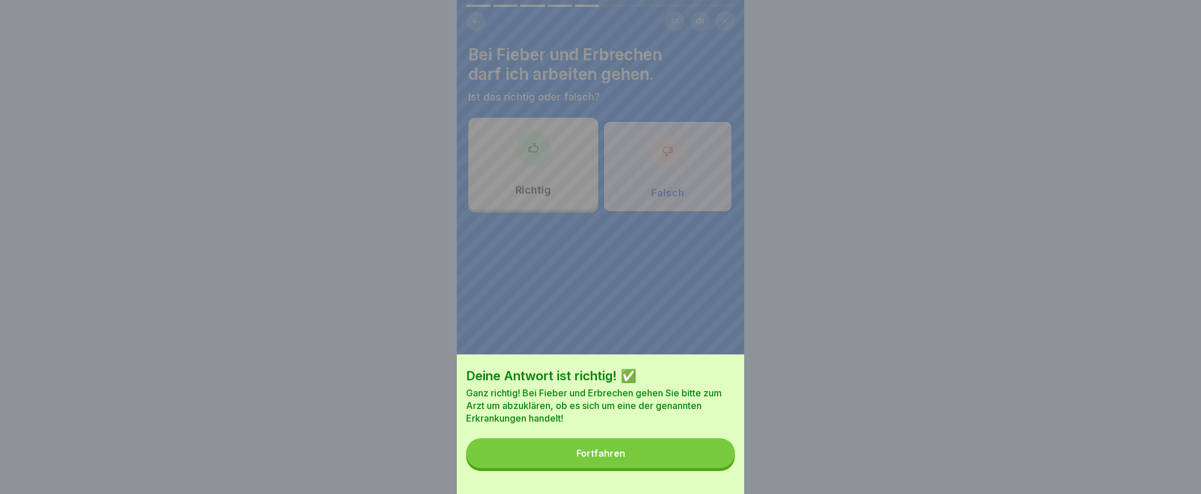
click at [591, 459] on div "Fortfahren" at bounding box center [600, 453] width 49 height 10
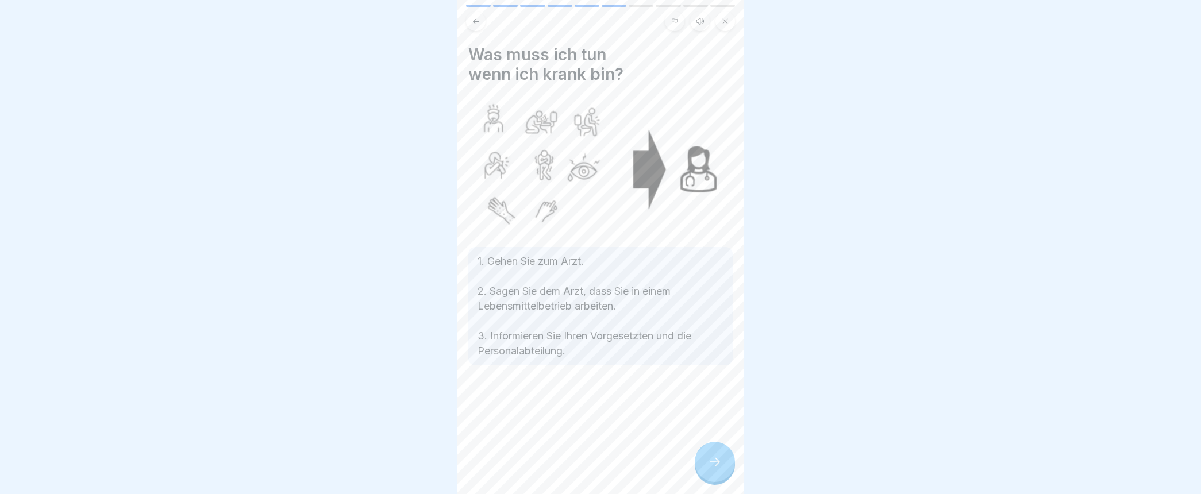
click at [712, 481] on div at bounding box center [715, 462] width 40 height 40
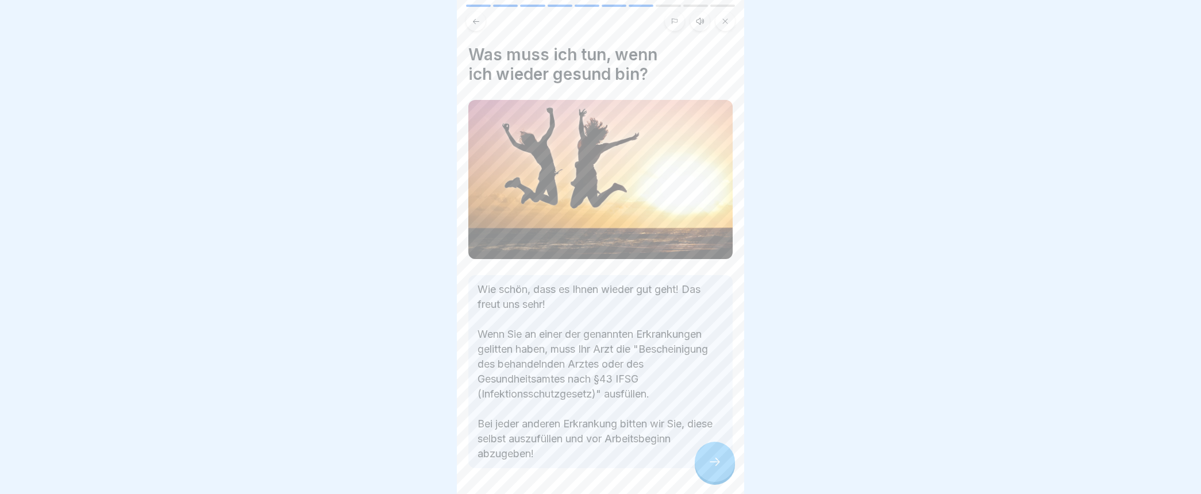
click at [716, 469] on icon at bounding box center [715, 462] width 14 height 14
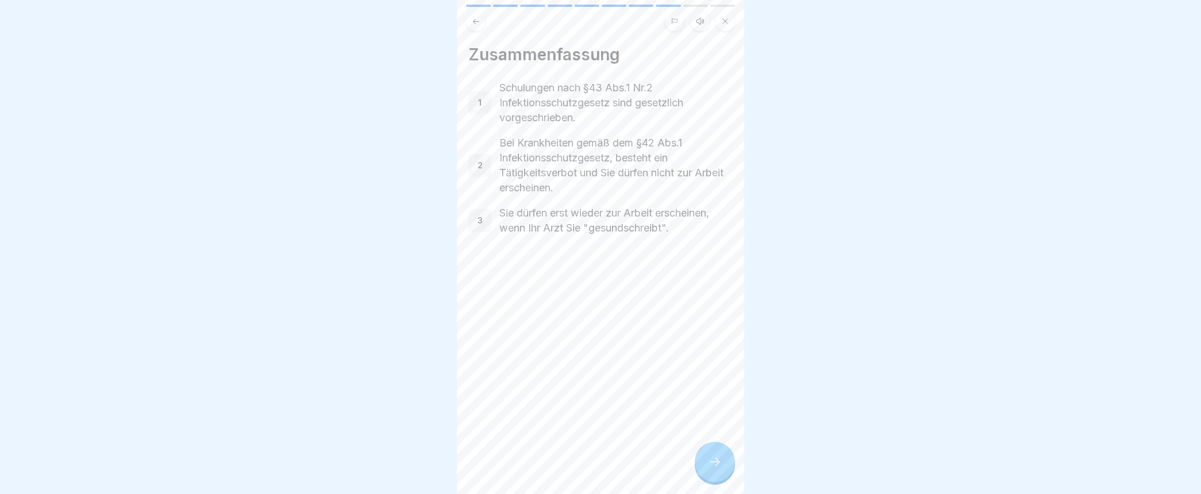
click at [721, 464] on div at bounding box center [715, 462] width 40 height 40
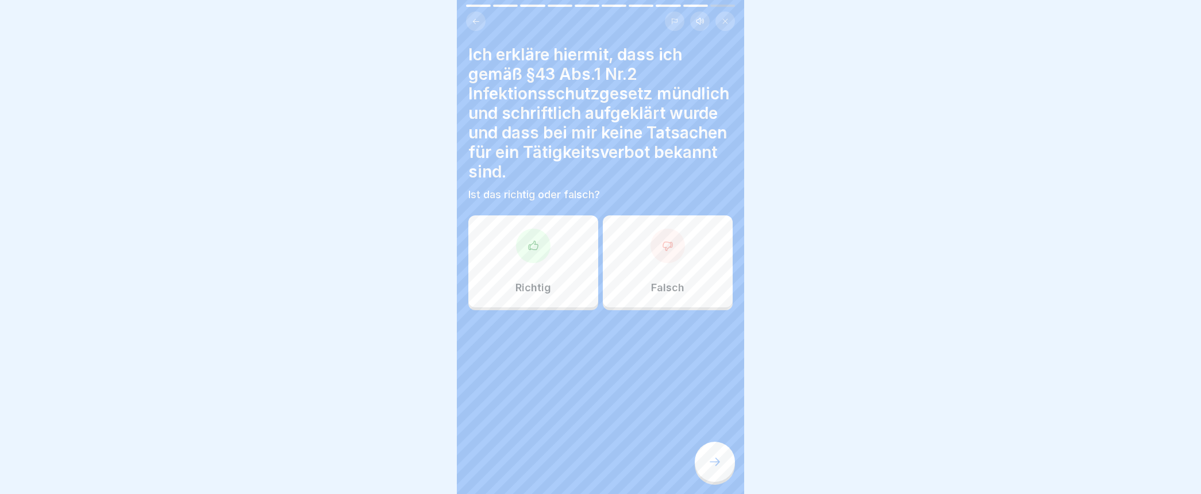
click at [536, 260] on div at bounding box center [533, 246] width 34 height 34
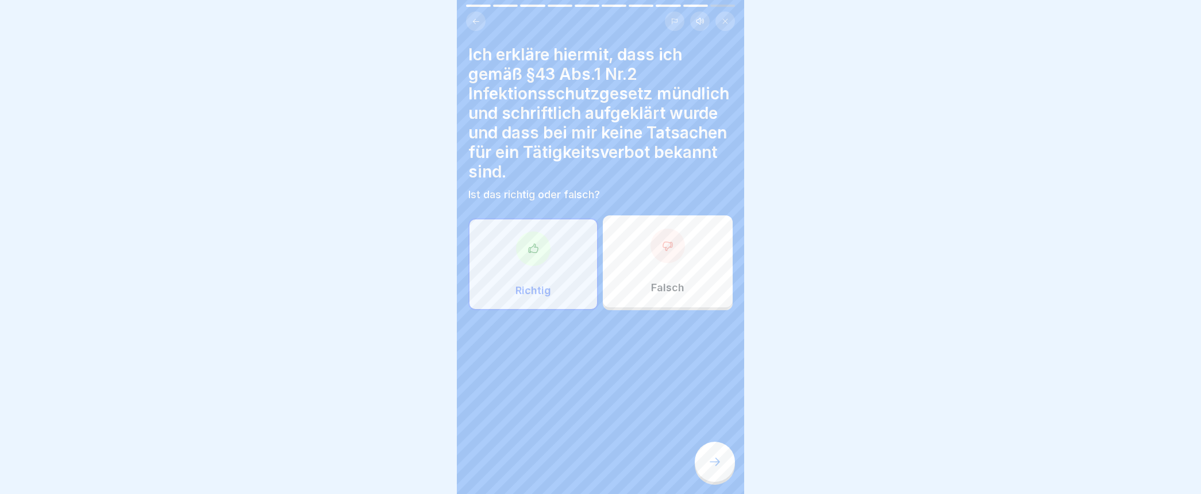
click at [713, 469] on icon at bounding box center [715, 462] width 14 height 14
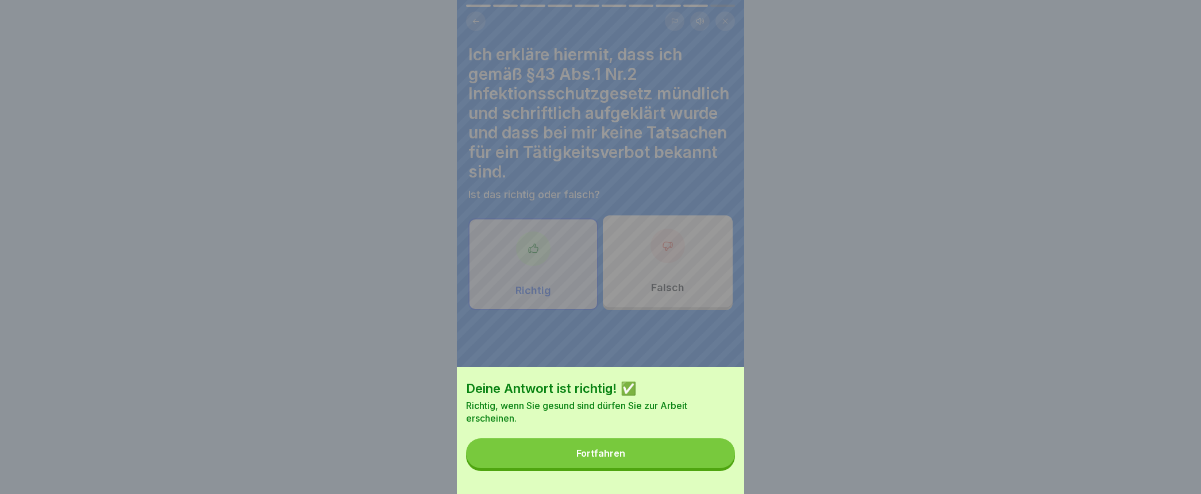
click at [601, 459] on div "Fortfahren" at bounding box center [600, 453] width 49 height 10
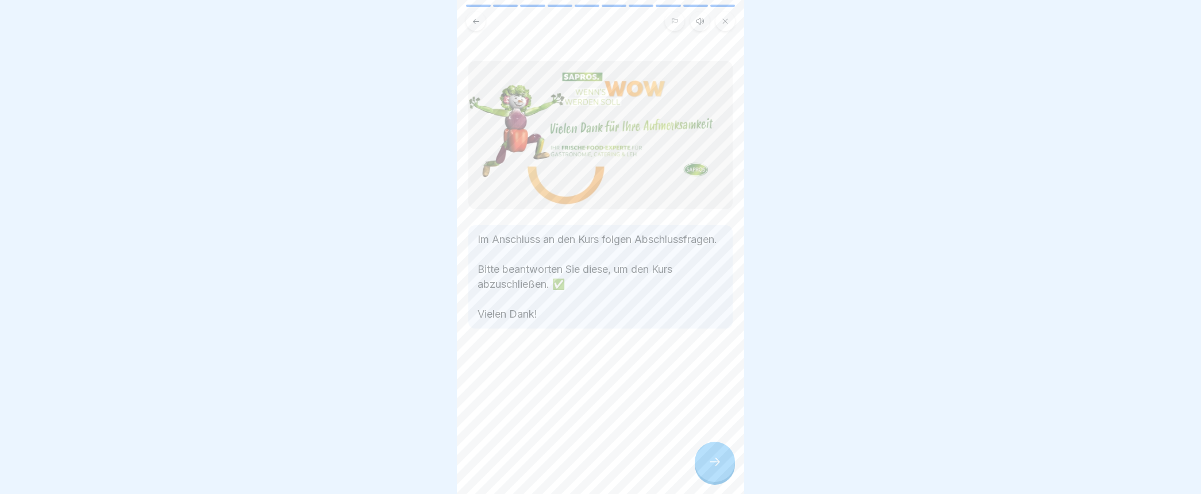
click at [708, 469] on icon at bounding box center [715, 462] width 14 height 14
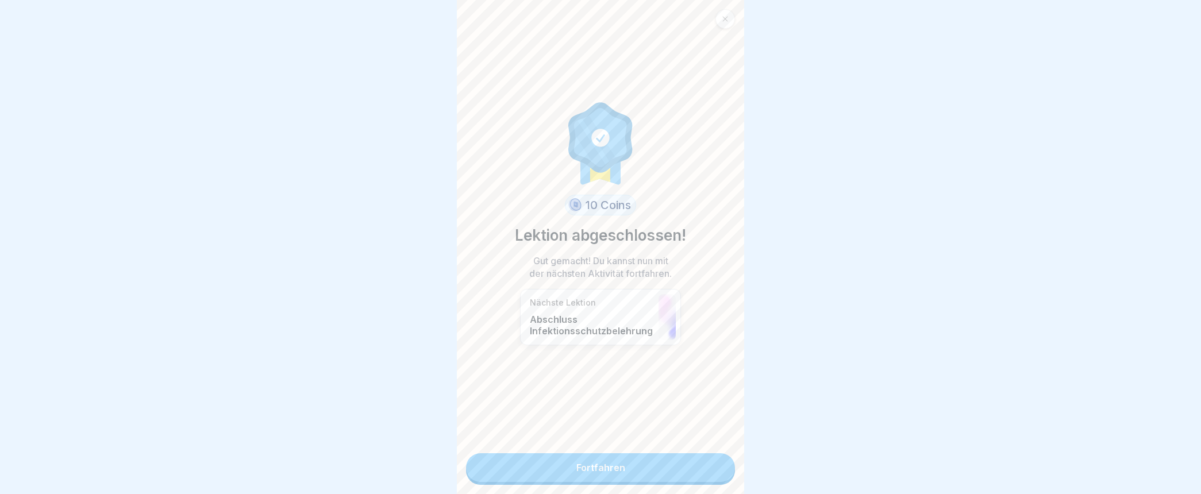
click at [596, 464] on link "Fortfahren" at bounding box center [600, 467] width 269 height 29
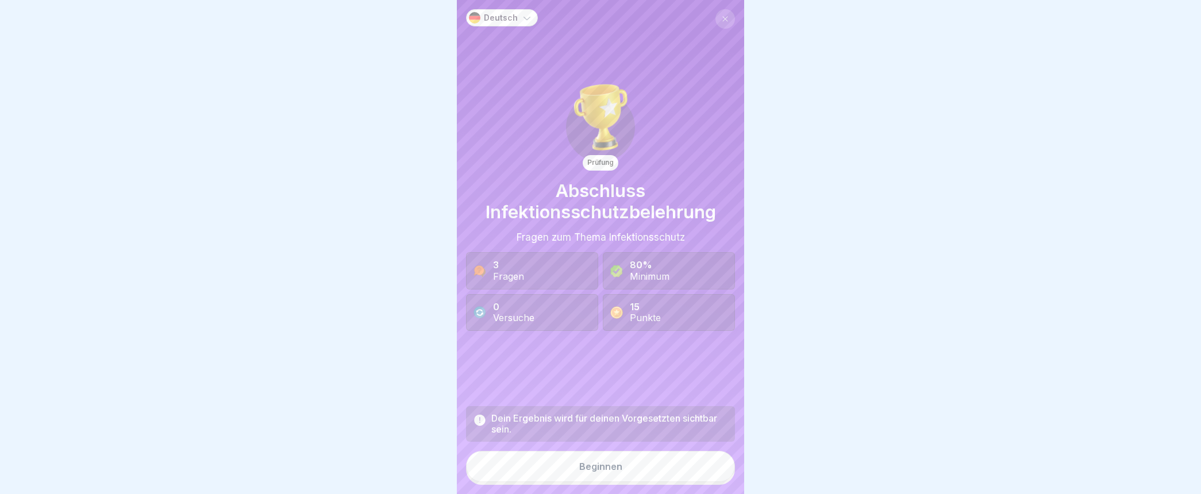
click at [598, 472] on div "Beginnen" at bounding box center [600, 467] width 43 height 10
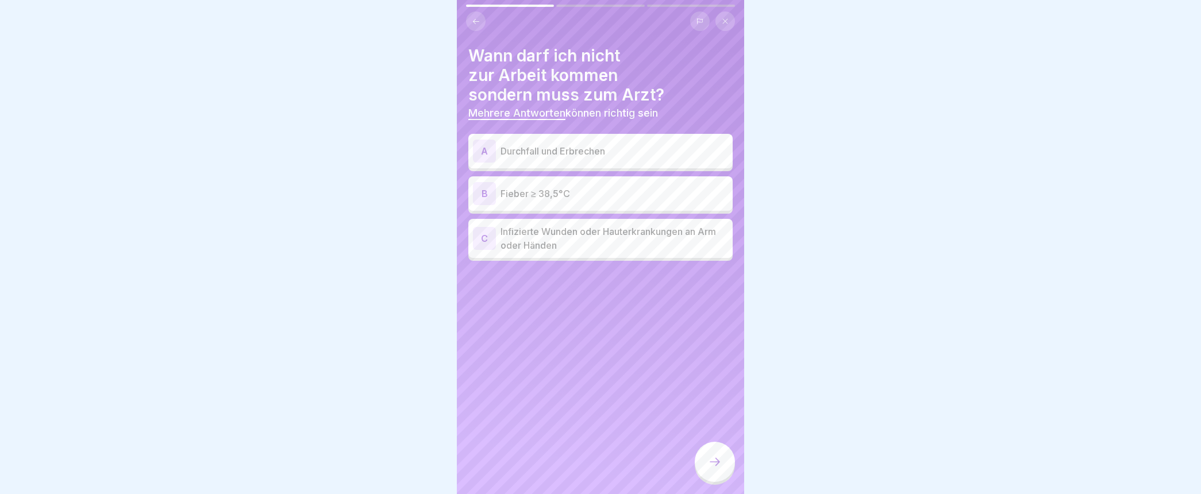
click at [485, 146] on div "A" at bounding box center [484, 151] width 23 height 23
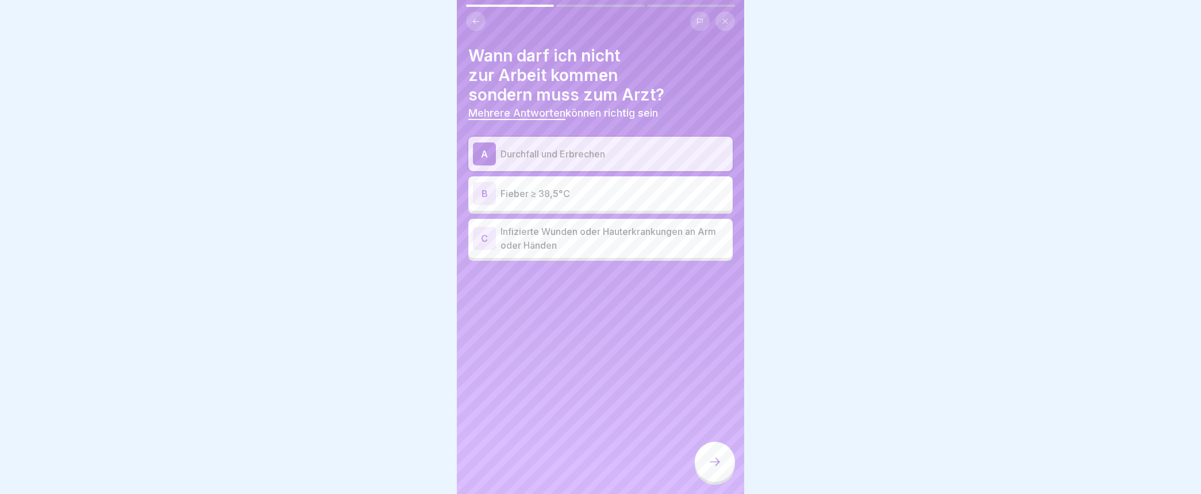
click at [487, 192] on div "B" at bounding box center [484, 193] width 23 height 23
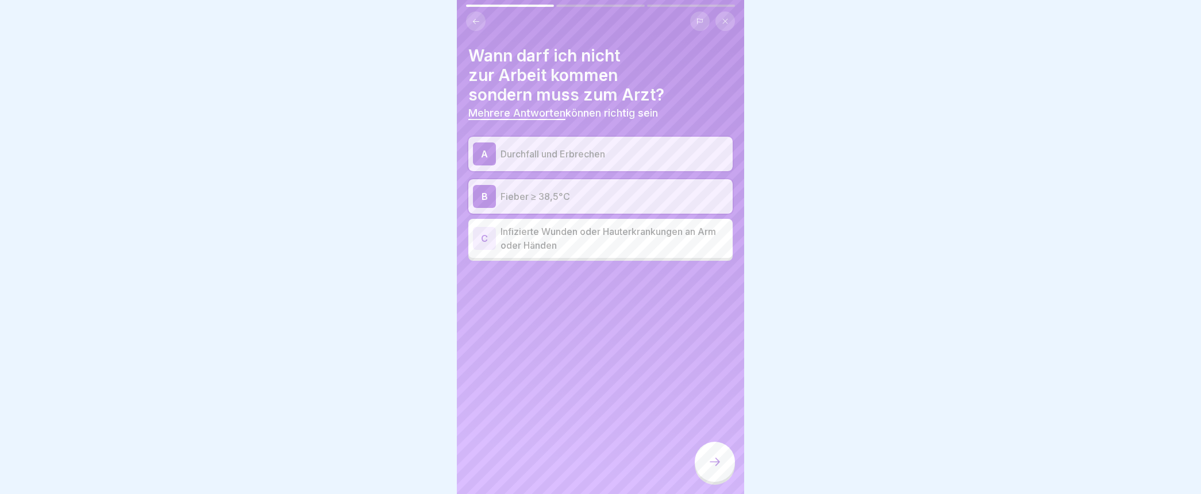
click at [487, 236] on div "C" at bounding box center [484, 238] width 23 height 23
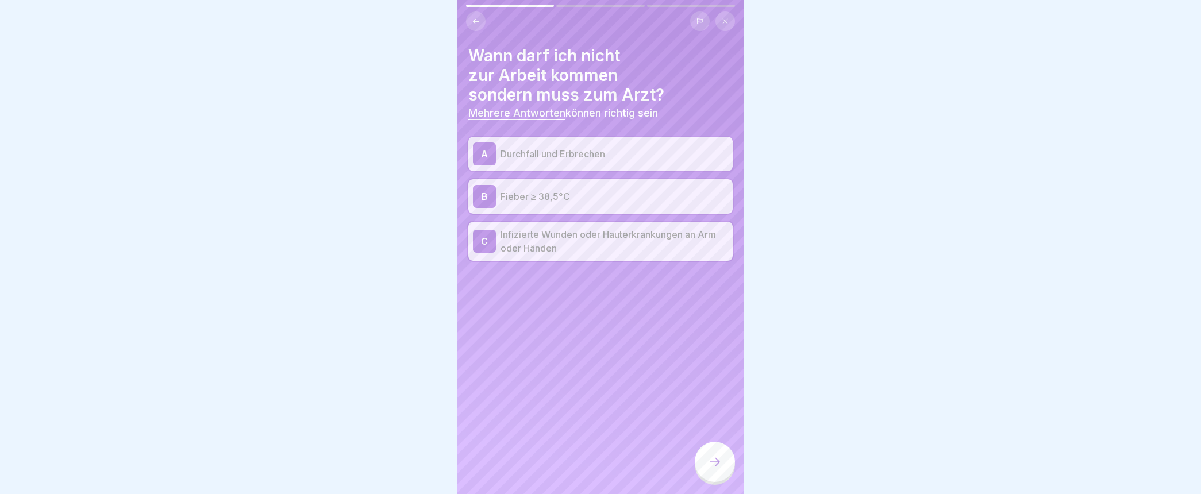
click at [713, 469] on icon at bounding box center [715, 462] width 14 height 14
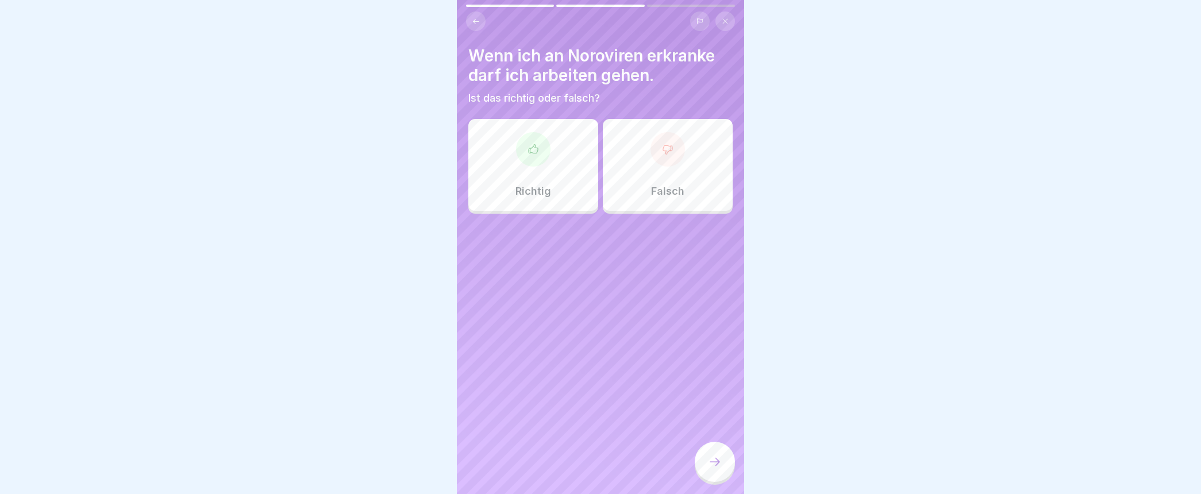
click at [662, 150] on icon at bounding box center [667, 149] width 11 height 11
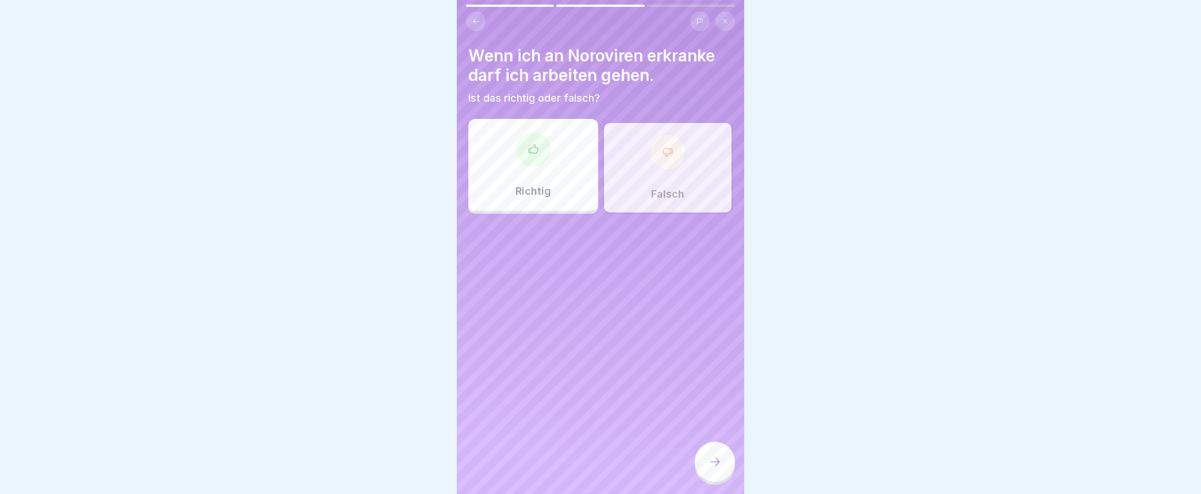
click at [713, 469] on icon at bounding box center [715, 462] width 14 height 14
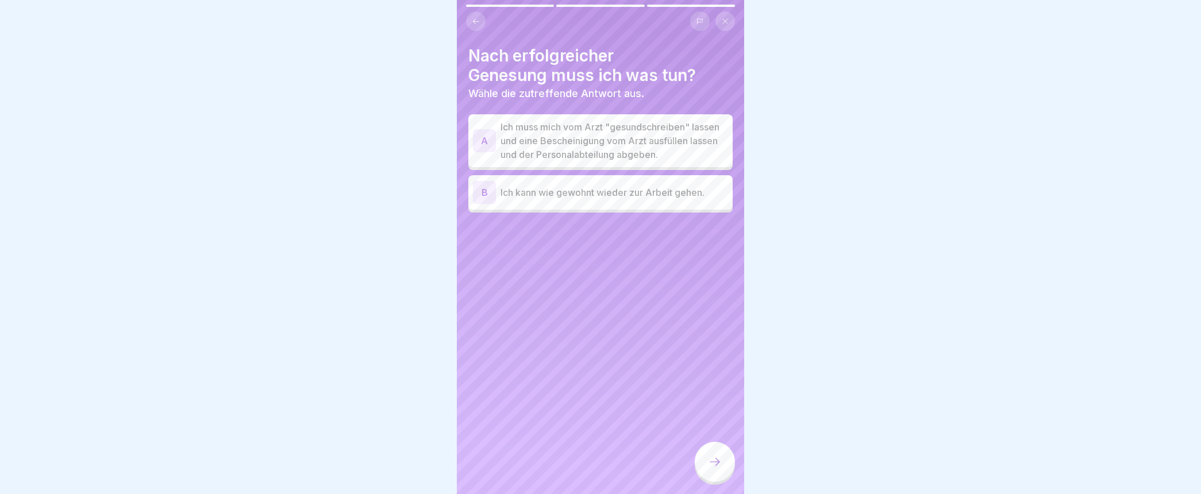
click at [489, 144] on div "A" at bounding box center [484, 140] width 23 height 23
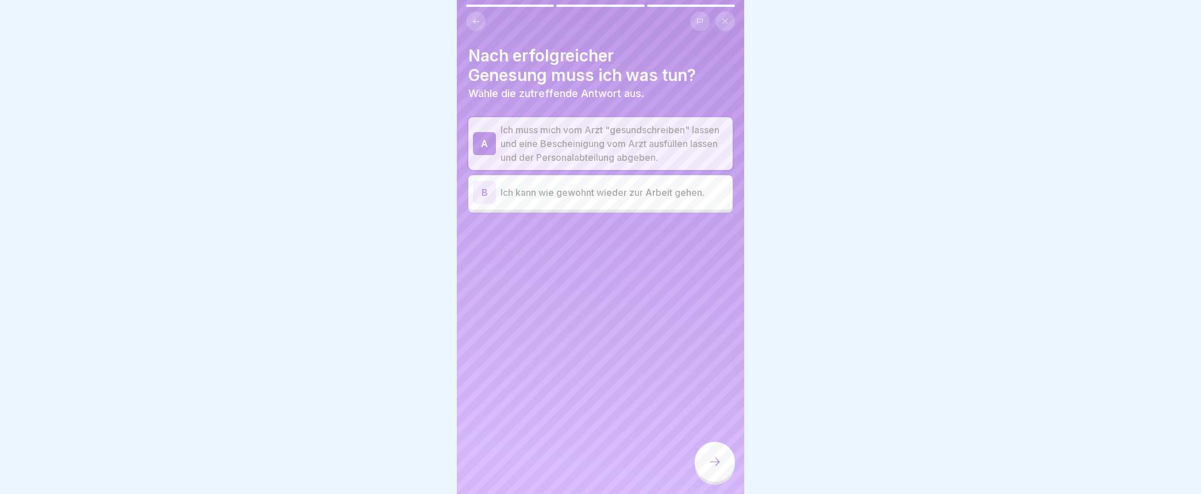
click at [720, 469] on icon at bounding box center [715, 462] width 14 height 14
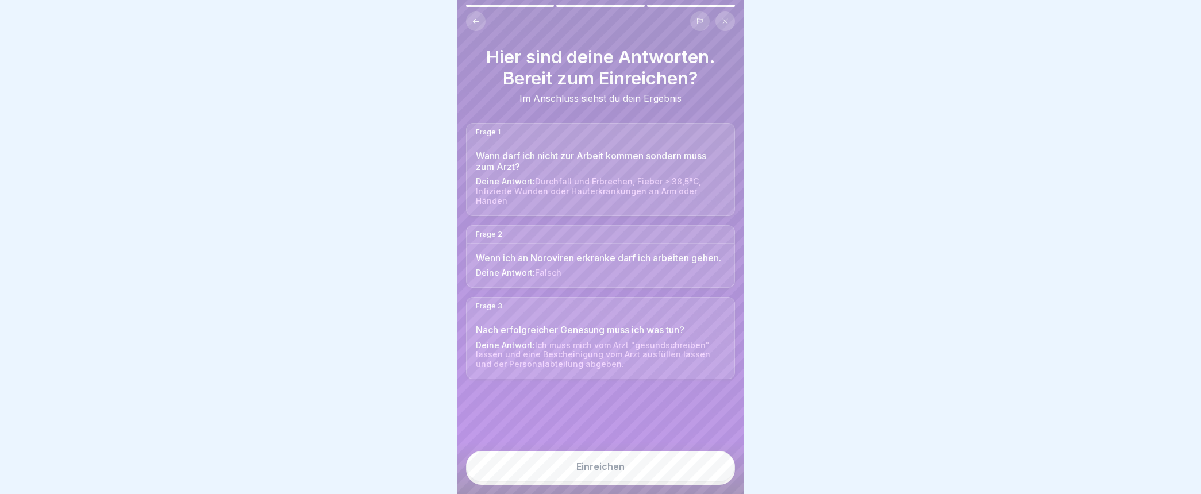
click at [611, 472] on div "Einreichen" at bounding box center [600, 467] width 48 height 10
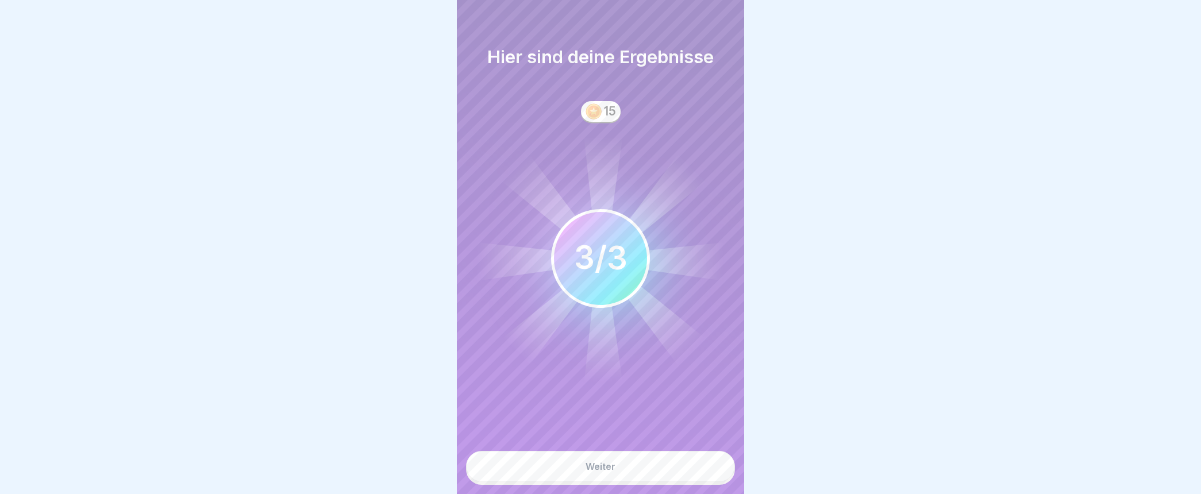
click at [609, 472] on div "Weiter" at bounding box center [601, 467] width 30 height 10
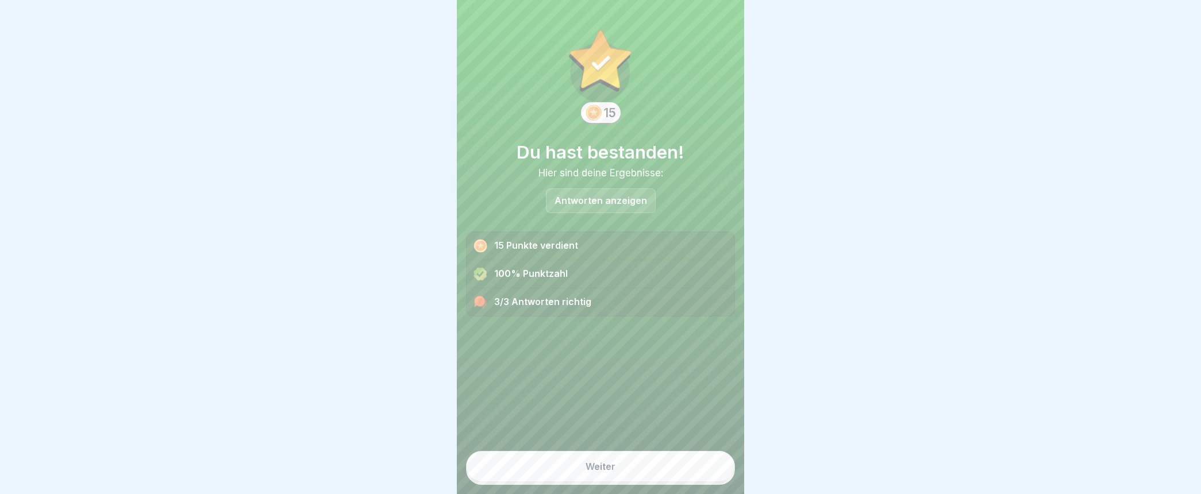
click at [597, 472] on div "Weiter" at bounding box center [601, 467] width 30 height 10
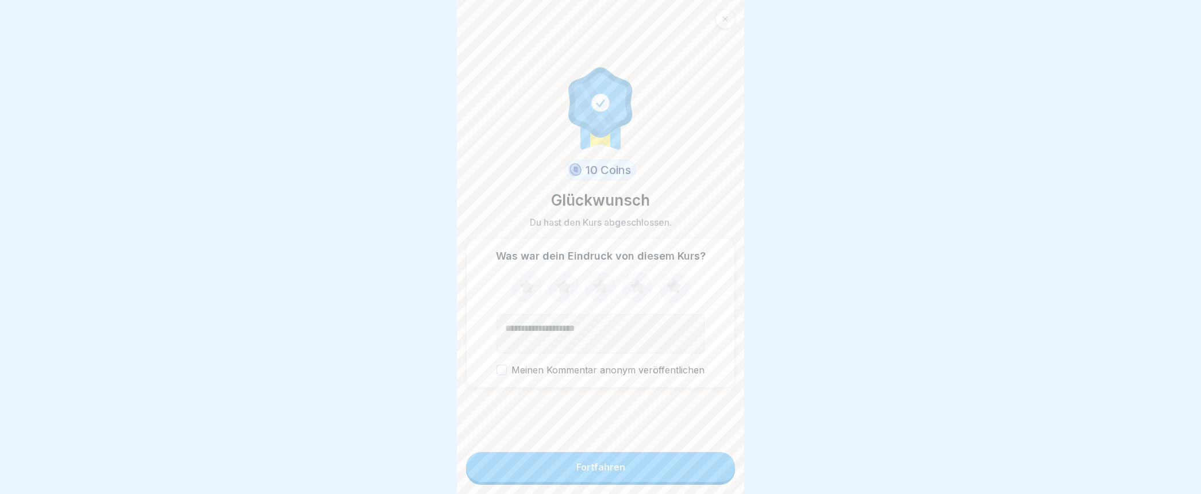
click at [589, 472] on div "Fortfahren" at bounding box center [600, 467] width 49 height 10
